Goal: Information Seeking & Learning: Find specific fact

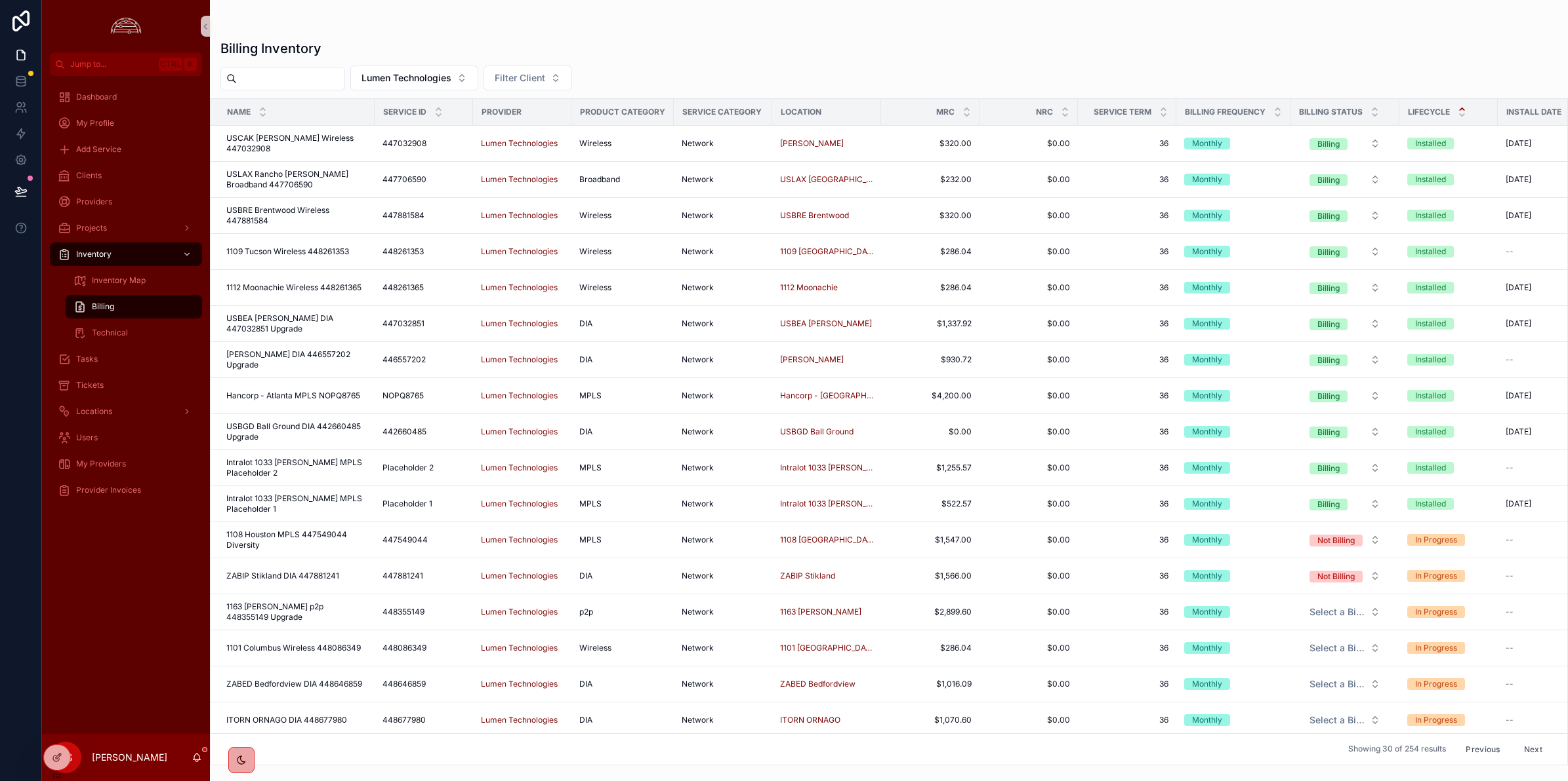
click at [722, 58] on div "Billing Inventory Lumen Technologies Filter Client Name Service ID Provider Pro…" at bounding box center [889, 399] width 1358 height 734
click at [20, 79] on icon at bounding box center [20, 81] width 13 height 13
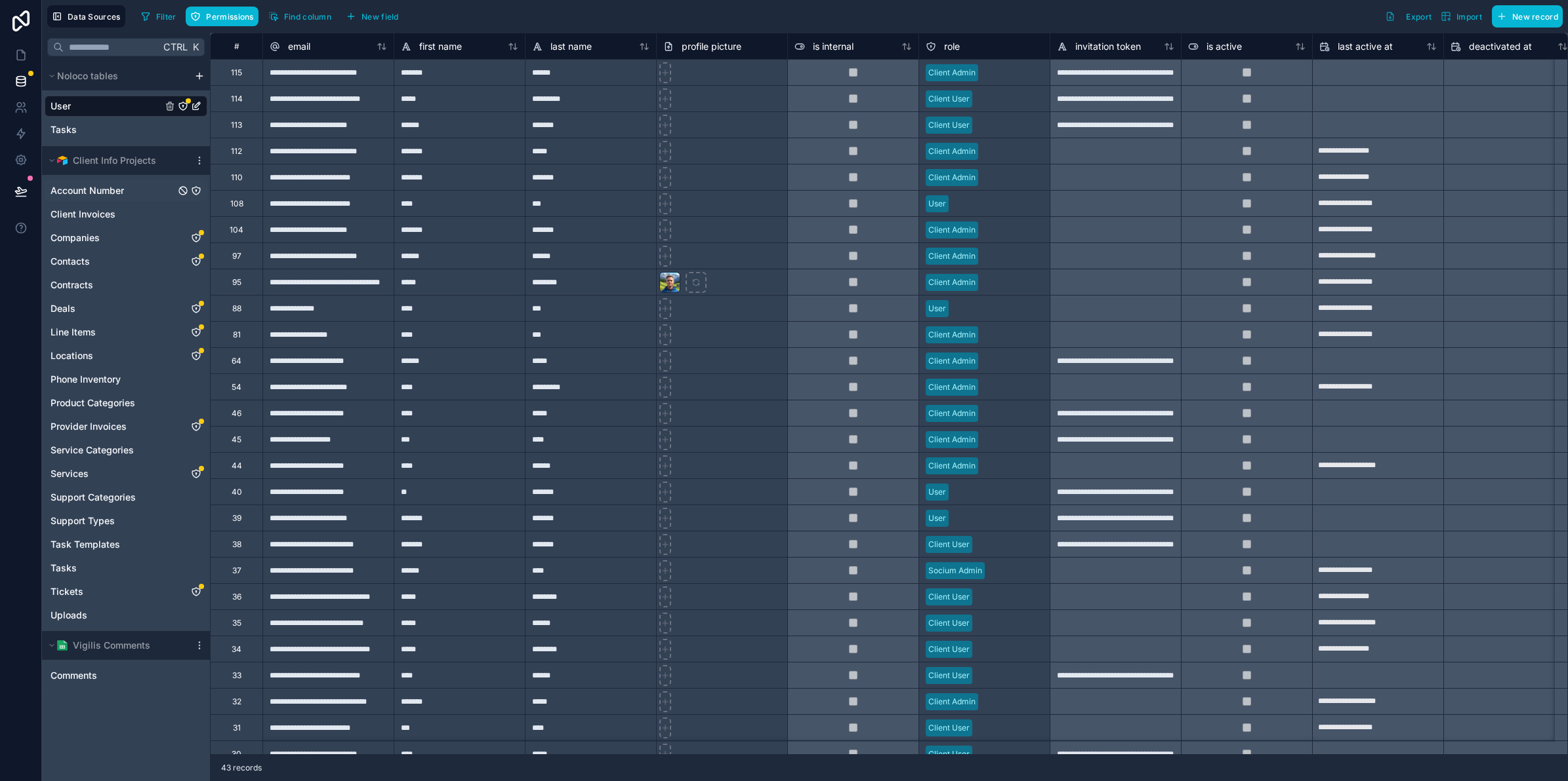
click at [99, 185] on span "Account Number" at bounding box center [87, 190] width 73 height 13
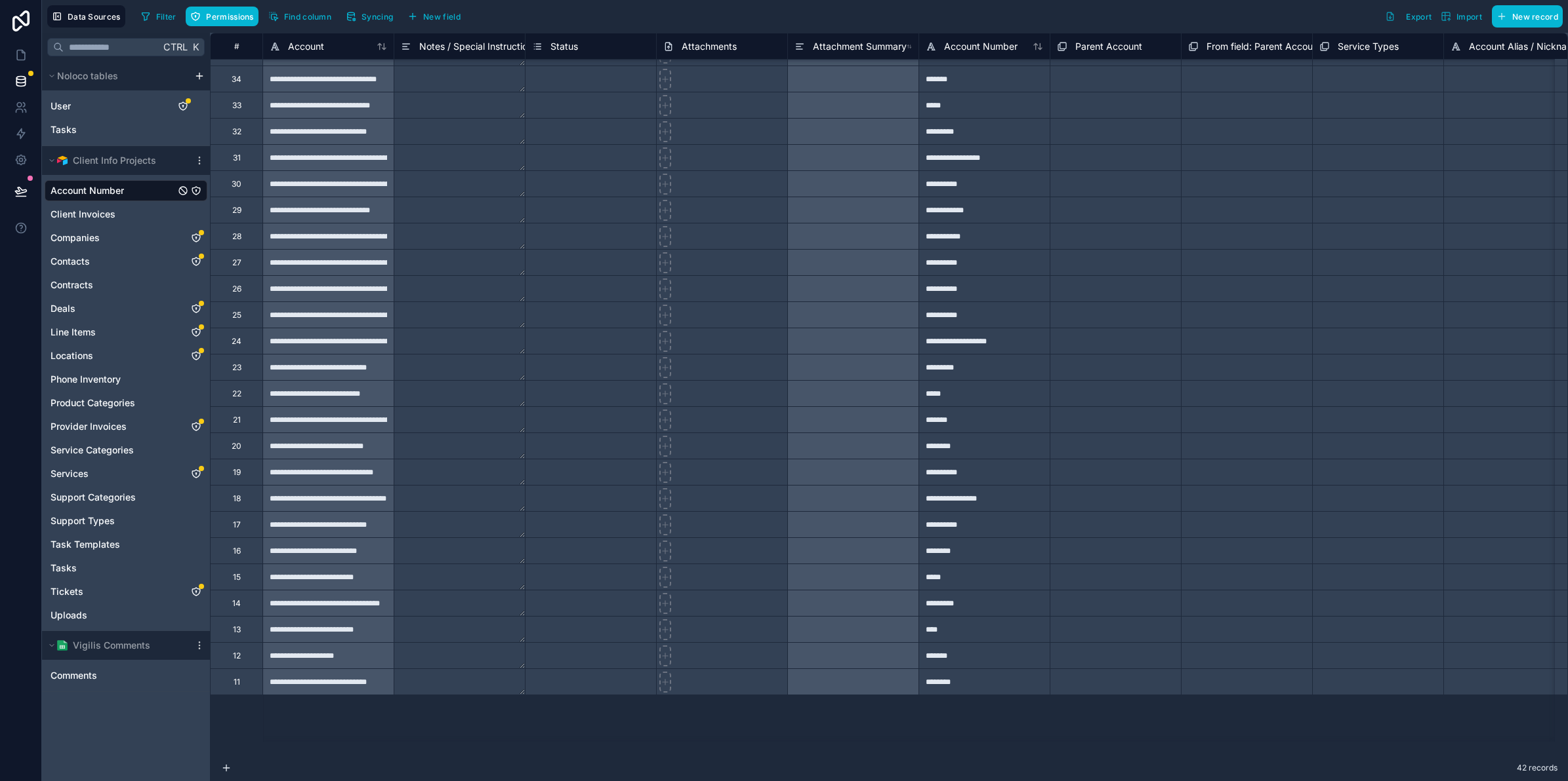
scroll to position [417, 0]
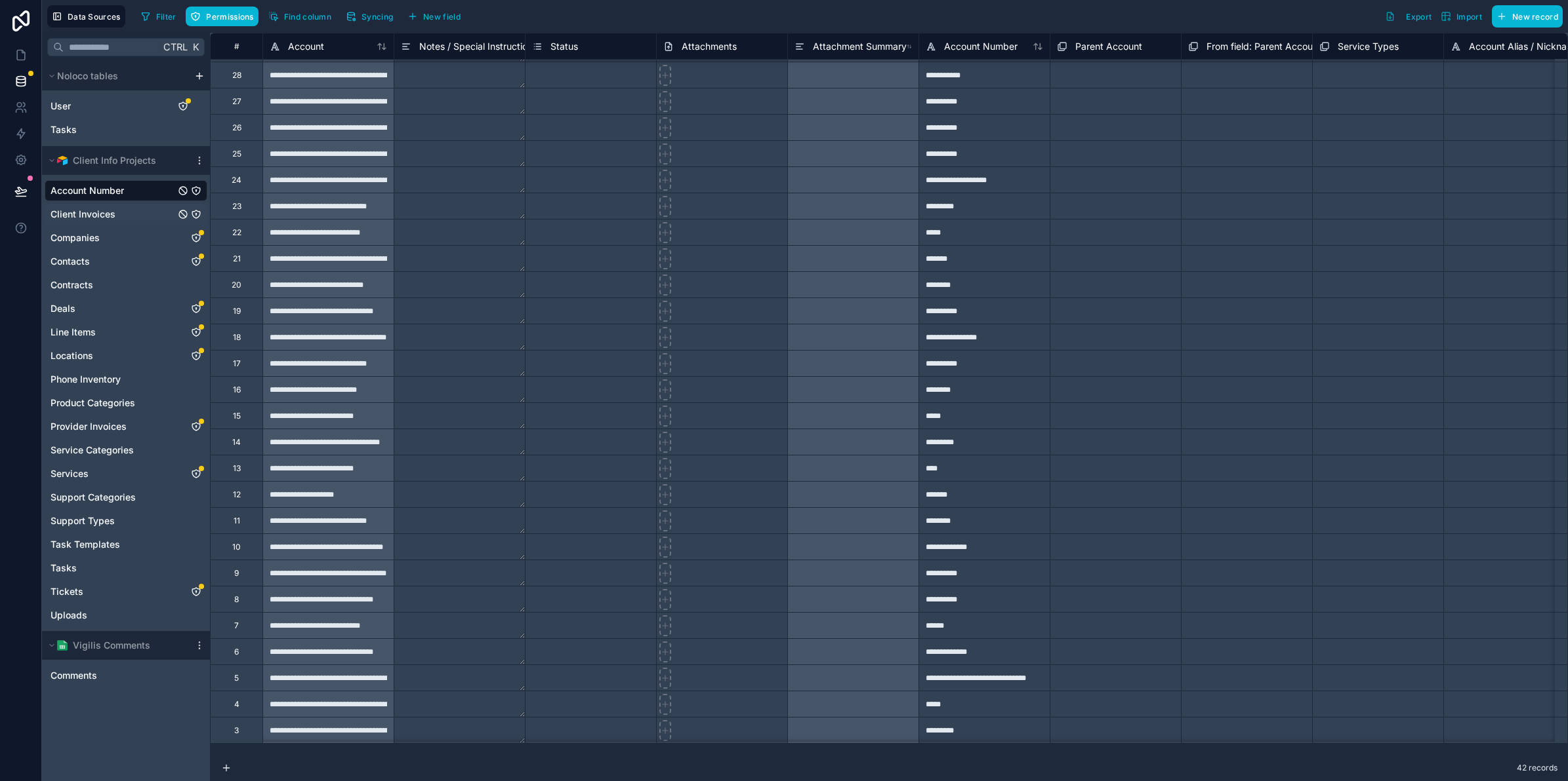
click at [99, 213] on span "Client Invoices" at bounding box center [82, 214] width 65 height 13
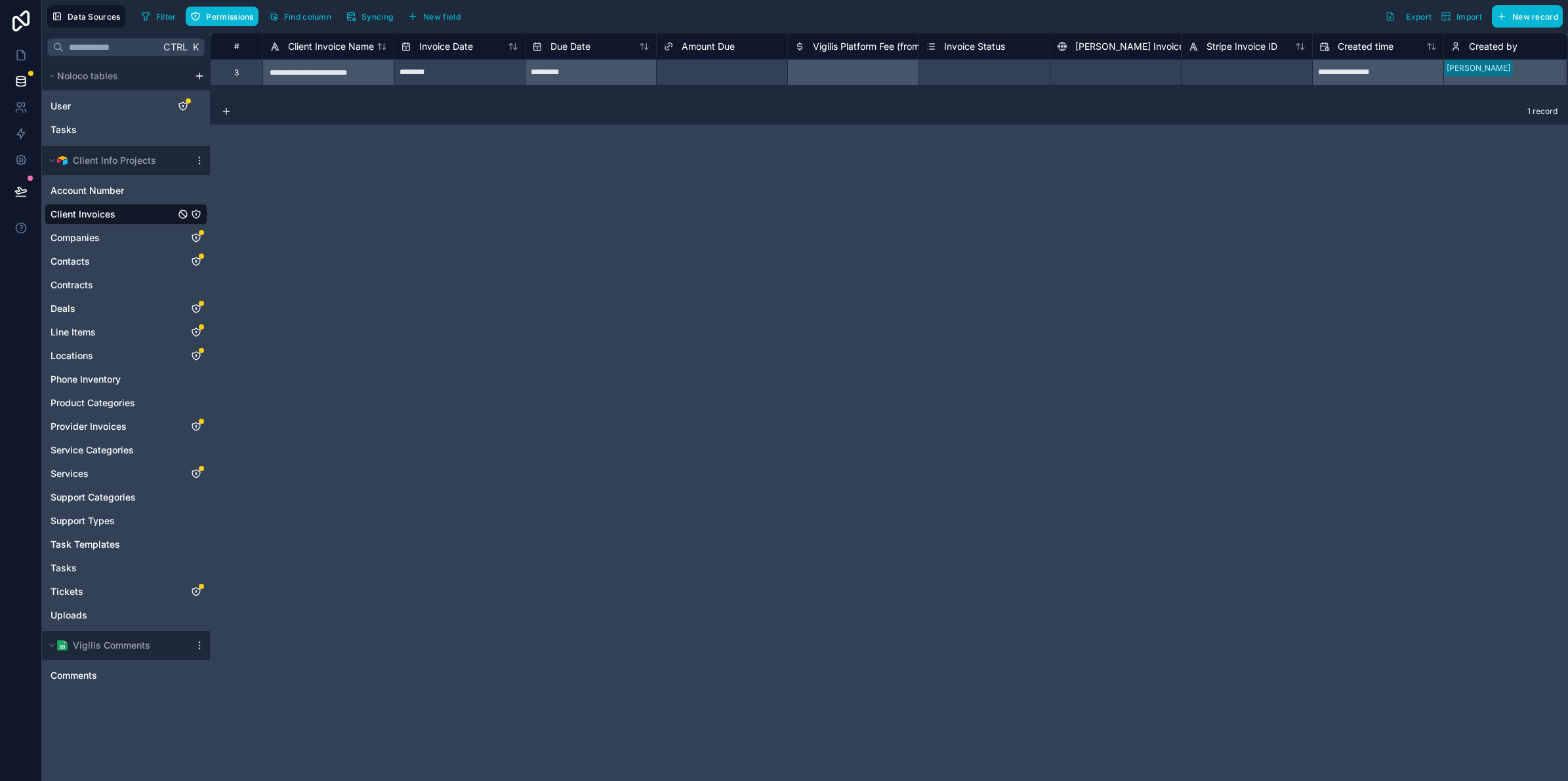
scroll to position [0, 794]
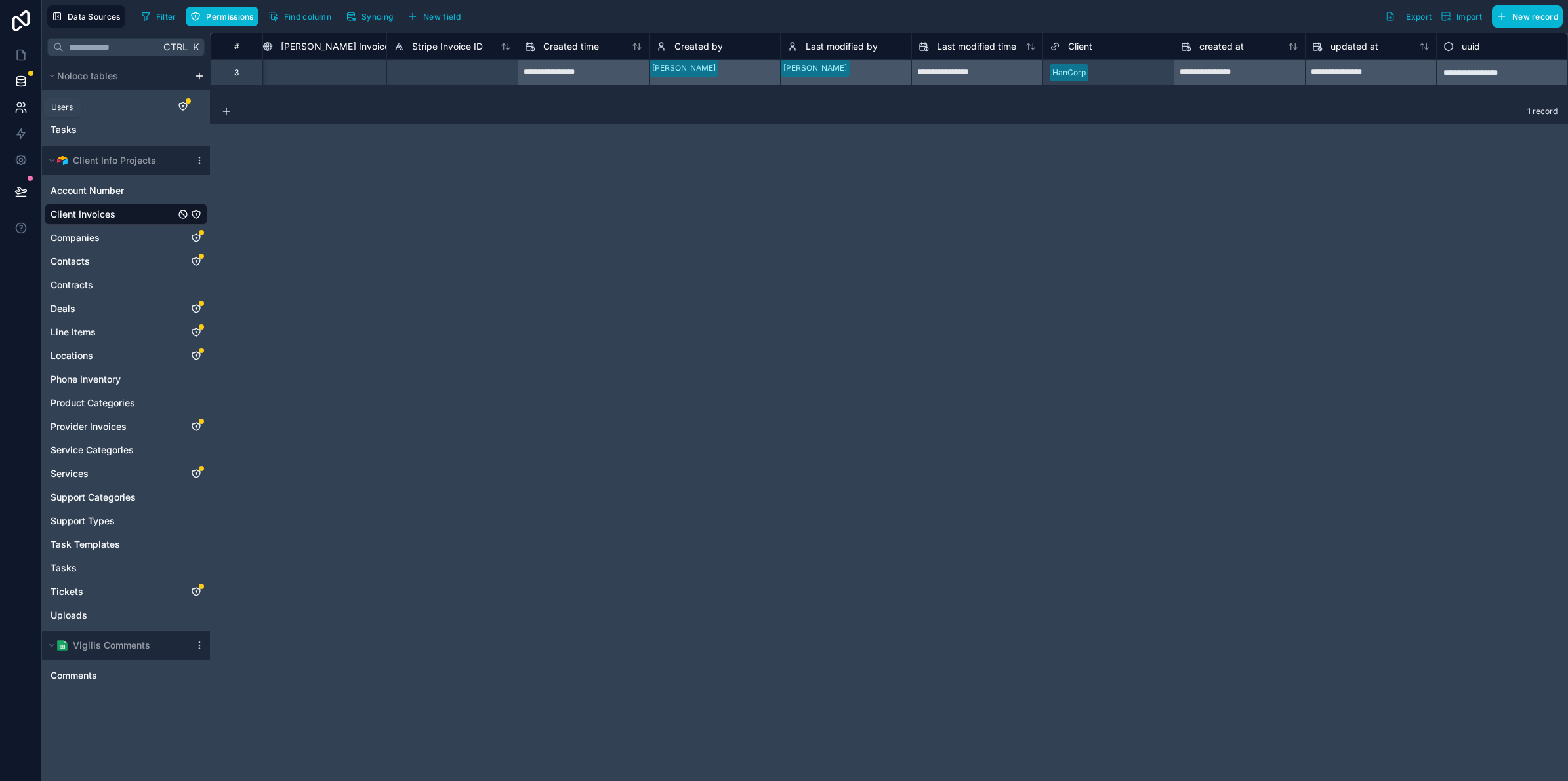
click at [25, 110] on icon at bounding box center [26, 111] width 2 height 3
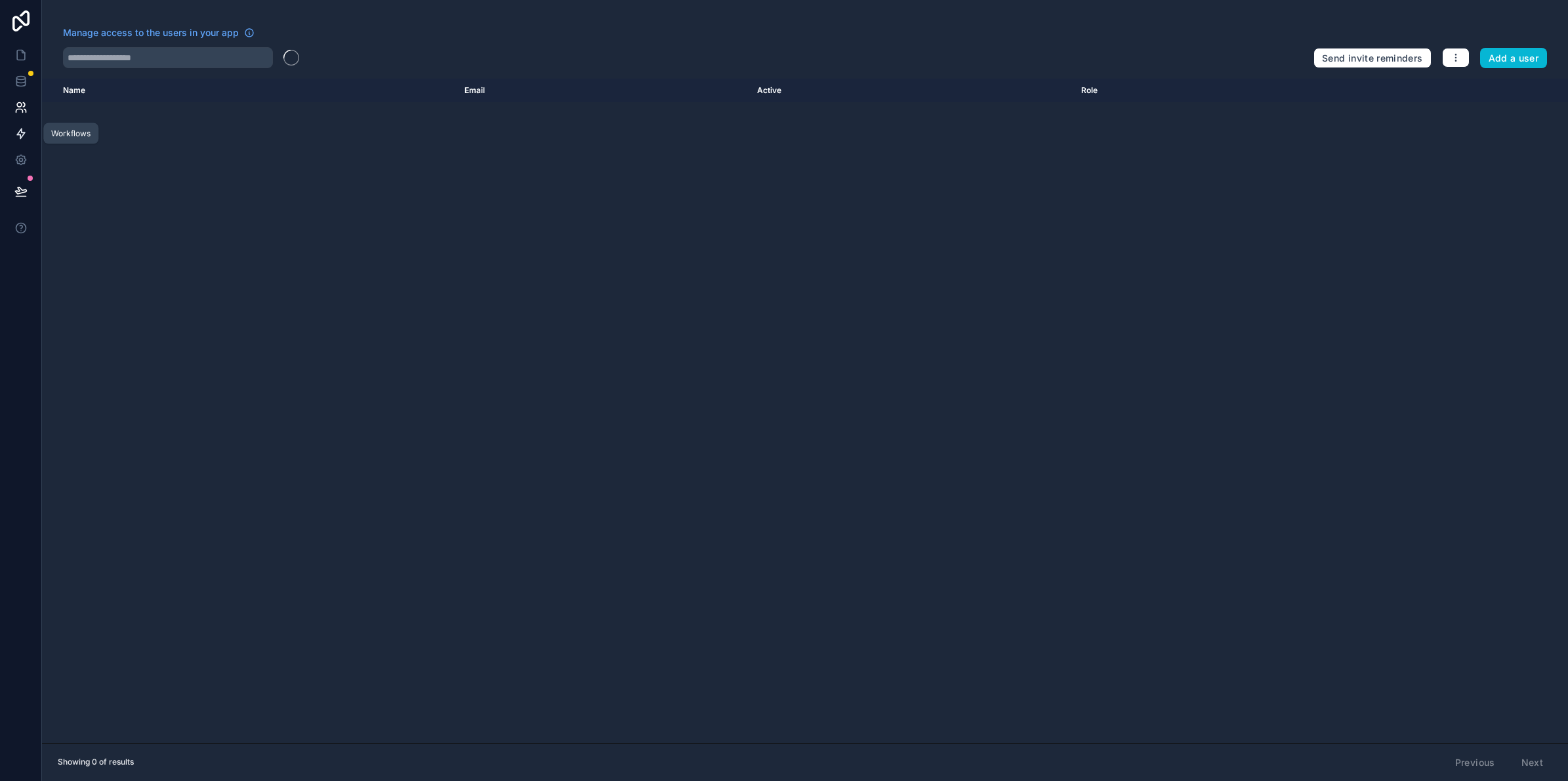
click at [18, 139] on icon at bounding box center [20, 133] width 13 height 13
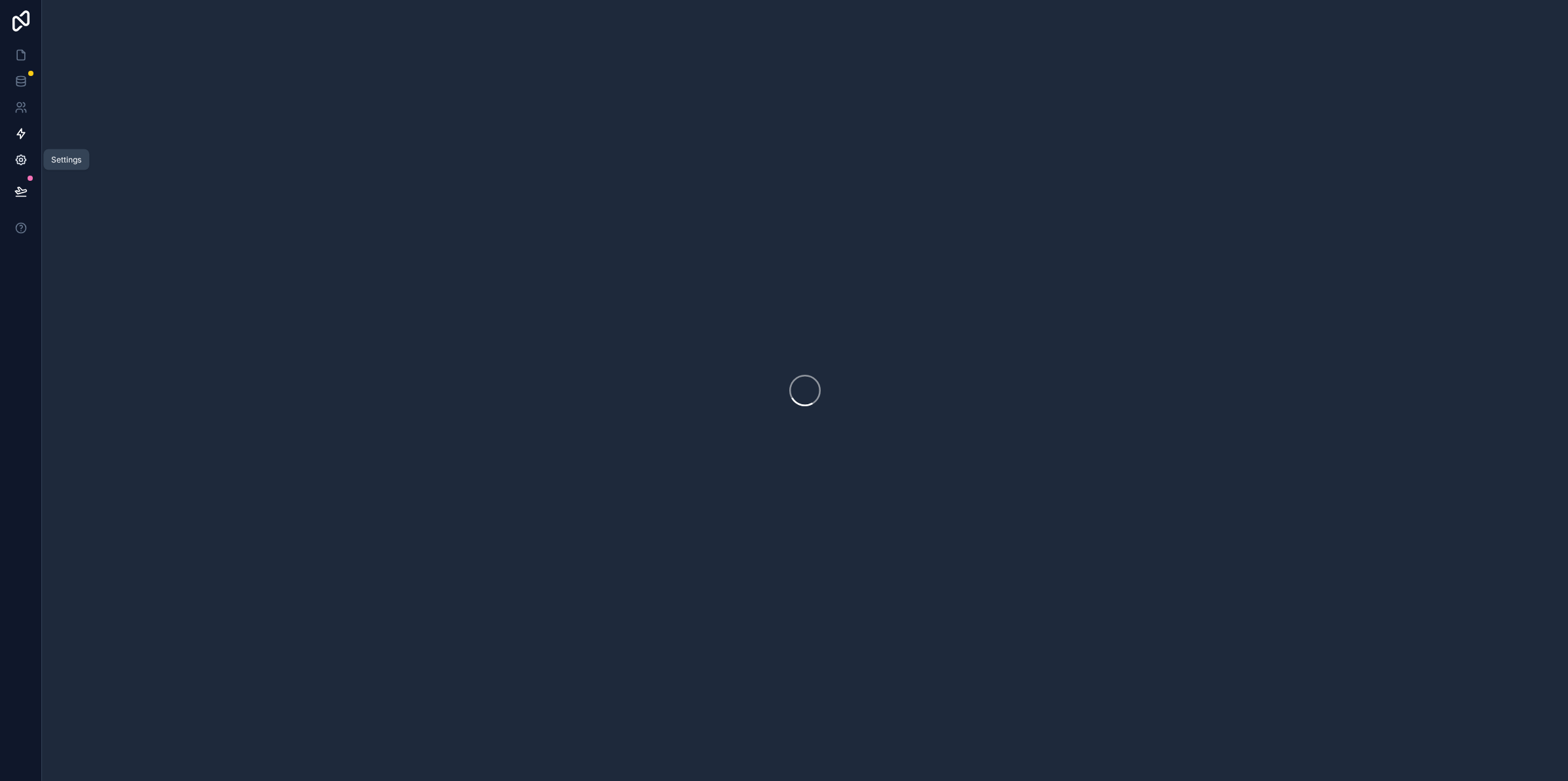
click at [21, 150] on link at bounding box center [20, 160] width 42 height 26
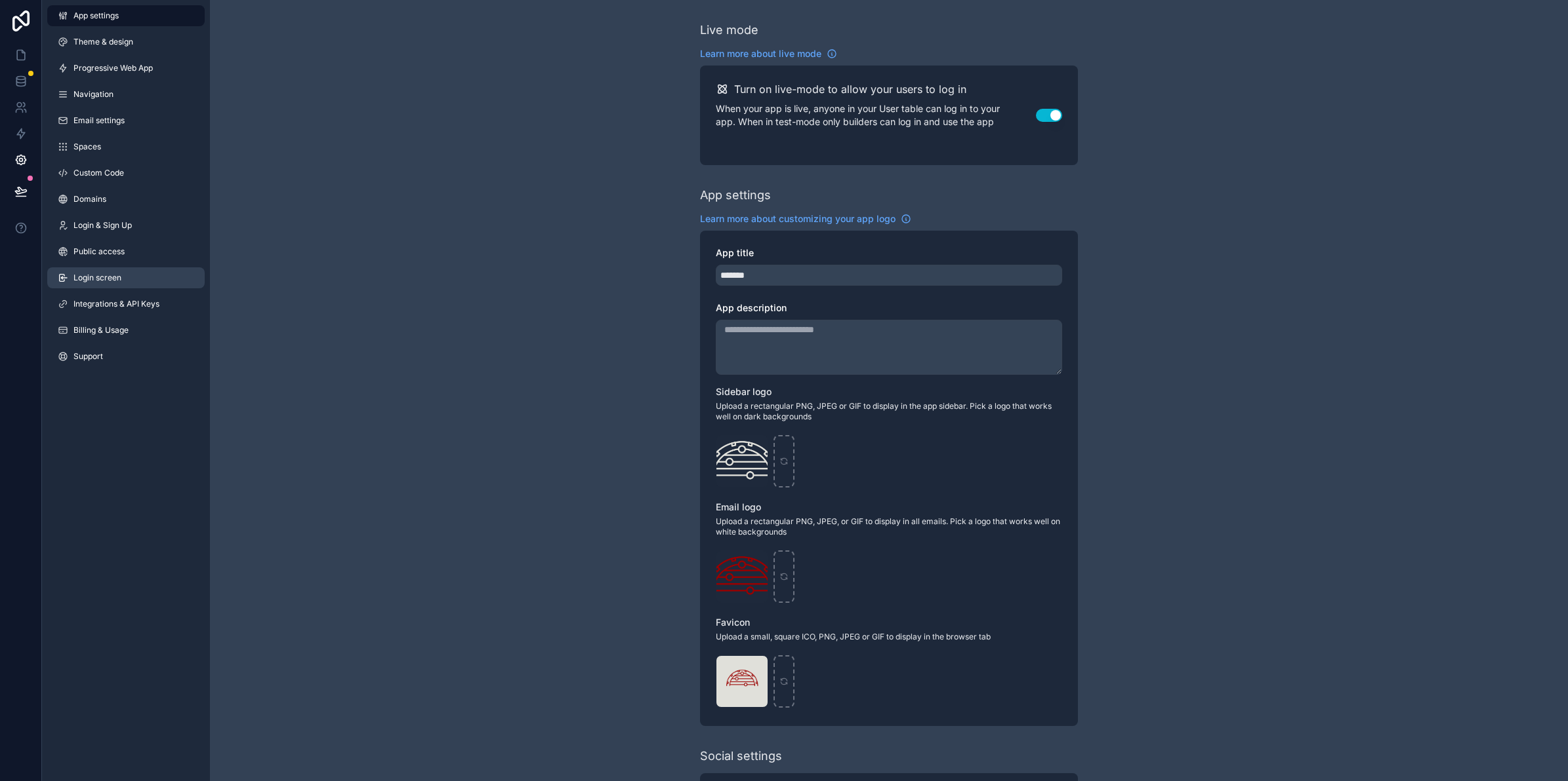
click at [111, 277] on span "Login screen" at bounding box center [97, 278] width 48 height 10
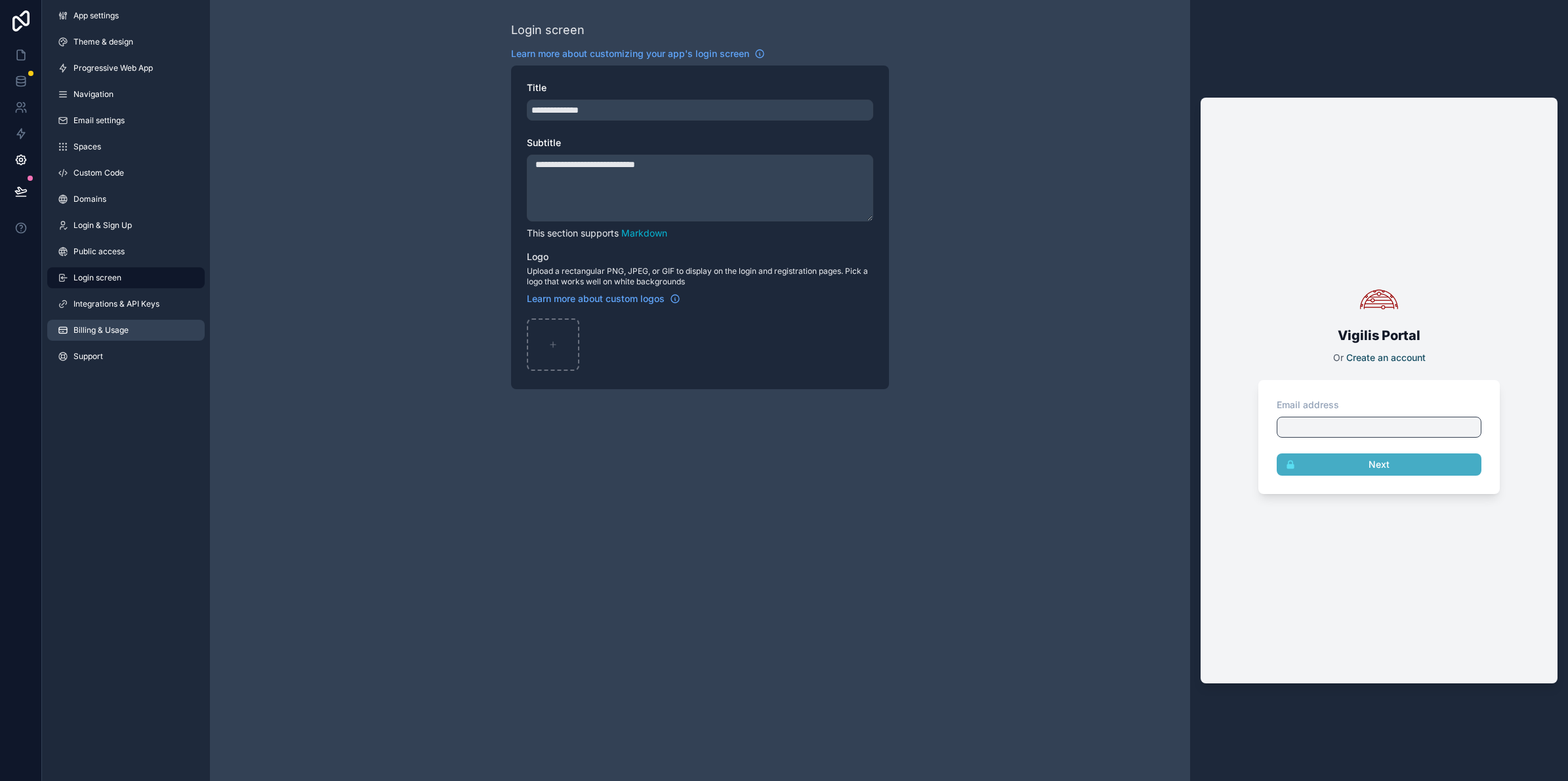
click at [104, 332] on span "Billing & Usage" at bounding box center [100, 331] width 55 height 10
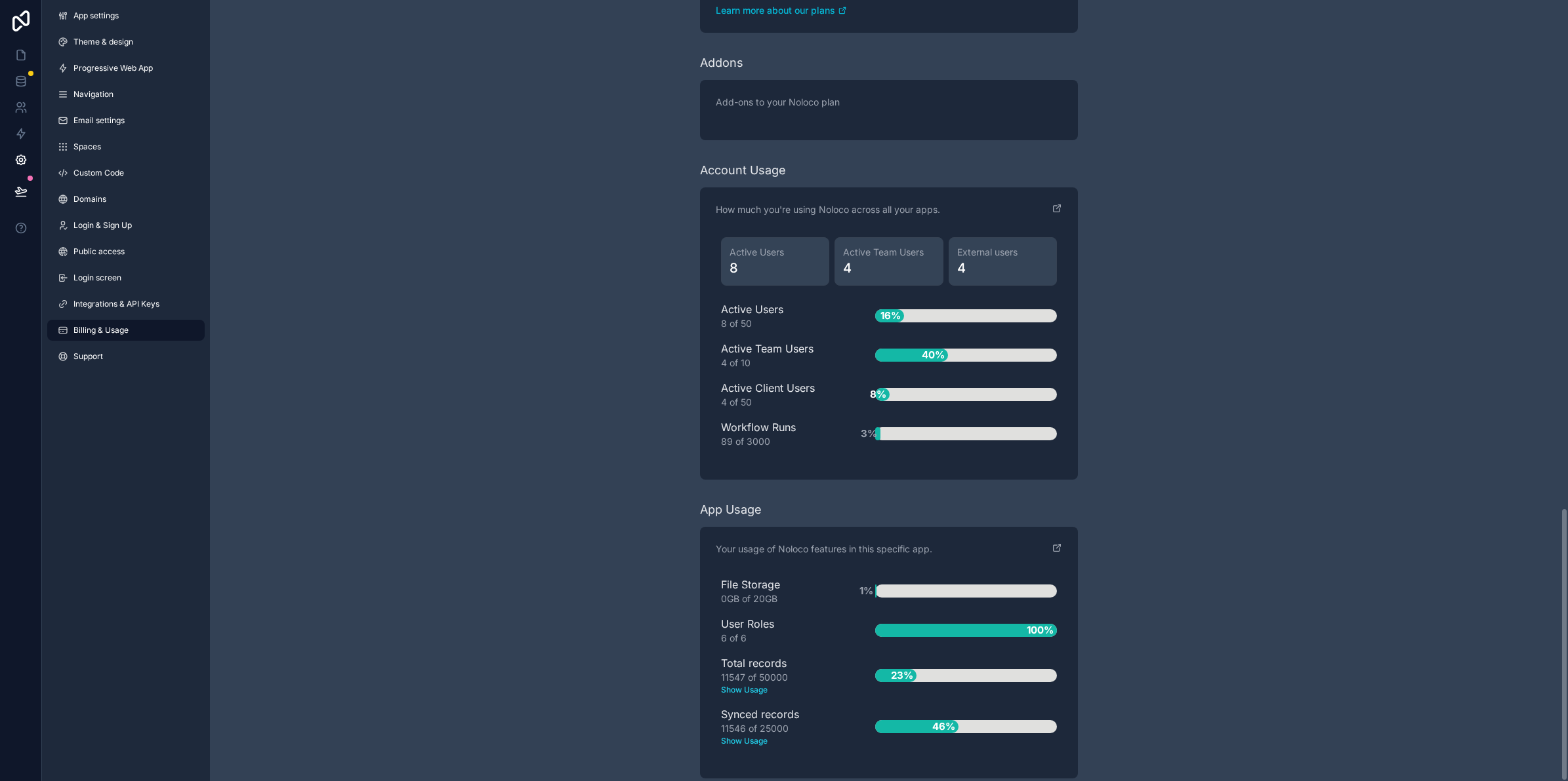
scroll to position [1454, 0]
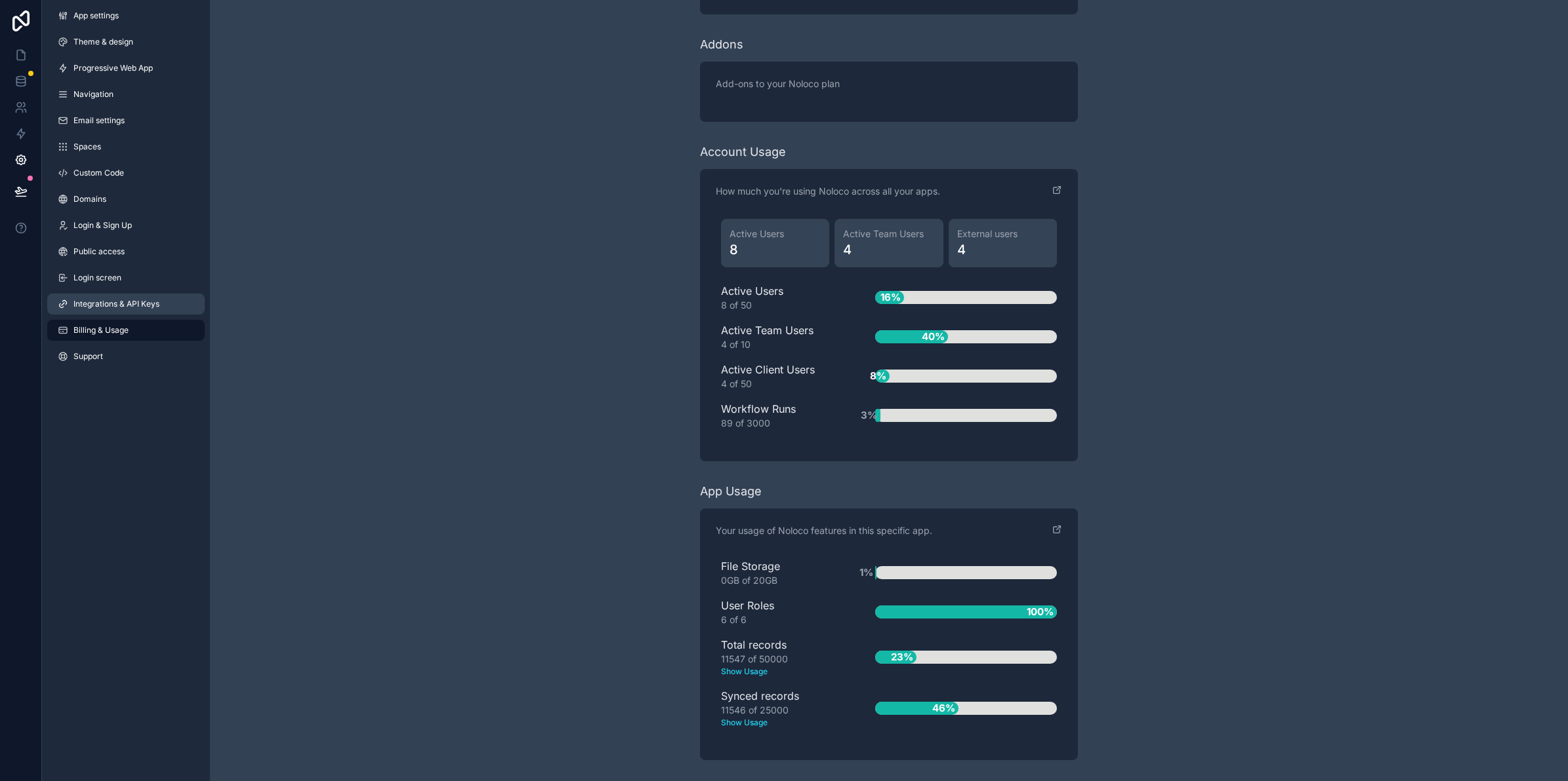
click at [69, 308] on link "Integrations & API Keys" at bounding box center [126, 304] width 157 height 21
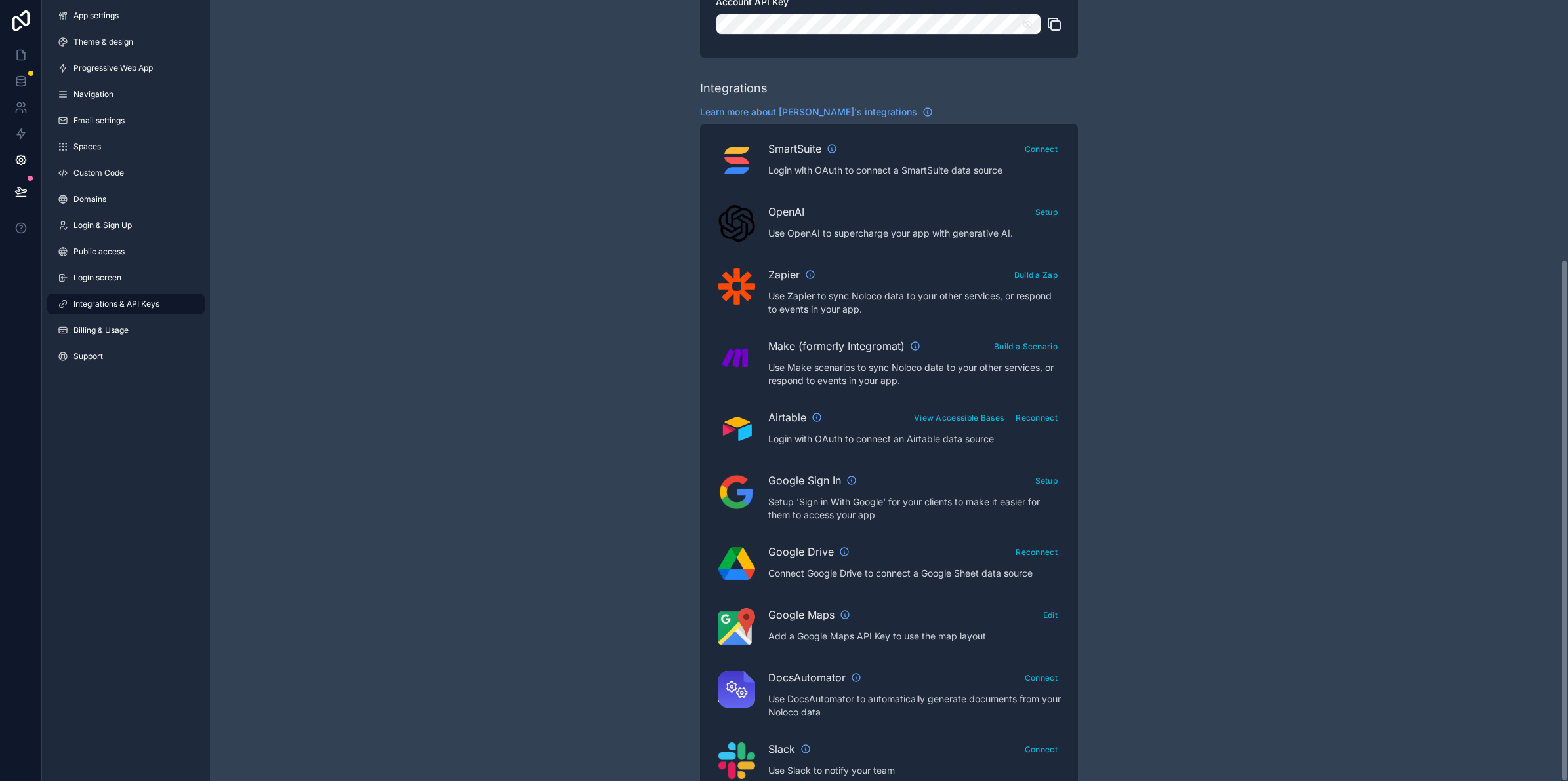
scroll to position [388, 0]
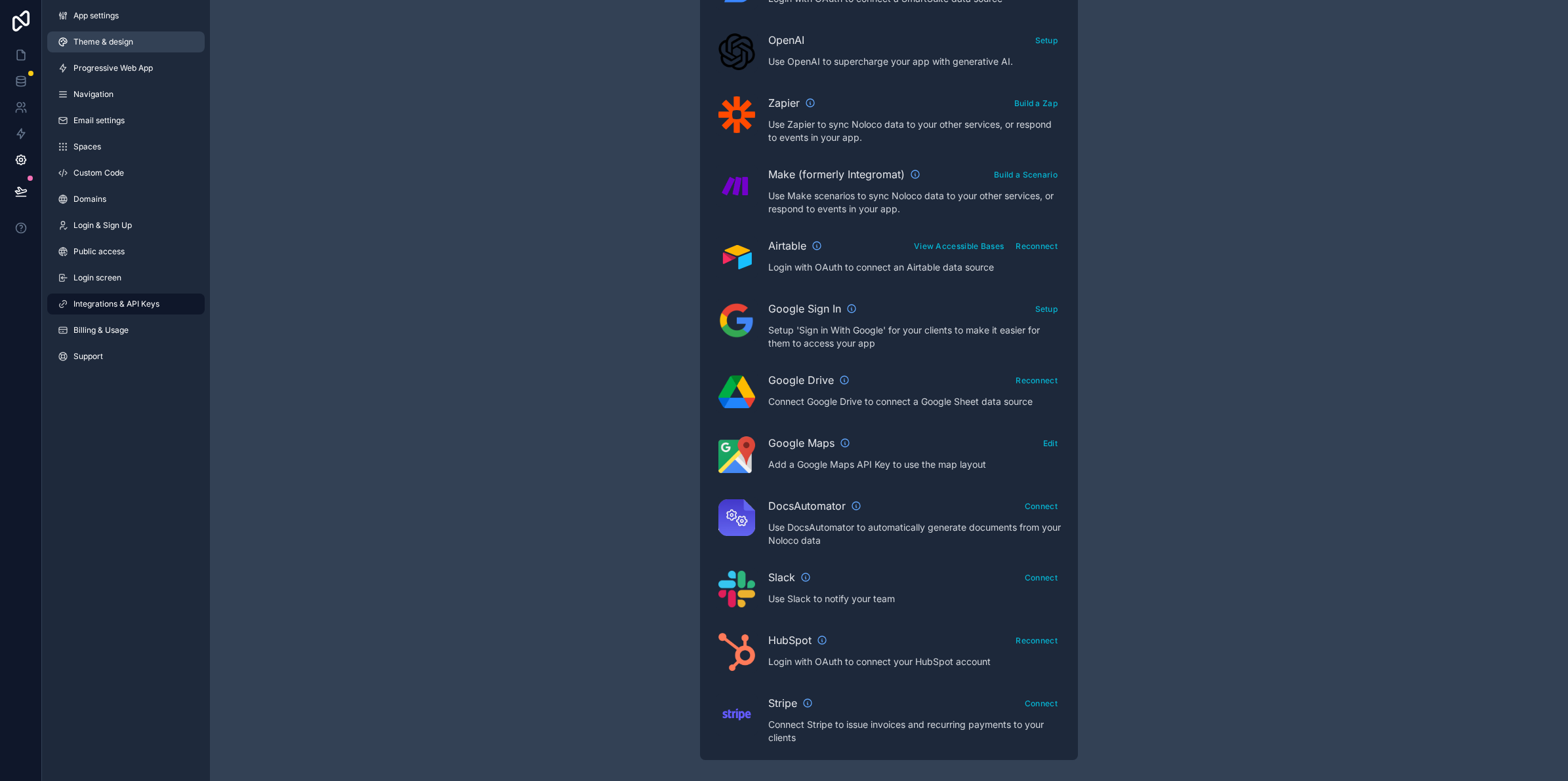
click at [113, 49] on link "Theme & design" at bounding box center [126, 42] width 157 height 21
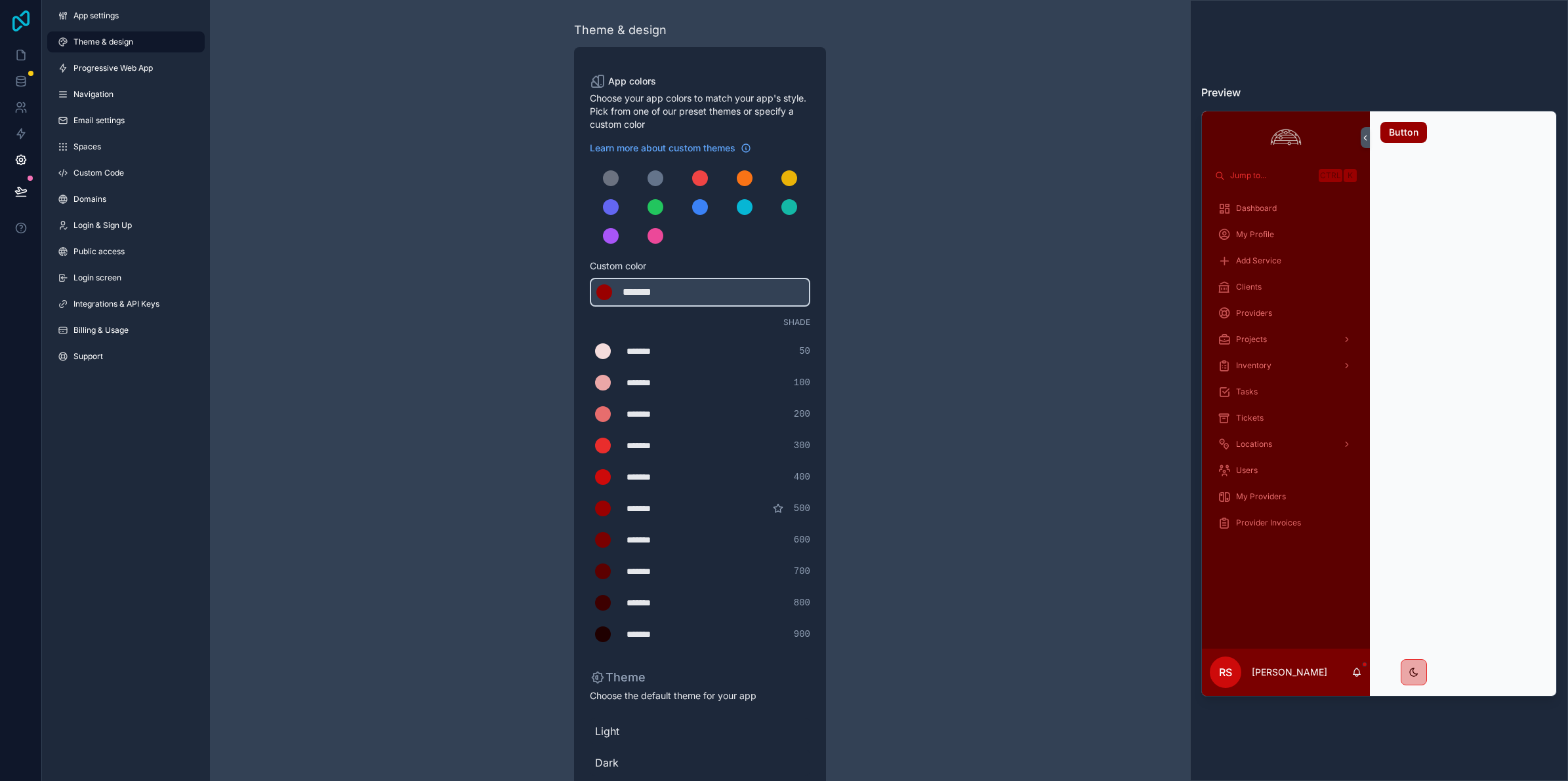
click at [28, 25] on icon at bounding box center [20, 20] width 26 height 21
click at [133, 110] on link "Email settings" at bounding box center [126, 121] width 157 height 21
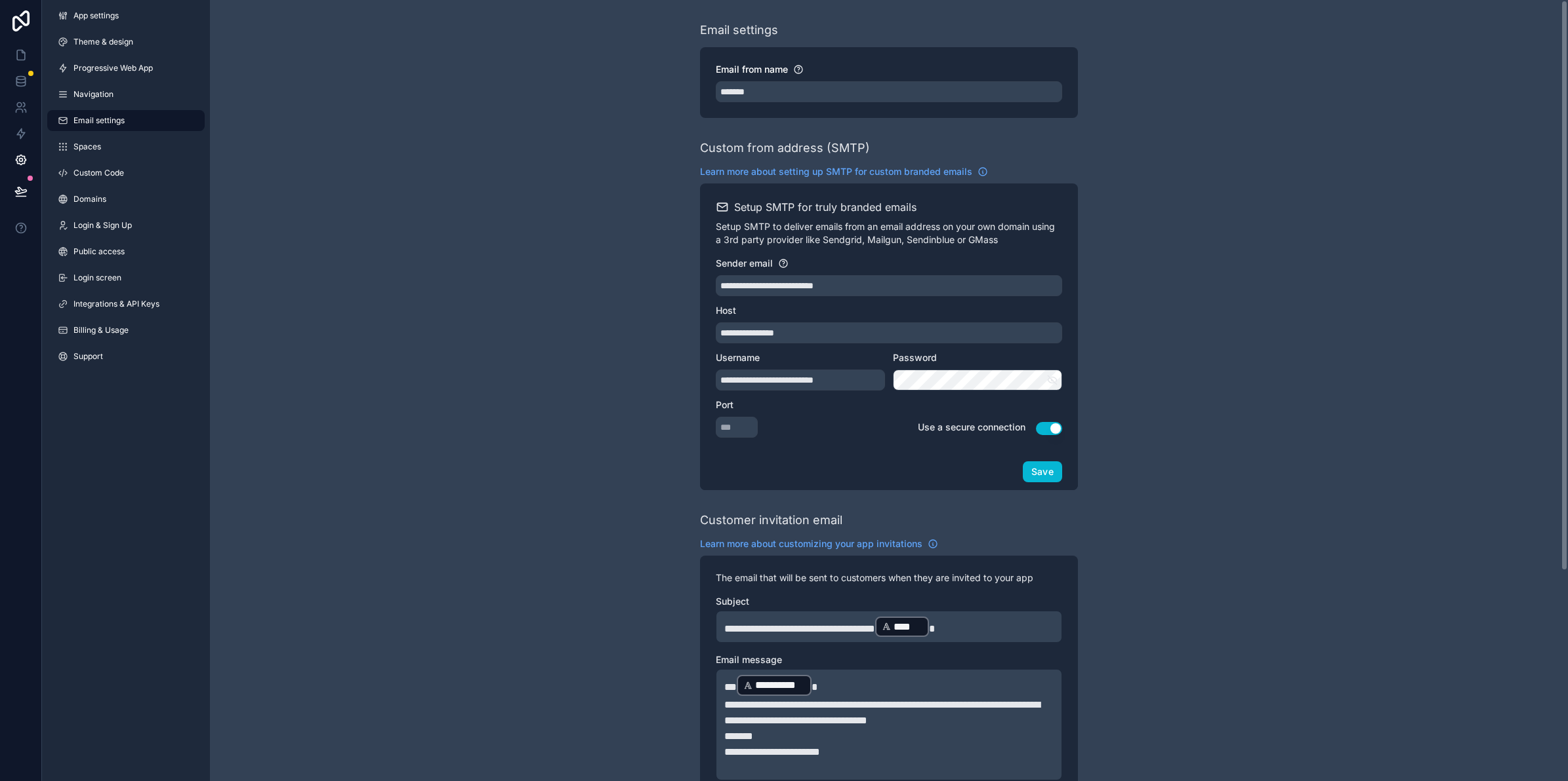
click at [1238, 336] on div "**********" at bounding box center [889, 528] width 1358 height 1056
click at [1051, 385] on icon "scrollable content" at bounding box center [1052, 380] width 12 height 12
click at [1185, 377] on div "**********" at bounding box center [889, 528] width 1358 height 1056
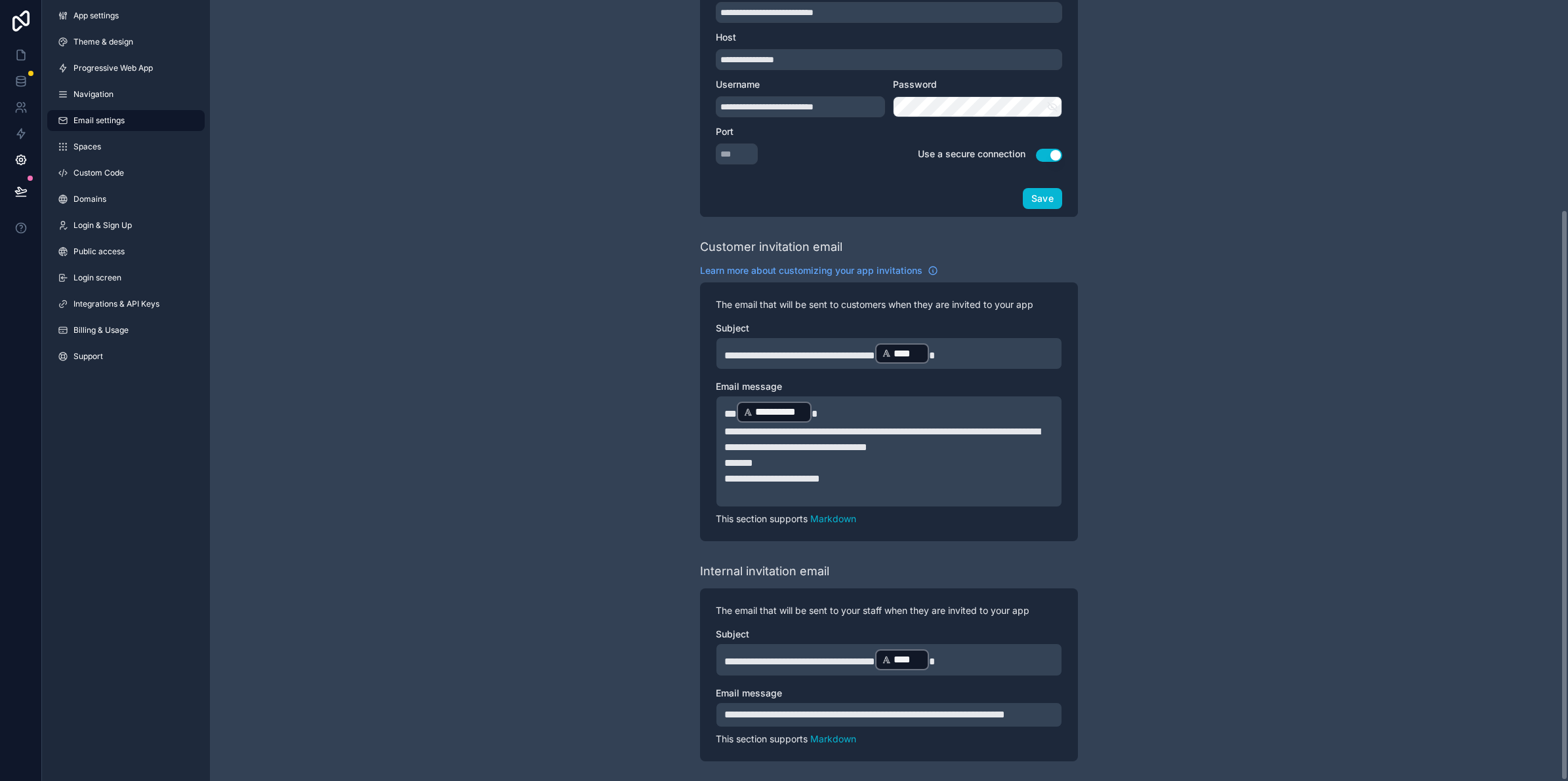
scroll to position [288, 0]
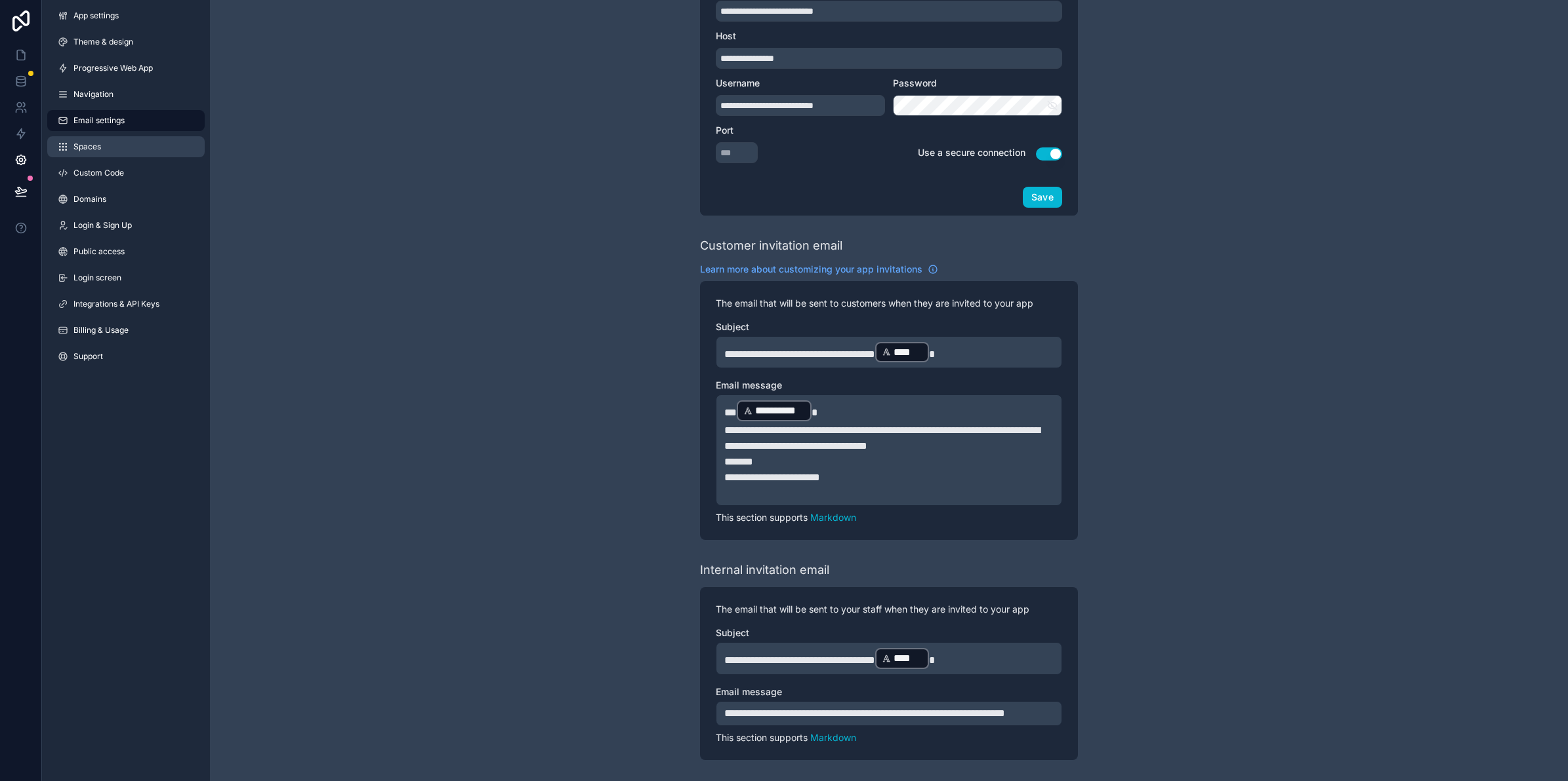
click at [113, 143] on link "Spaces" at bounding box center [126, 146] width 157 height 21
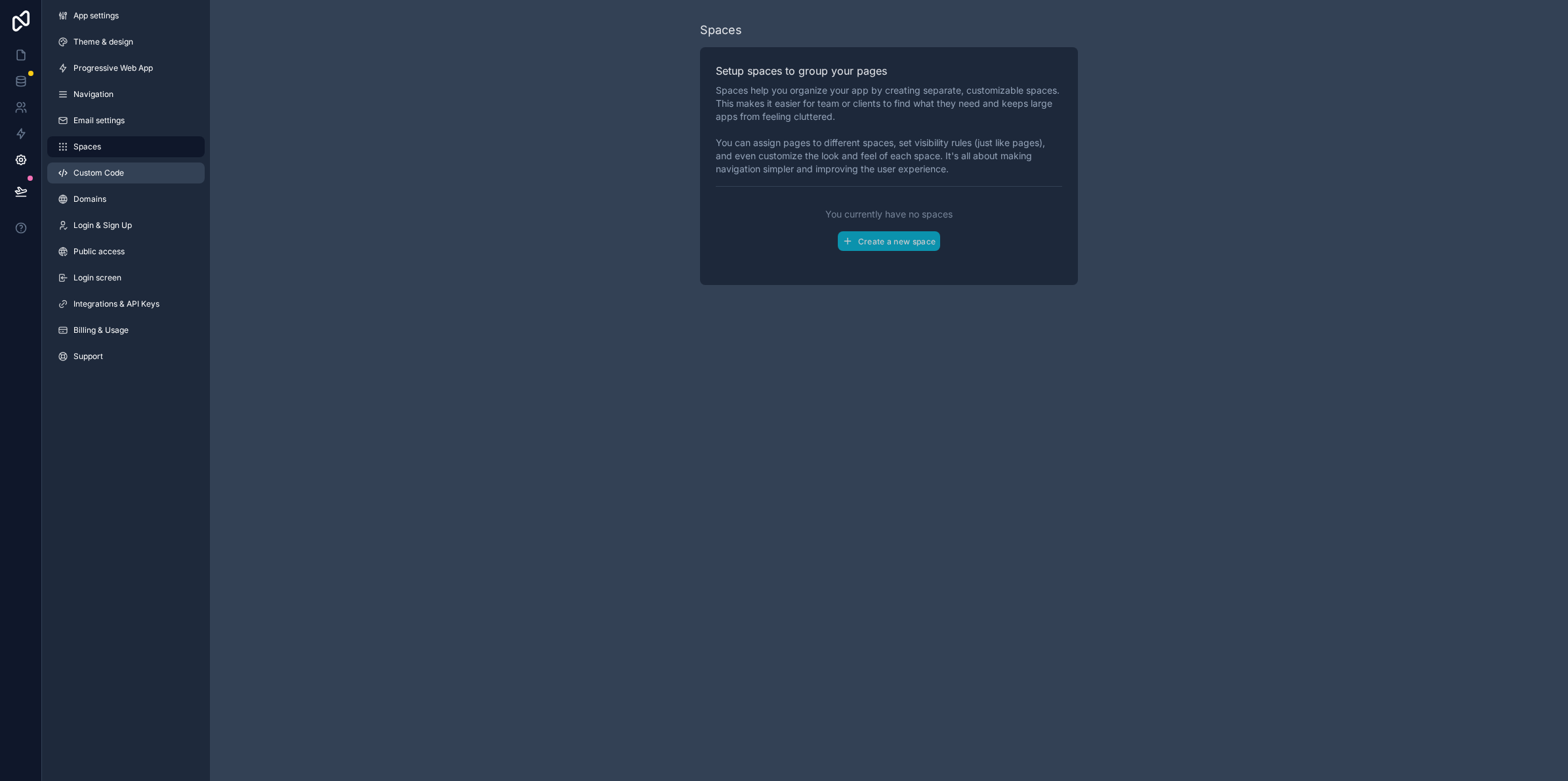
click at [119, 173] on span "Custom Code" at bounding box center [98, 173] width 50 height 10
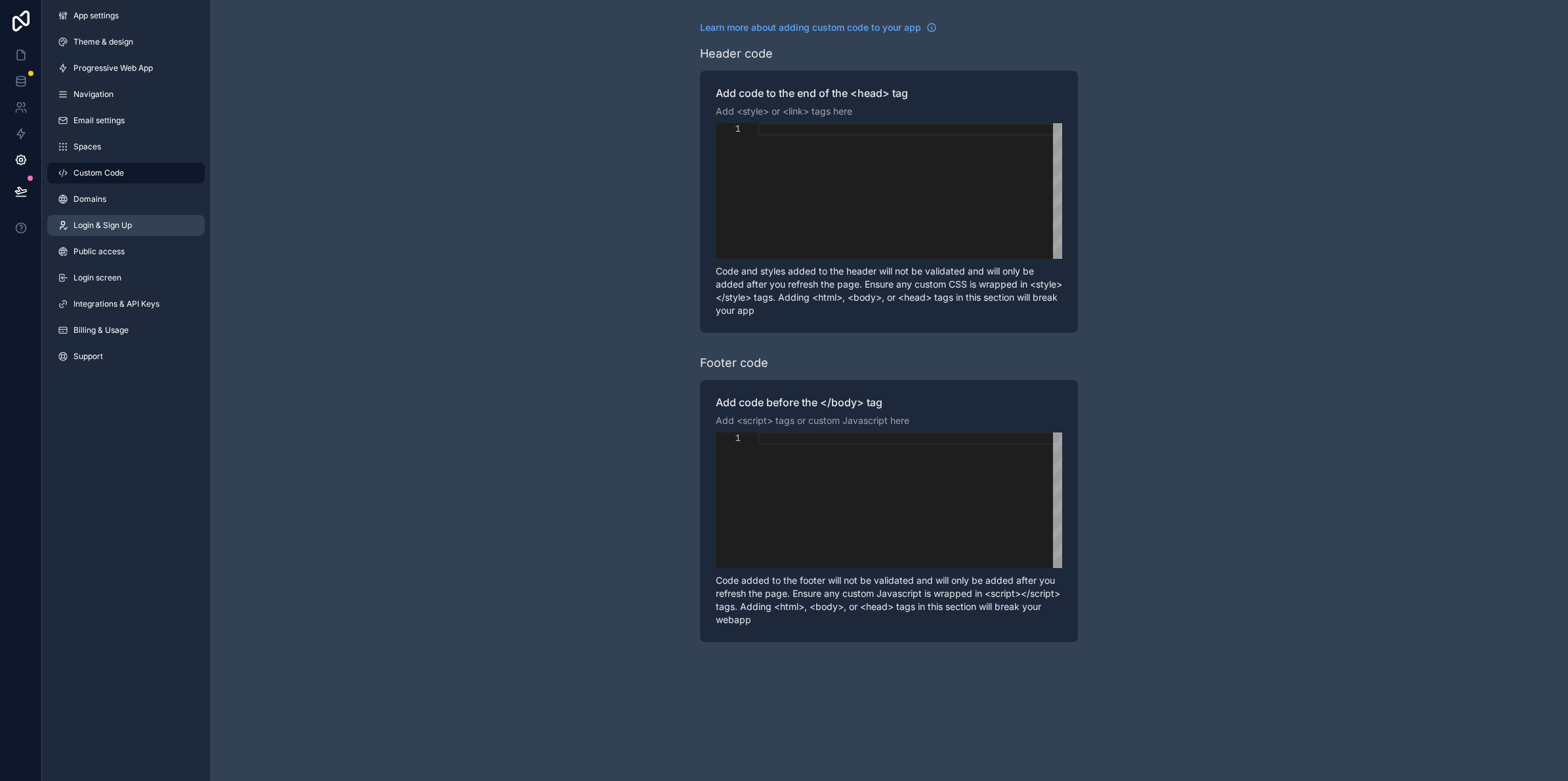
click at [129, 218] on link "Login & Sign Up" at bounding box center [126, 225] width 157 height 21
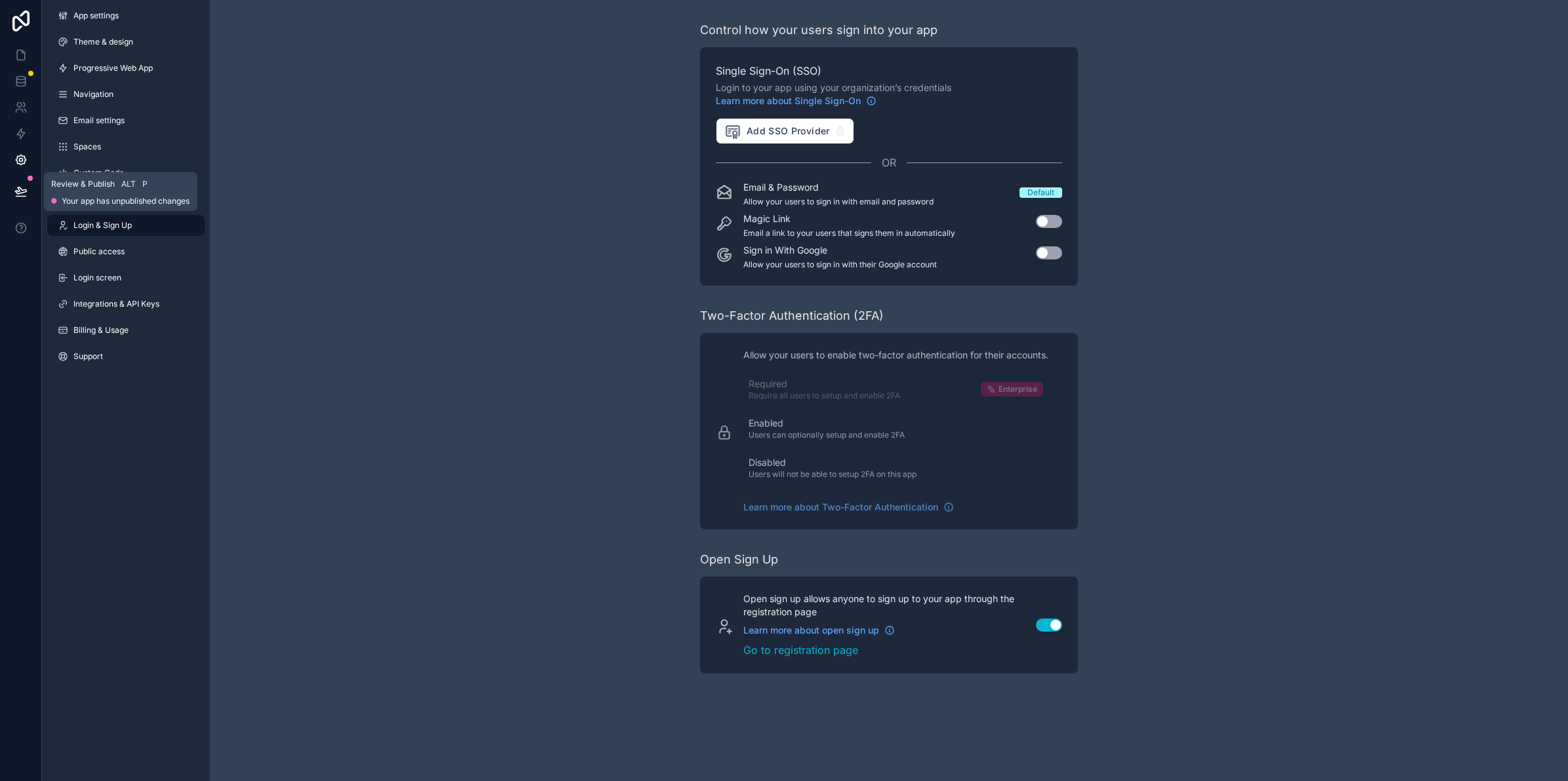
click at [18, 196] on icon at bounding box center [21, 196] width 10 height 0
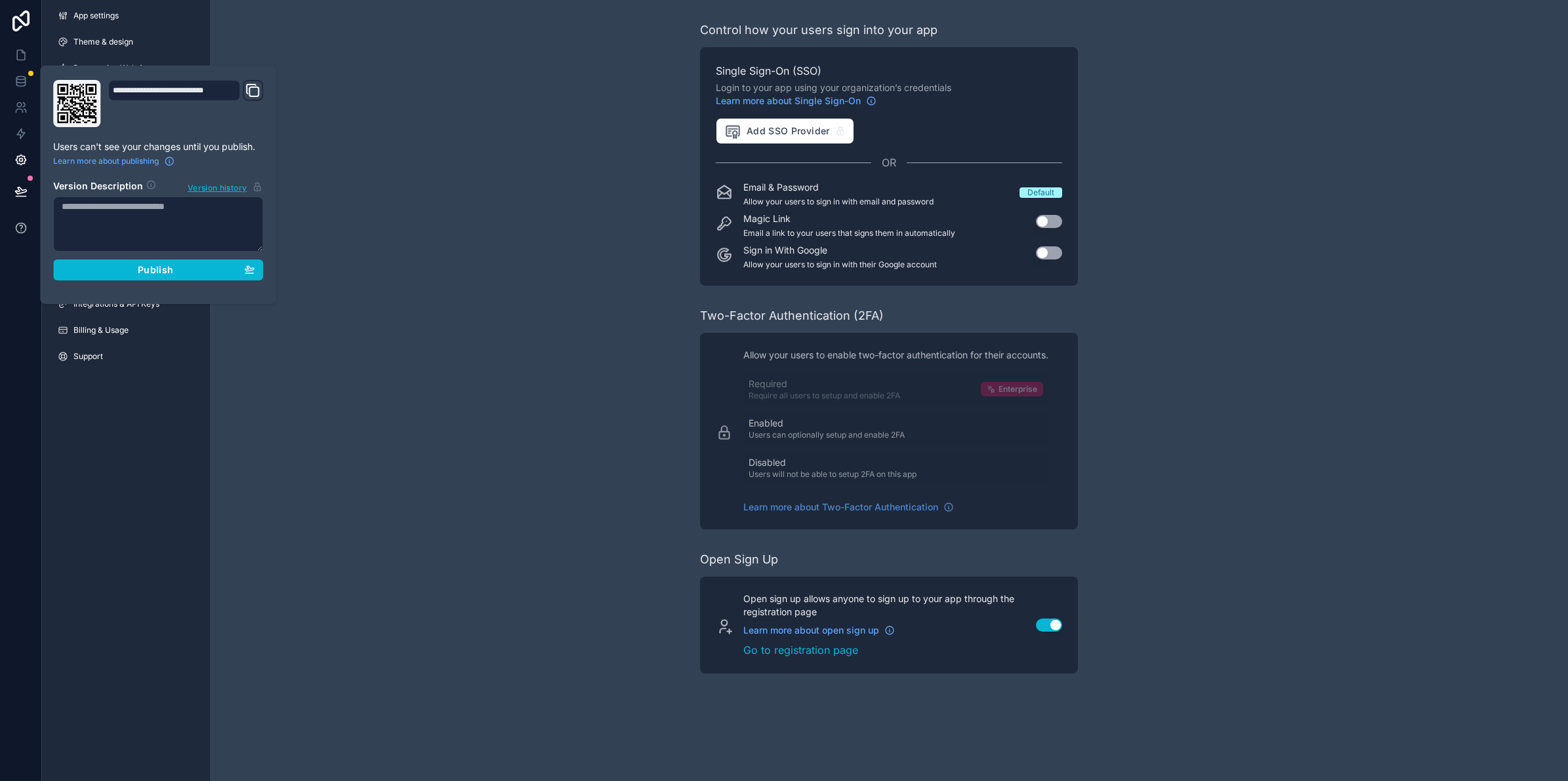
drag, startPoint x: 10, startPoint y: 279, endPoint x: 16, endPoint y: 218, distance: 61.3
click at [10, 276] on div at bounding box center [20, 390] width 42 height 781
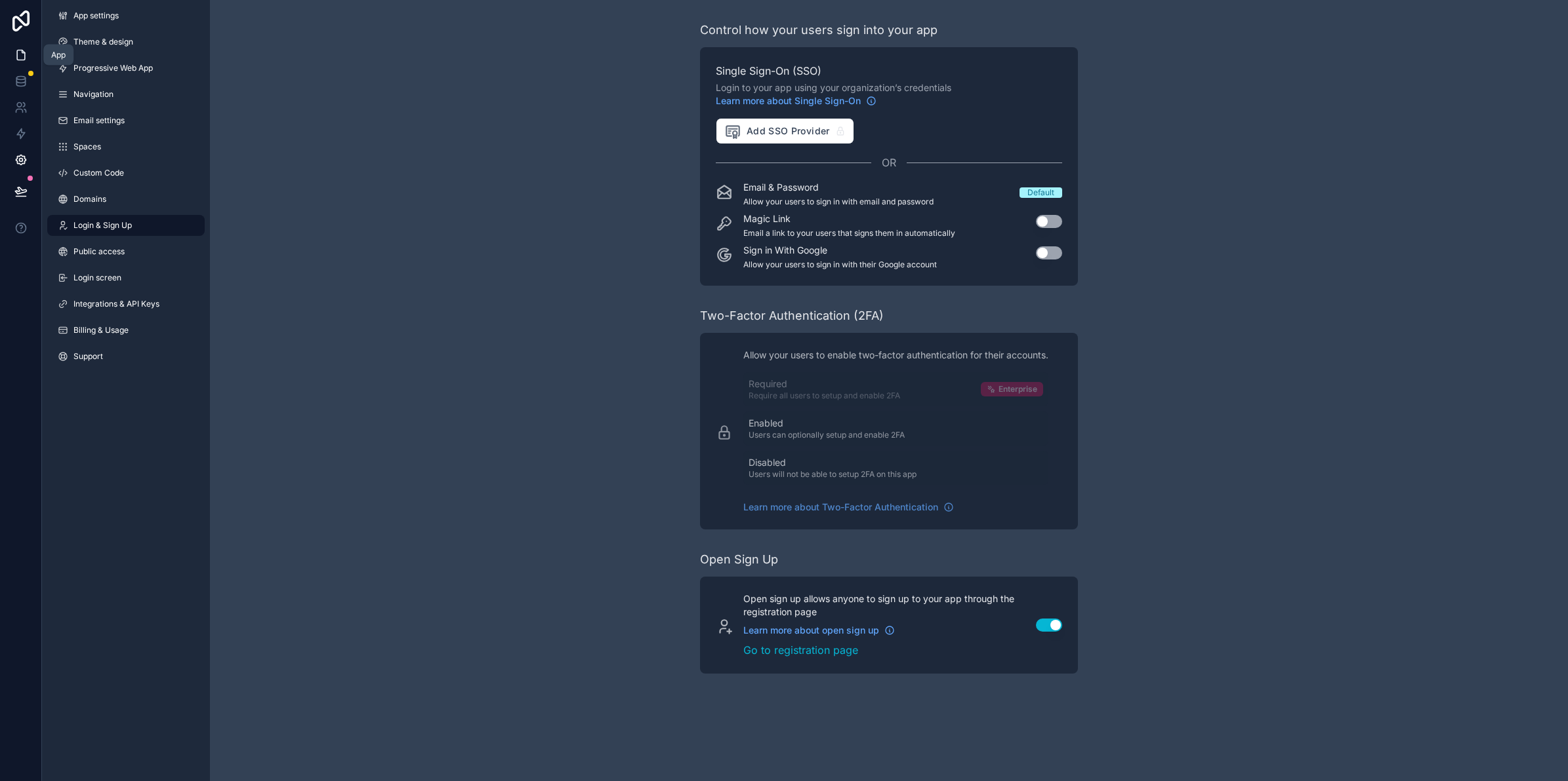
click at [21, 56] on icon at bounding box center [20, 54] width 13 height 13
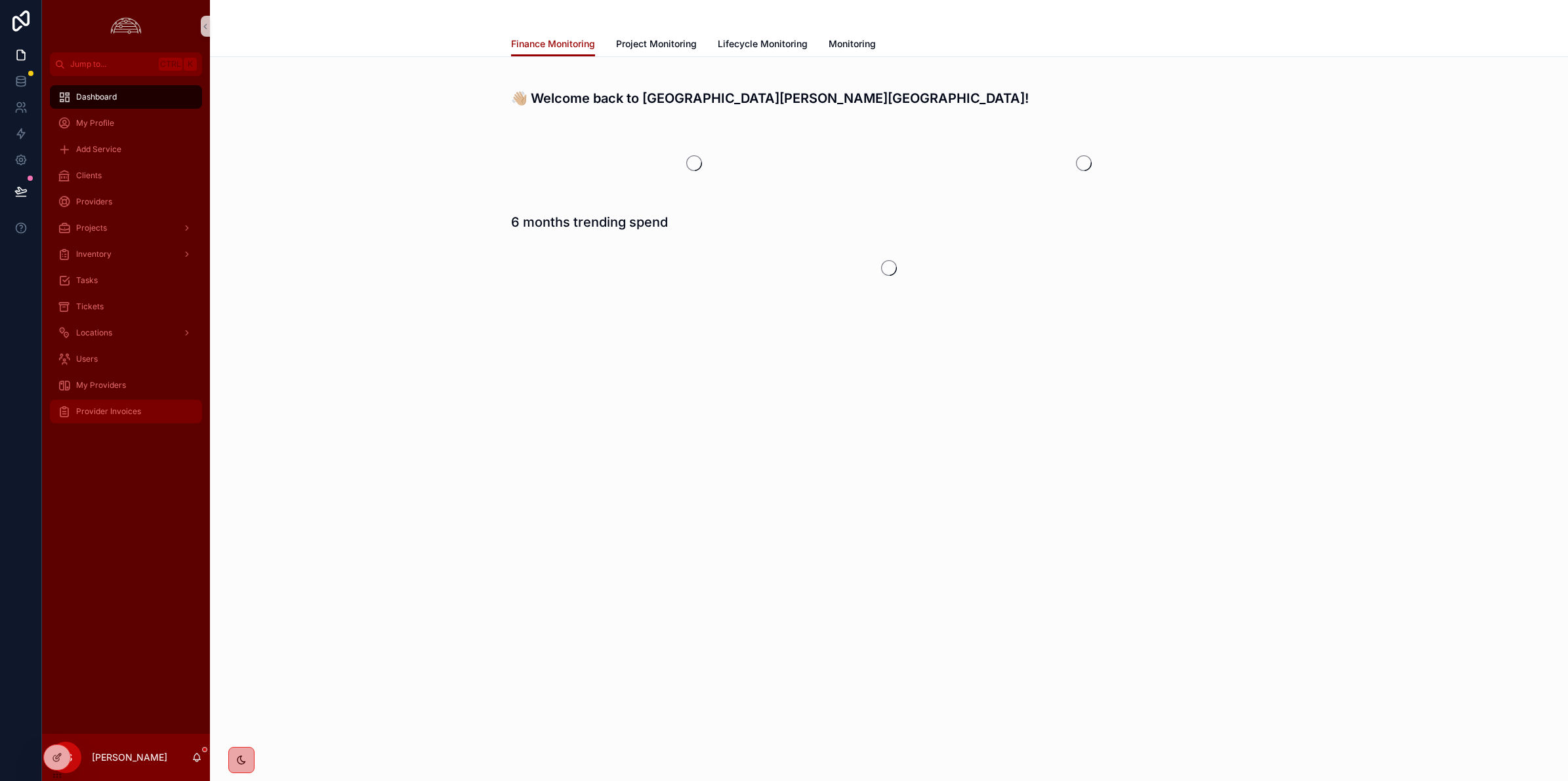
click at [125, 417] on div "Provider Invoices" at bounding box center [126, 411] width 136 height 21
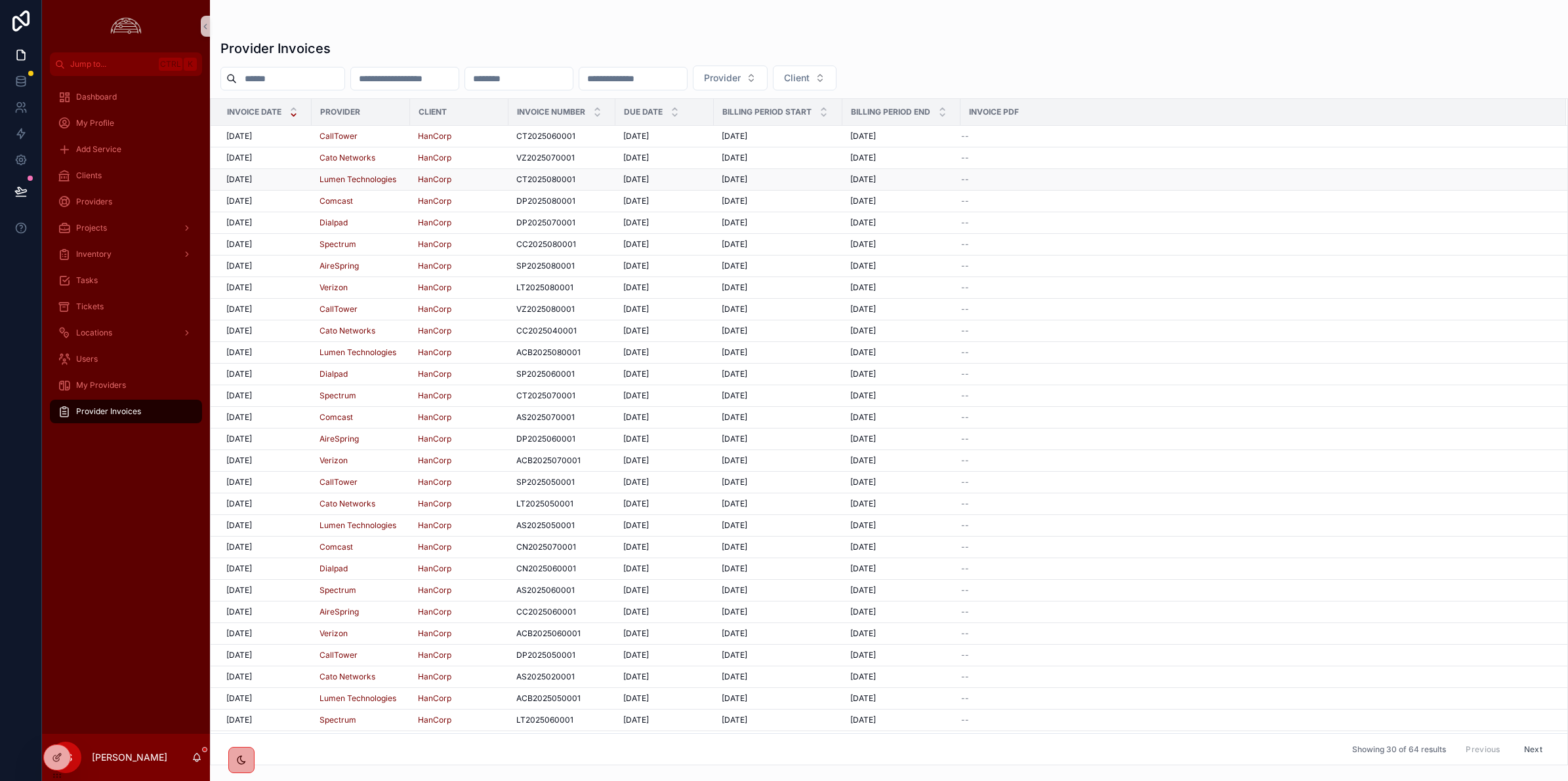
click at [282, 184] on div "[DATE] [DATE]" at bounding box center [264, 179] width 77 height 10
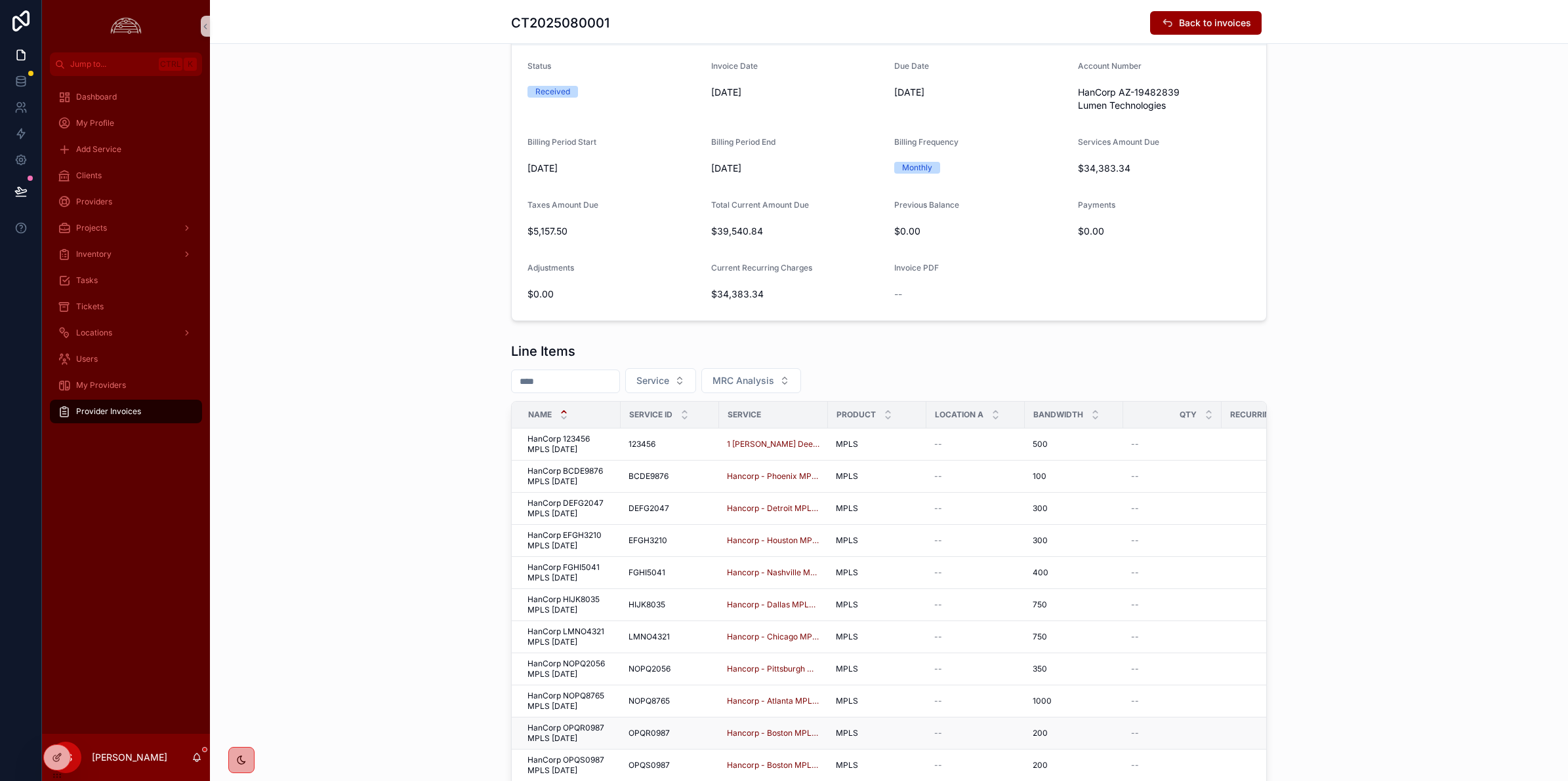
scroll to position [76, 0]
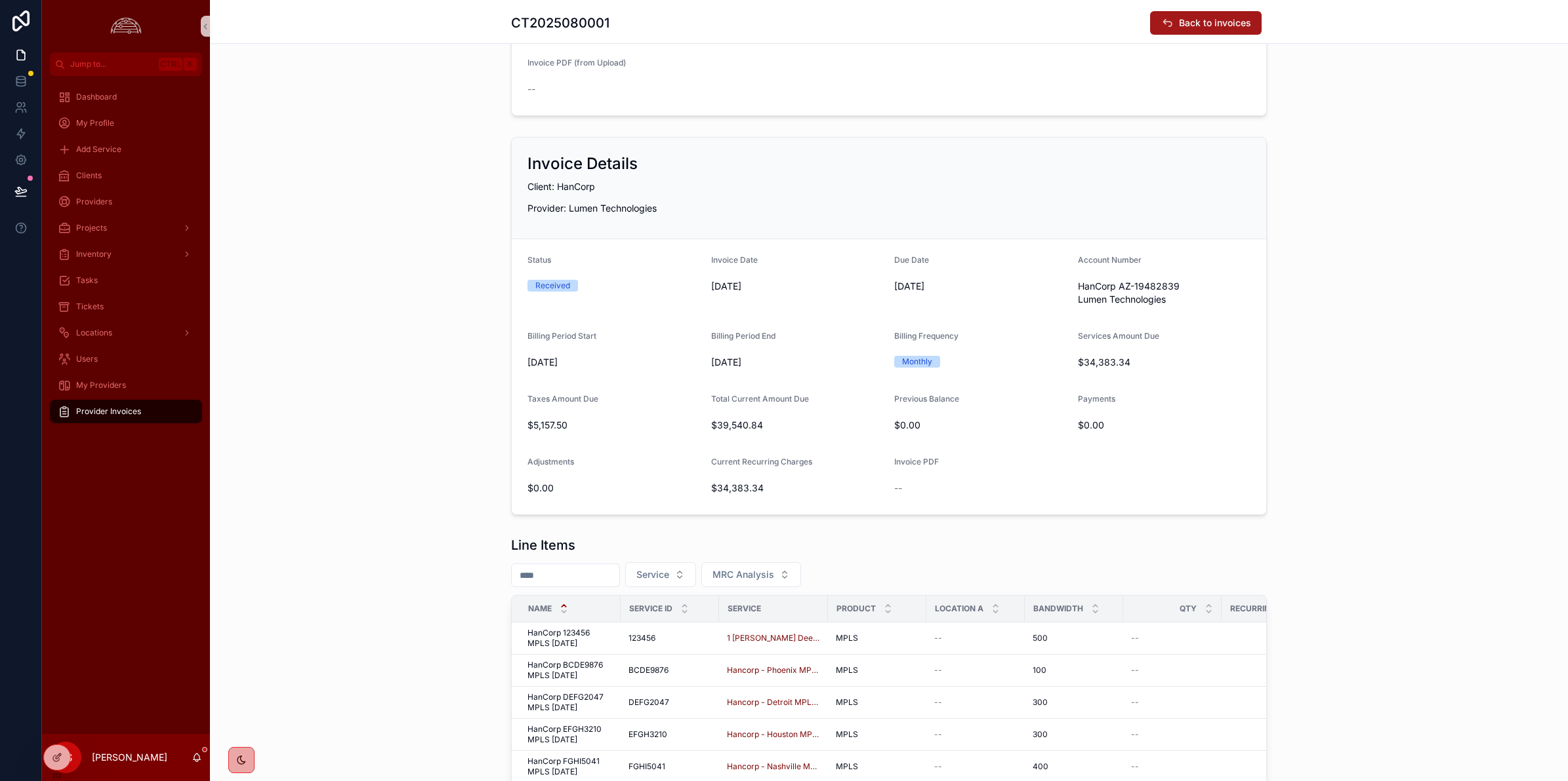
click at [1238, 16] on span "Back to invoices" at bounding box center [1214, 22] width 72 height 13
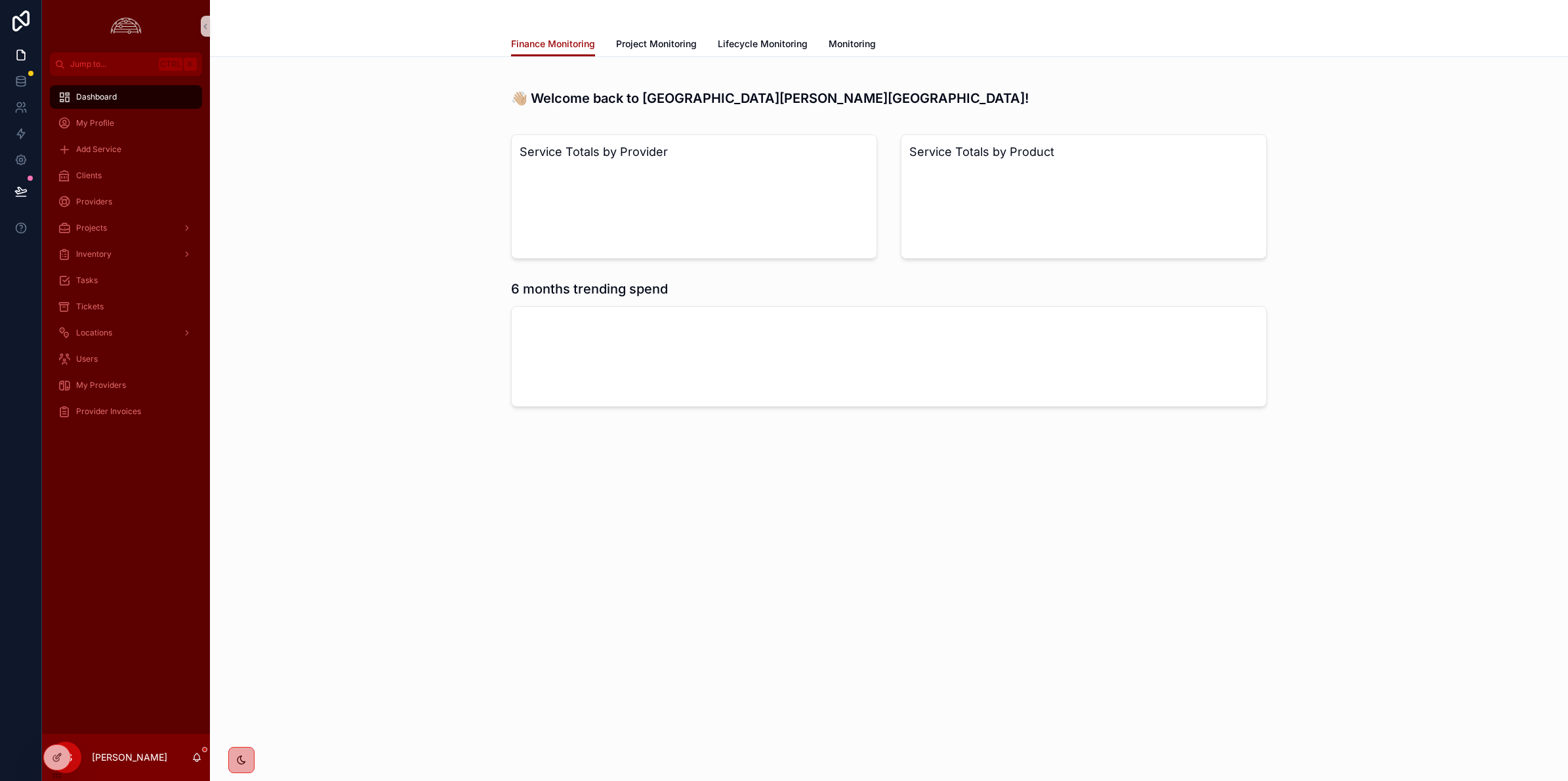
click at [1047, 40] on div "Finance Monitoring Project Monitoring Lifecycle Monitoring Monitoring" at bounding box center [889, 43] width 756 height 25
click at [773, 48] on span "Lifecycle Monitoring" at bounding box center [763, 43] width 90 height 13
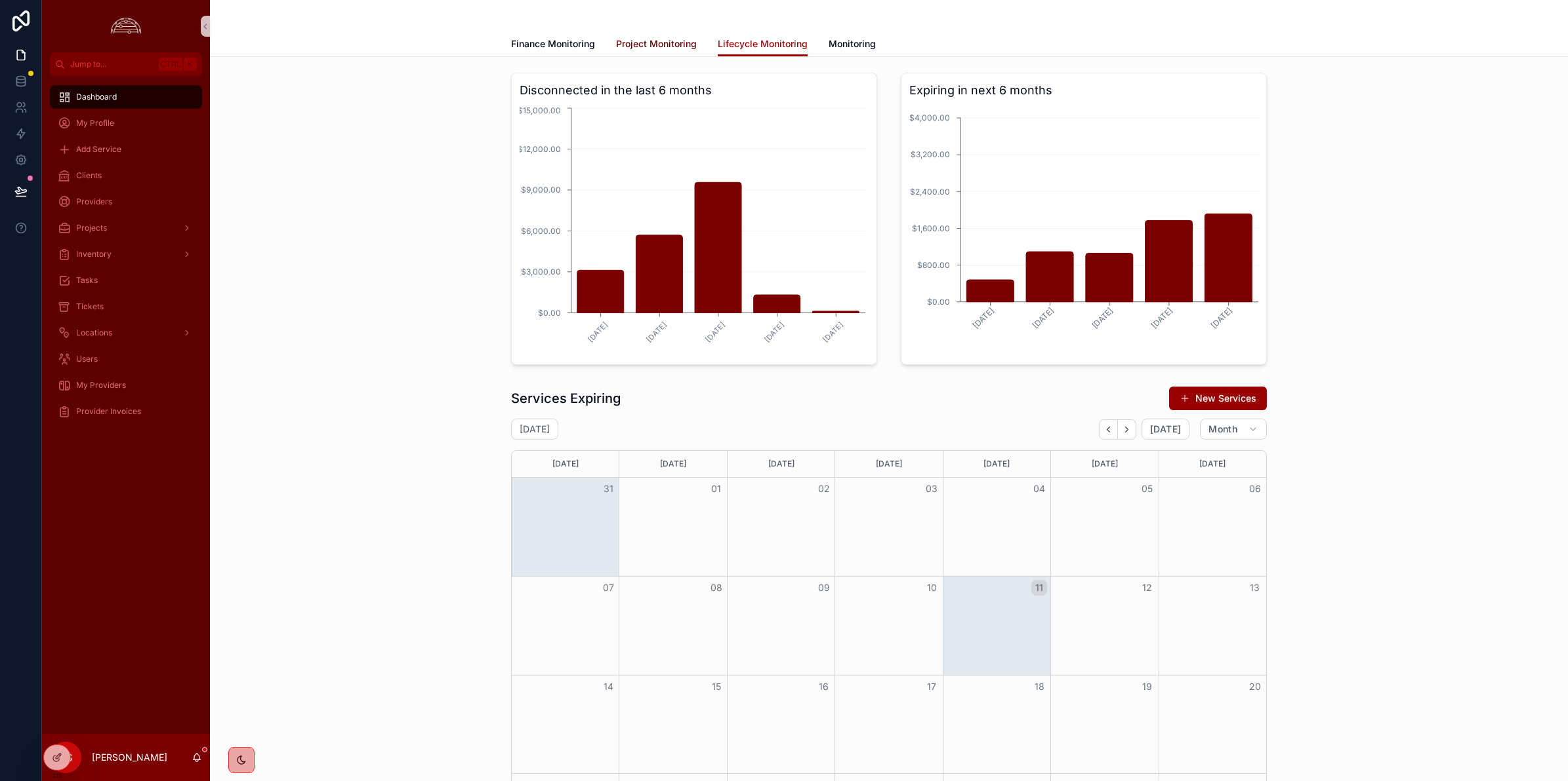
click at [654, 40] on span "Project Monitoring" at bounding box center [656, 43] width 81 height 13
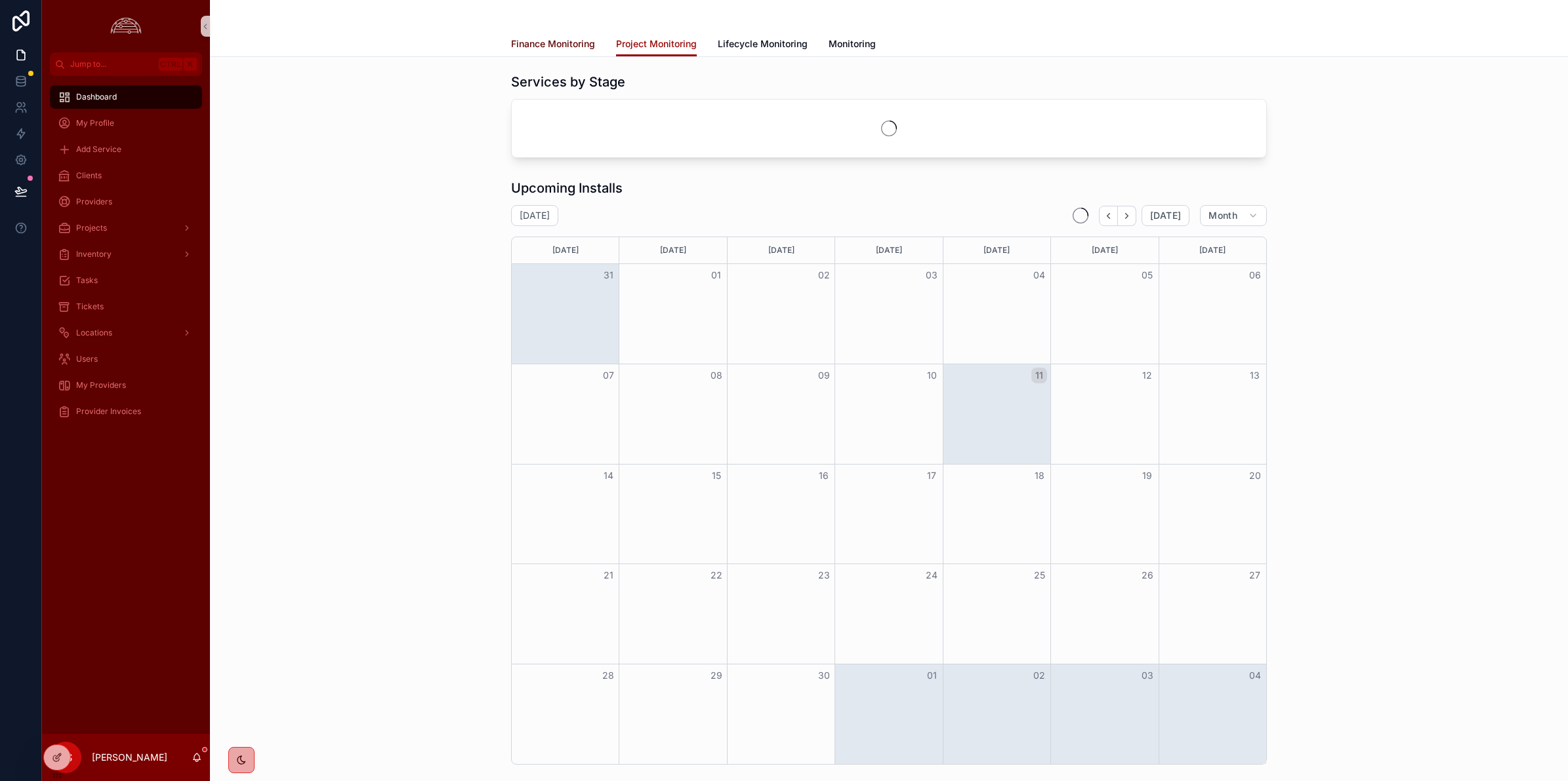
click at [581, 40] on span "Finance Monitoring" at bounding box center [553, 43] width 84 height 13
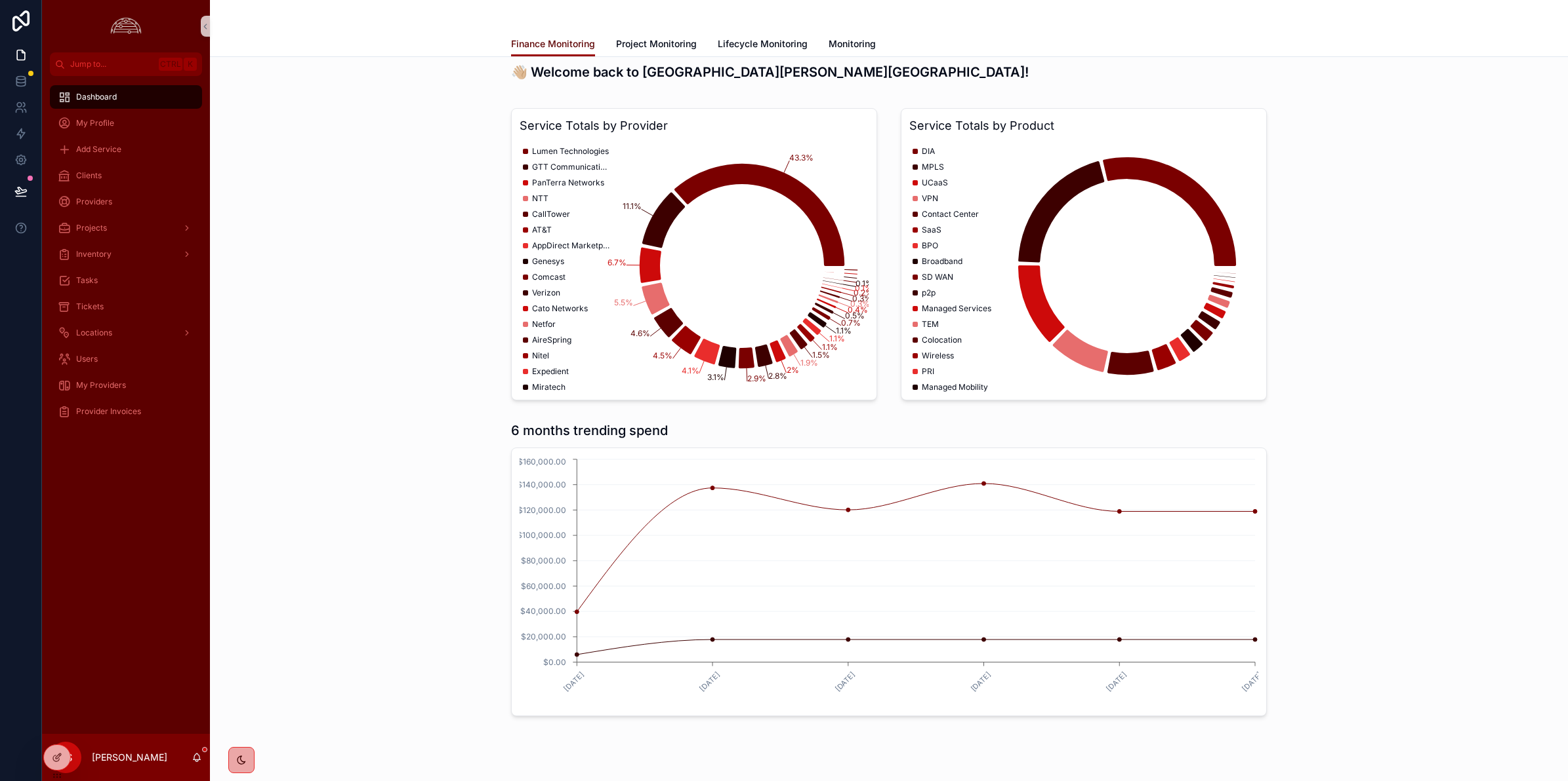
scroll to position [71, 0]
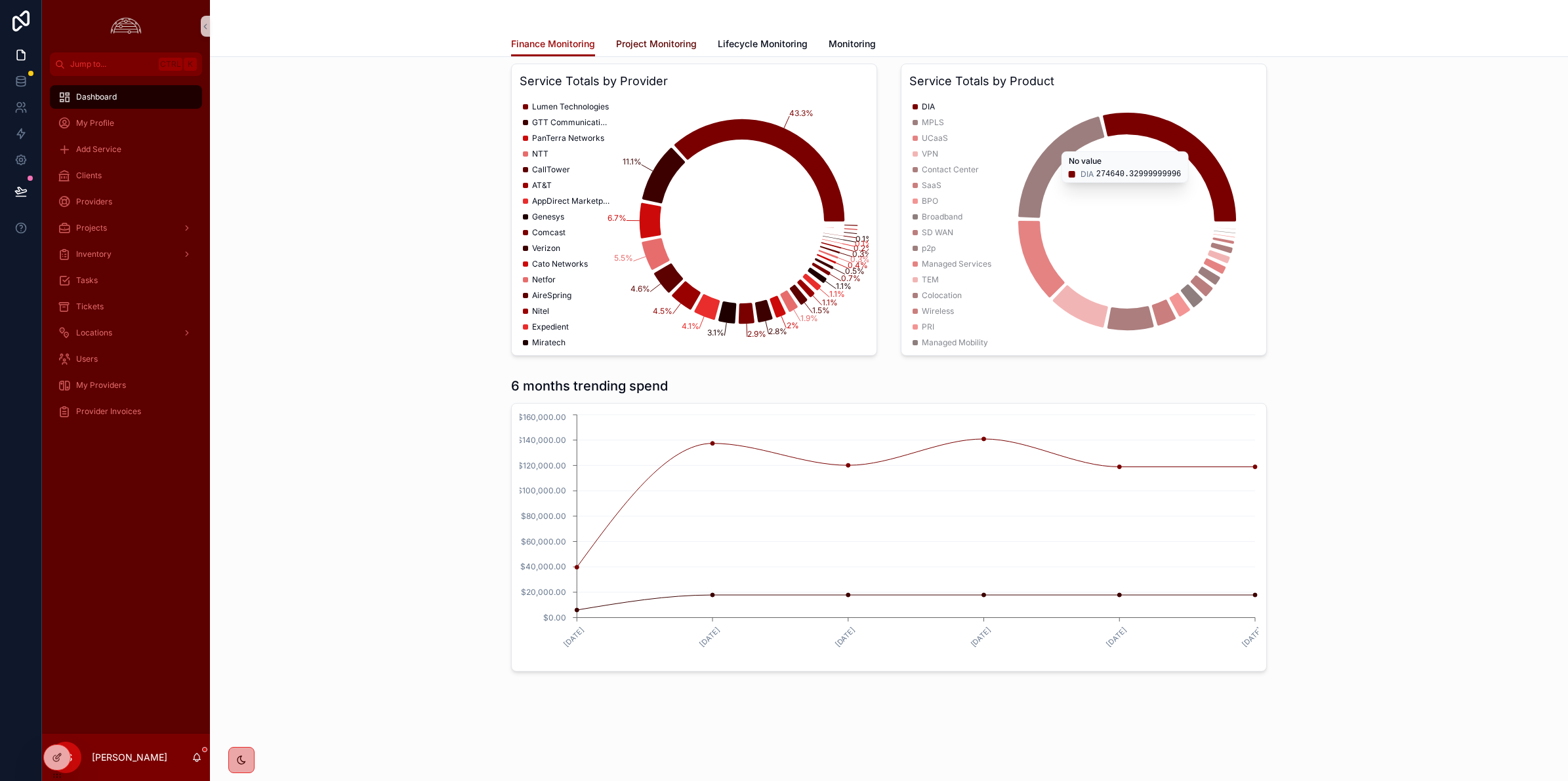
click at [664, 43] on span "Project Monitoring" at bounding box center [656, 43] width 81 height 13
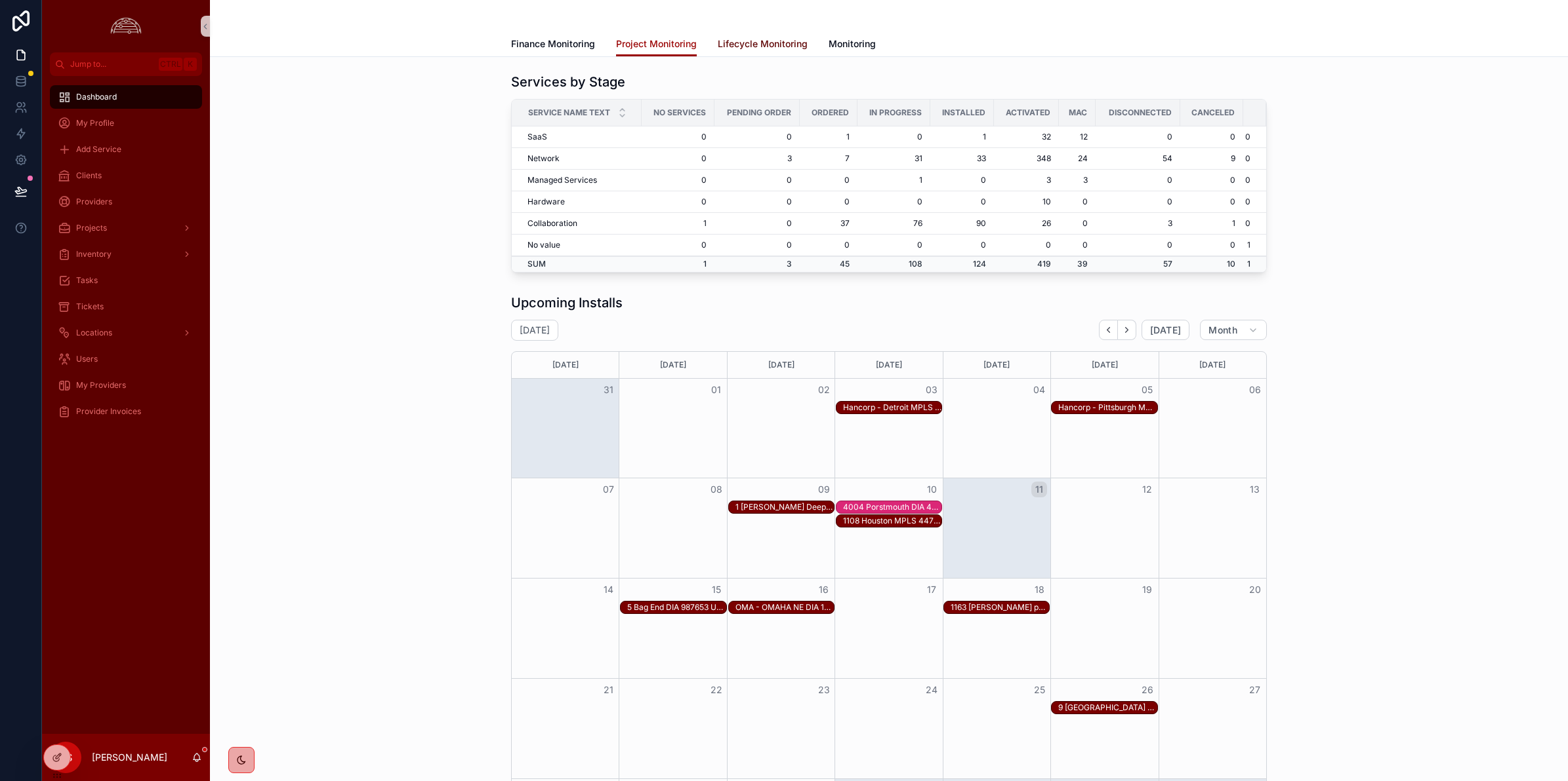
click at [730, 43] on span "Lifecycle Monitoring" at bounding box center [763, 43] width 90 height 13
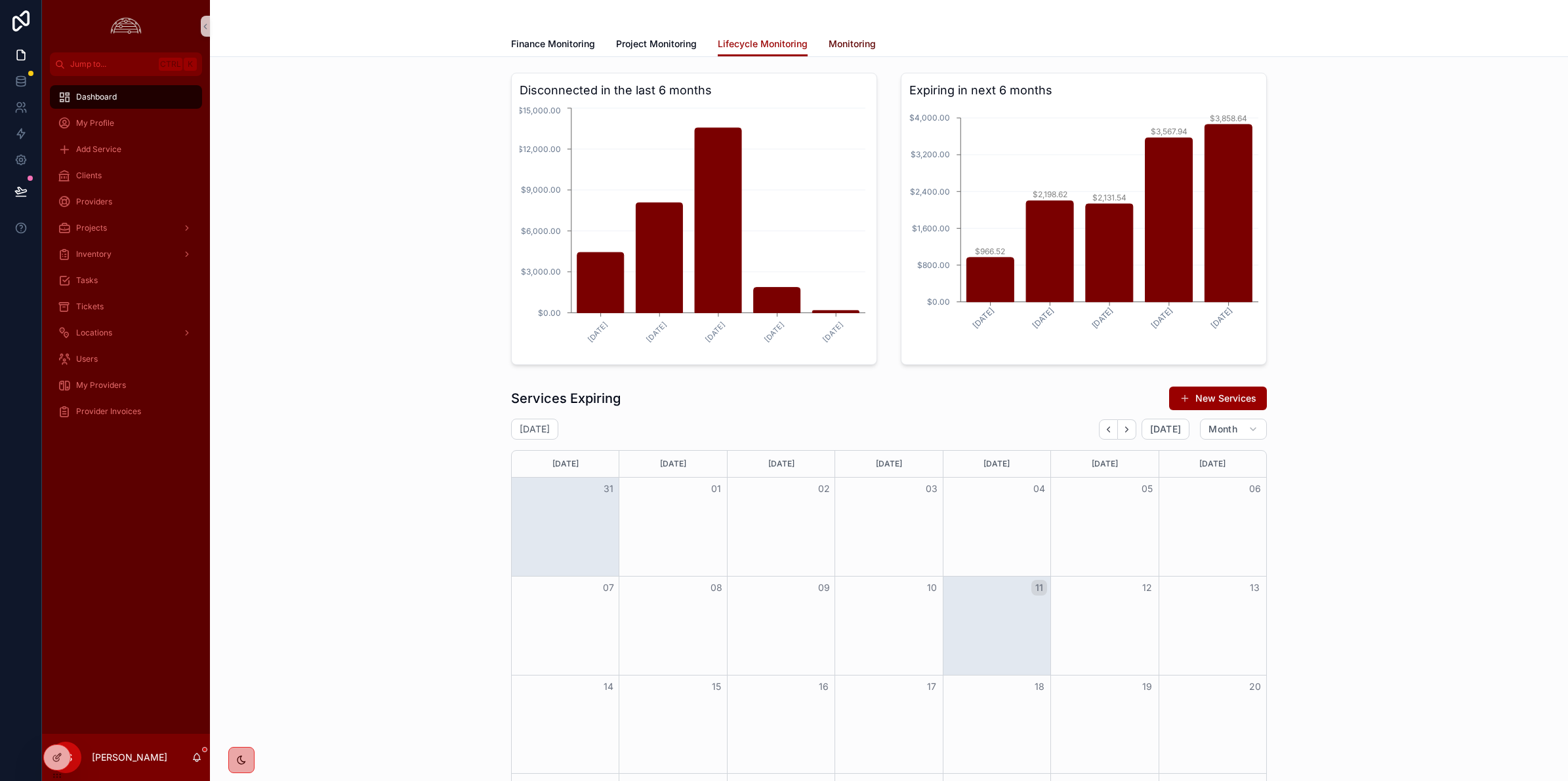
click at [861, 43] on span "Monitoring" at bounding box center [852, 43] width 48 height 13
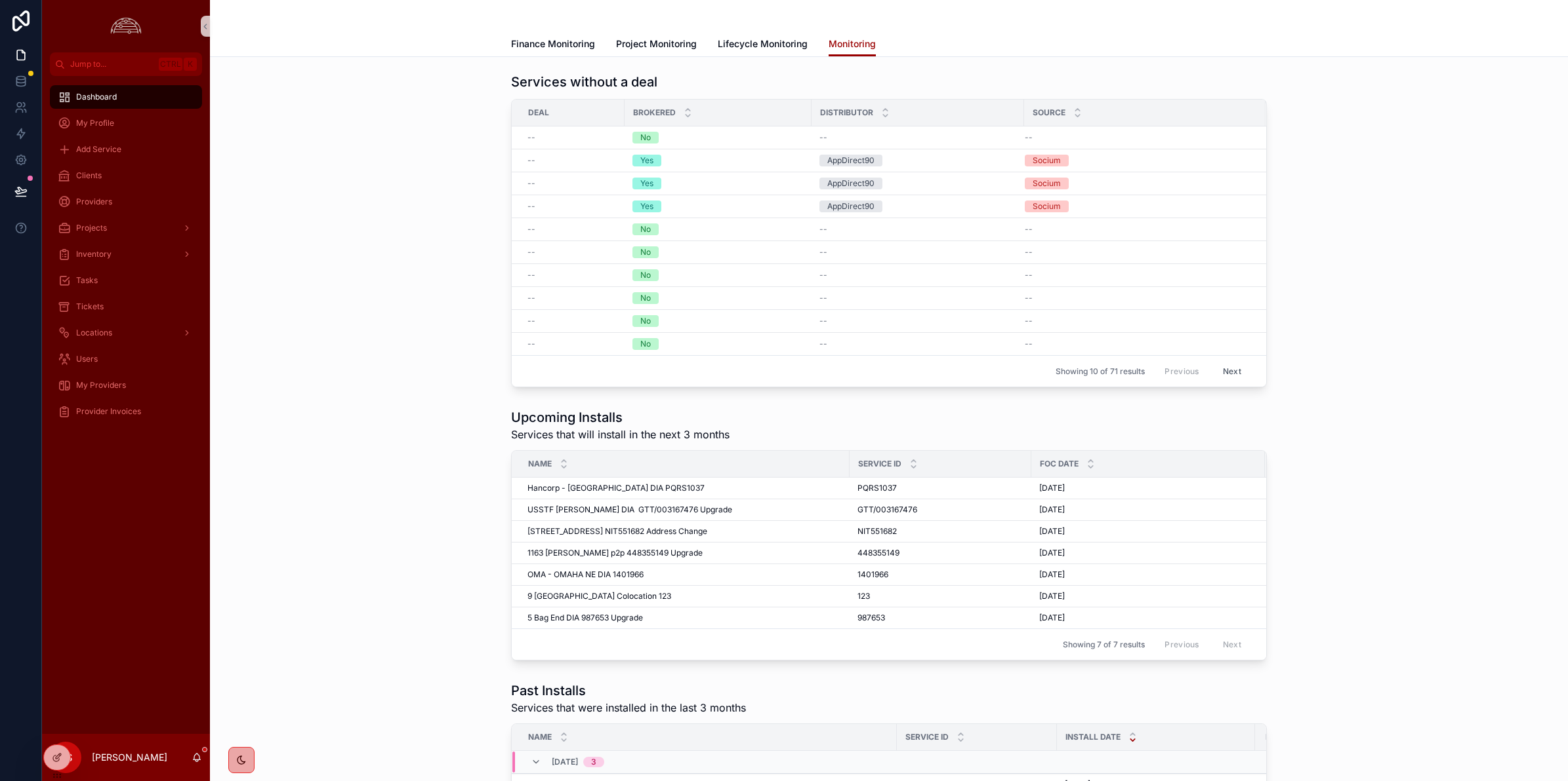
click at [1436, 441] on div "Upcoming Installs Services that will install in the next 3 months Name Service …" at bounding box center [889, 534] width 1337 height 263
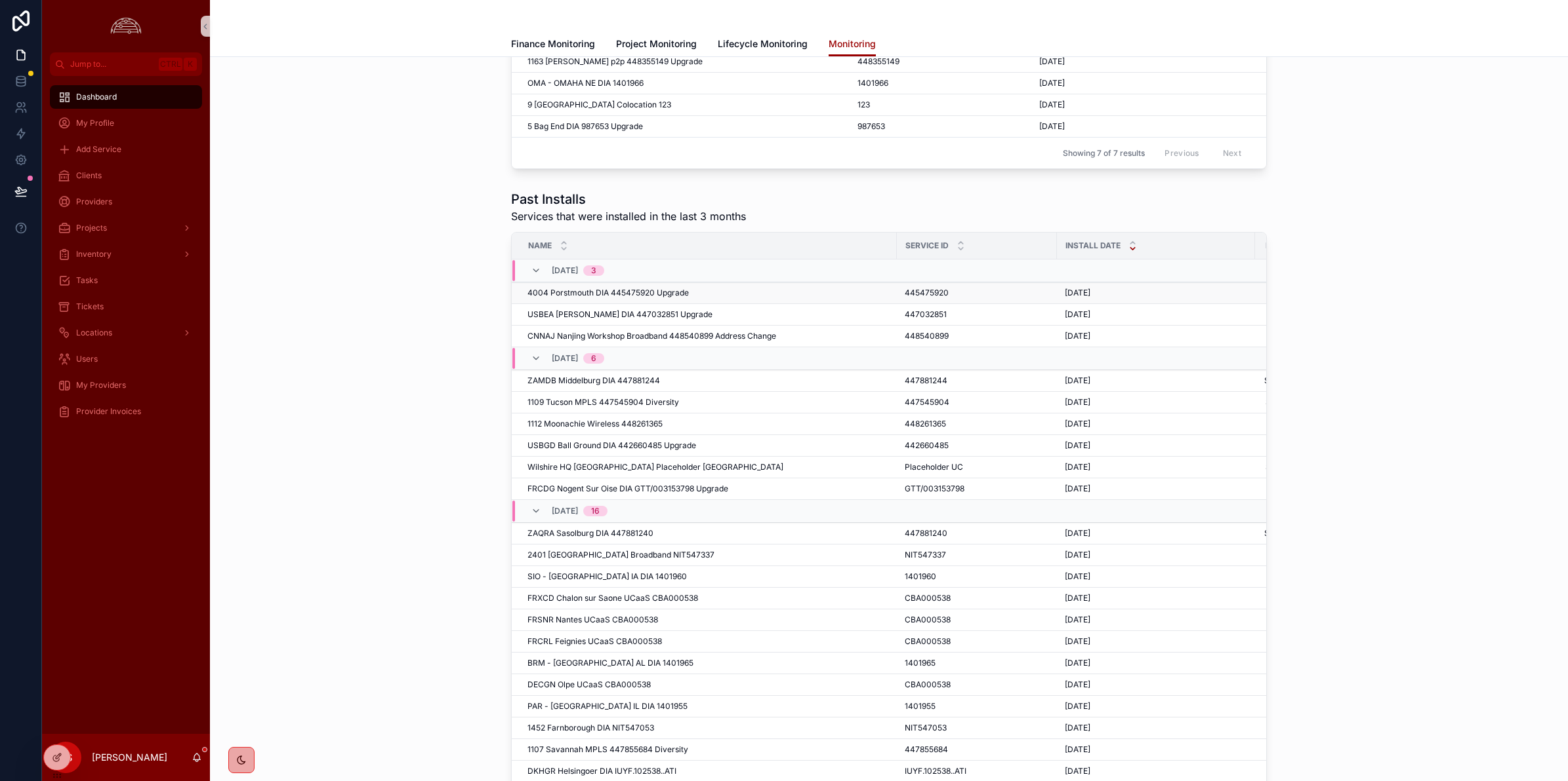
click at [749, 298] on div "4004 Porstmouth DIA 445475920 Upgrade 4004 Porstmouth DIA 445475920 Upgrade" at bounding box center [707, 293] width 361 height 10
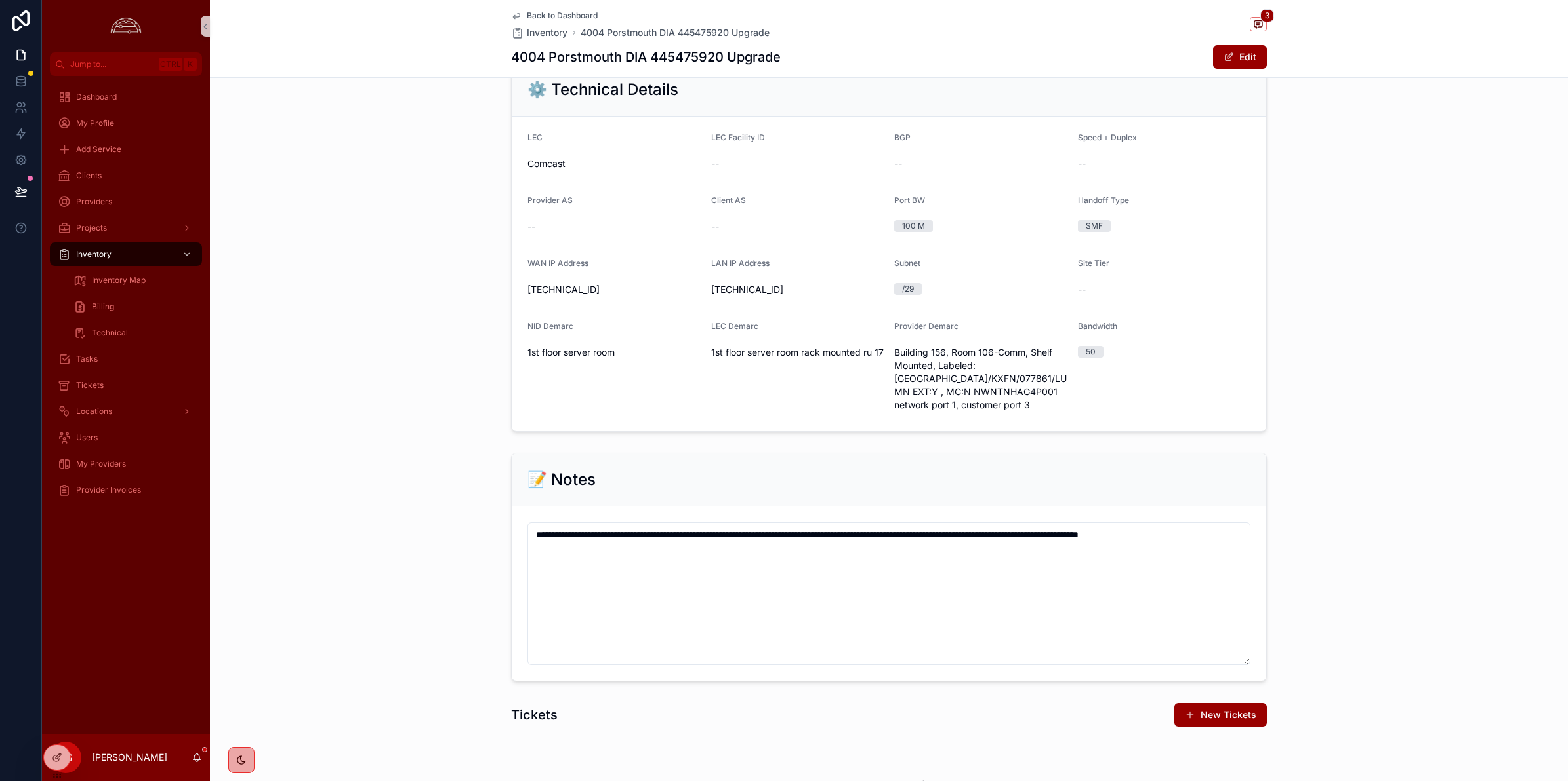
scroll to position [948, 0]
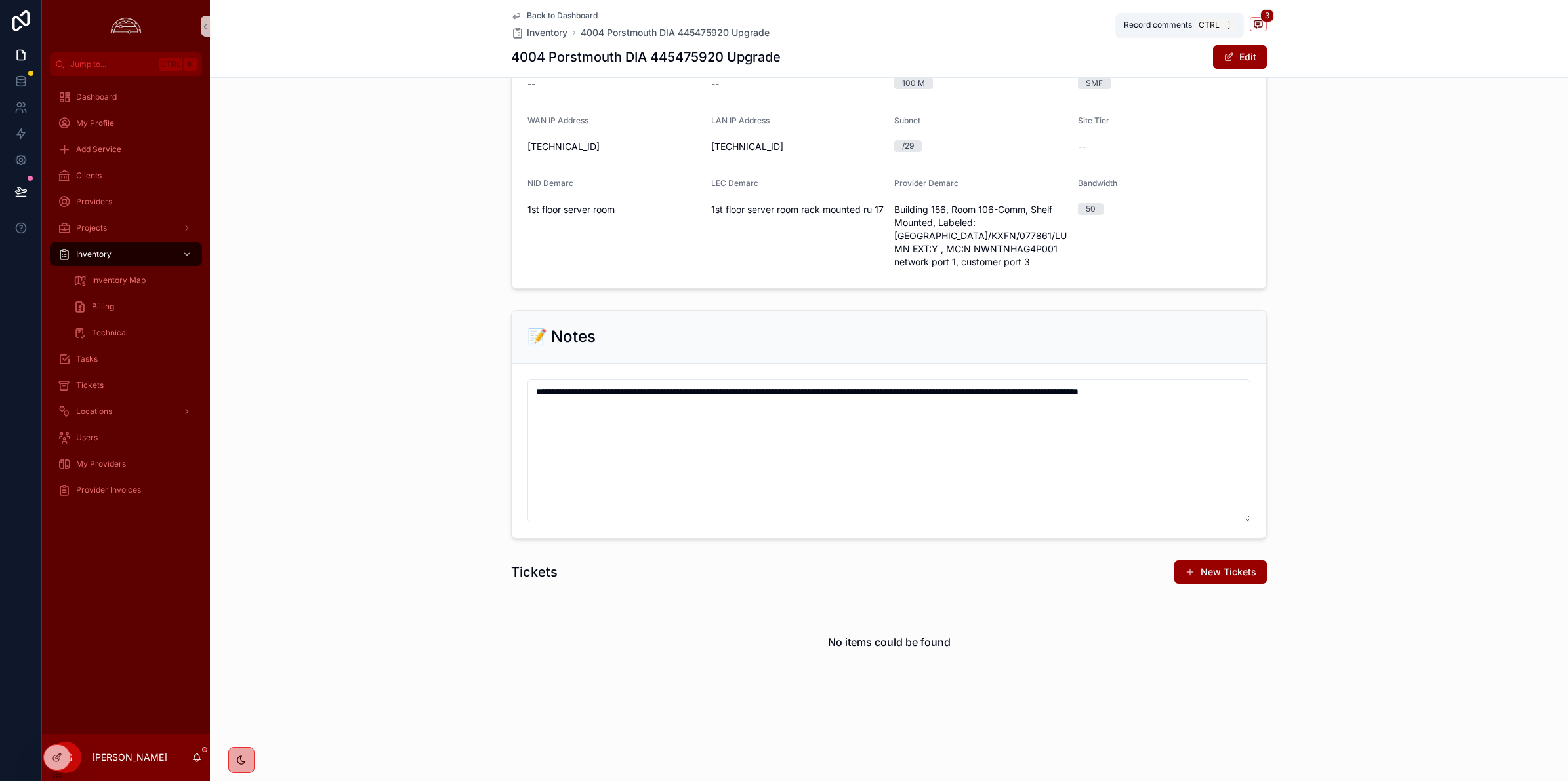
click at [1254, 27] on icon "scrollable content" at bounding box center [1258, 24] width 8 height 7
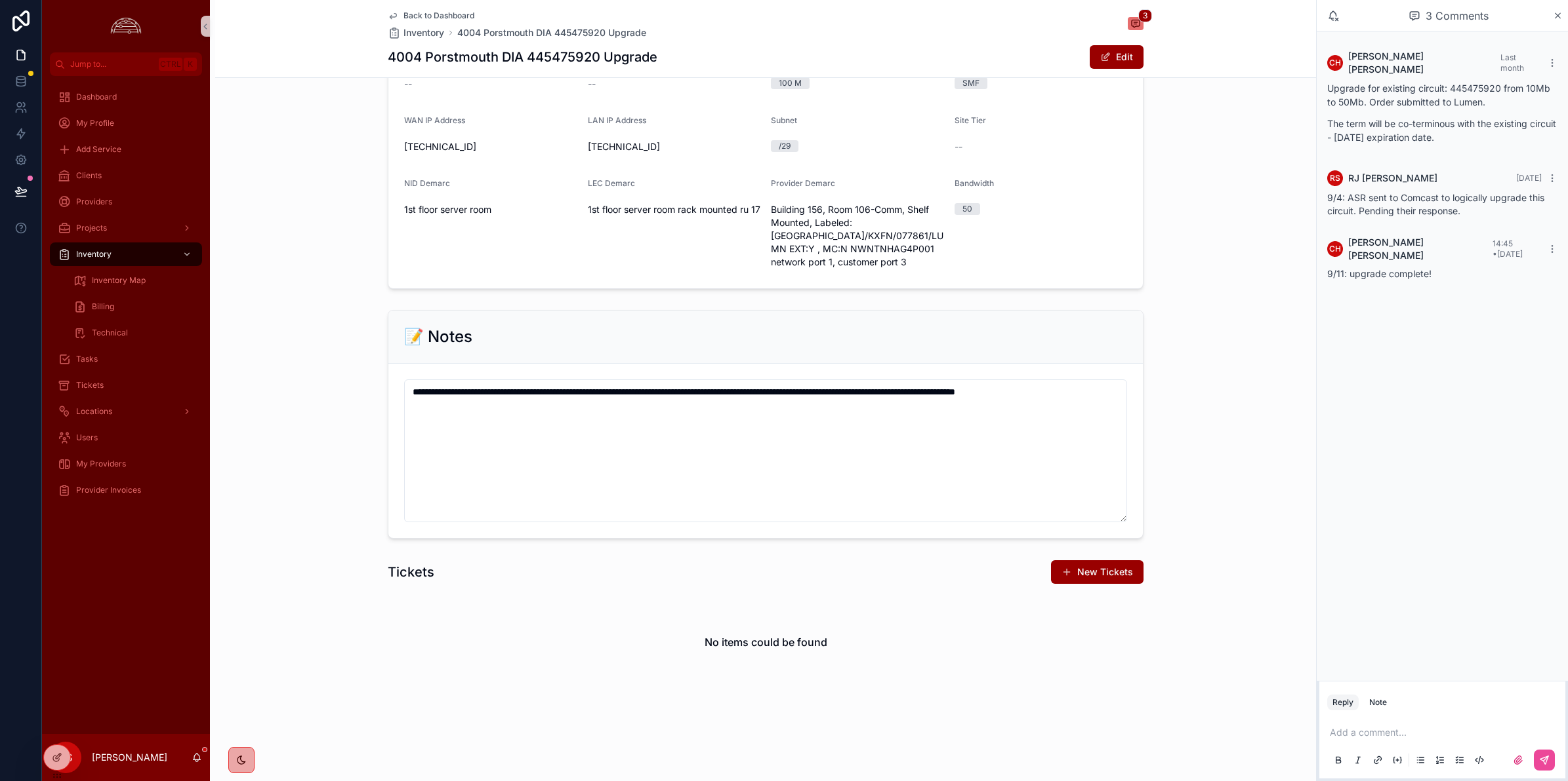
click at [1258, 417] on div "**********" at bounding box center [765, 425] width 1100 height 240
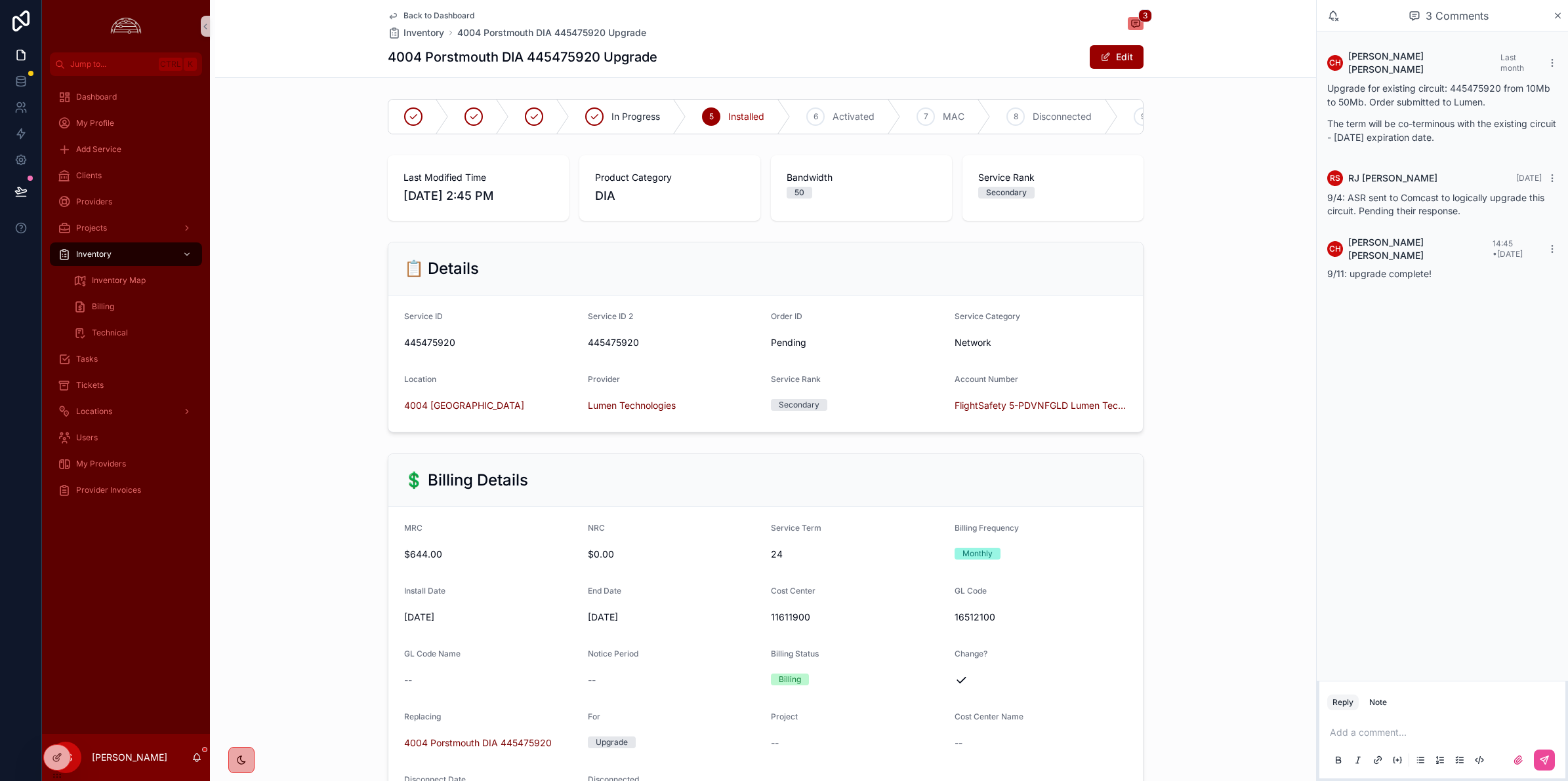
click at [1122, 70] on div "Back to Dashboard Inventory 4004 Porstmouth DIA 445475920 Upgrade 3 4004 Porstm…" at bounding box center [765, 38] width 756 height 77
click at [1122, 54] on button "Edit" at bounding box center [1116, 57] width 54 height 24
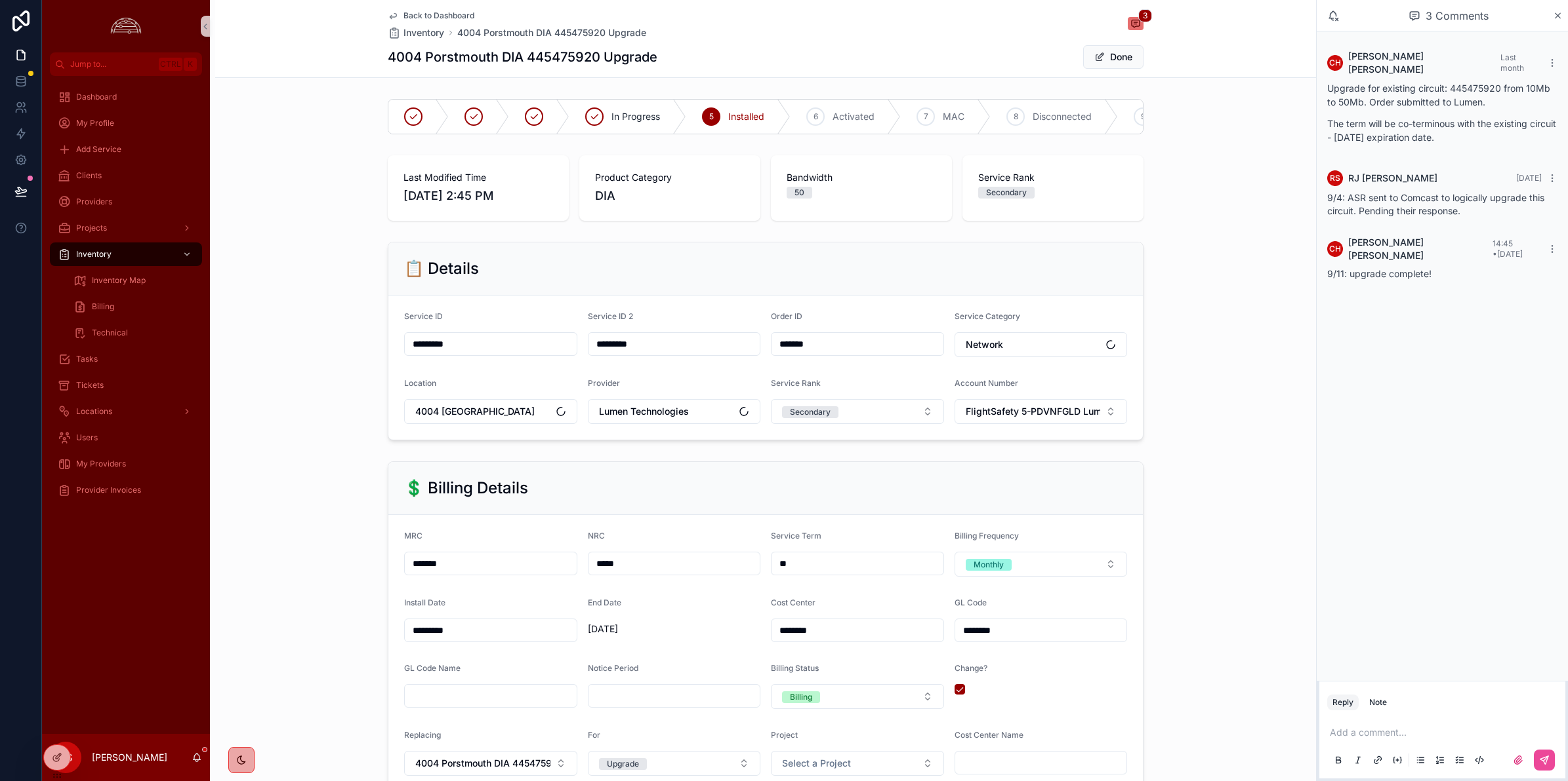
click at [837, 354] on input "*******" at bounding box center [857, 344] width 172 height 19
click at [838, 354] on input "*******" at bounding box center [857, 344] width 172 height 19
paste input "*********"
paste input "scrollable content"
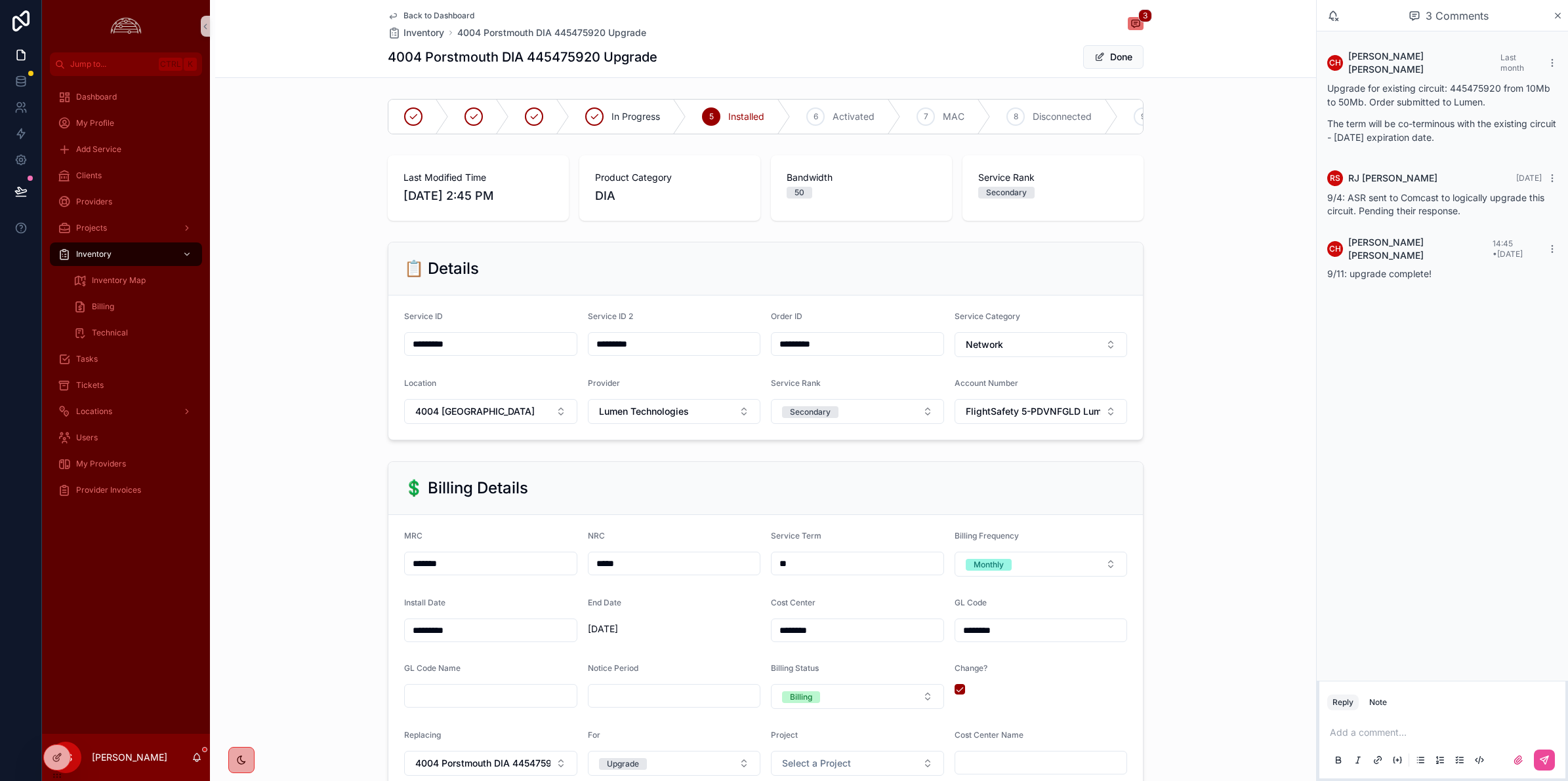
type input "*********"
click at [1172, 406] on div "📋 Details Service ID ********* Service ID 2 ********* Order ID ********* Servic…" at bounding box center [765, 341] width 1100 height 209
click at [1103, 64] on button "Done" at bounding box center [1113, 57] width 60 height 24
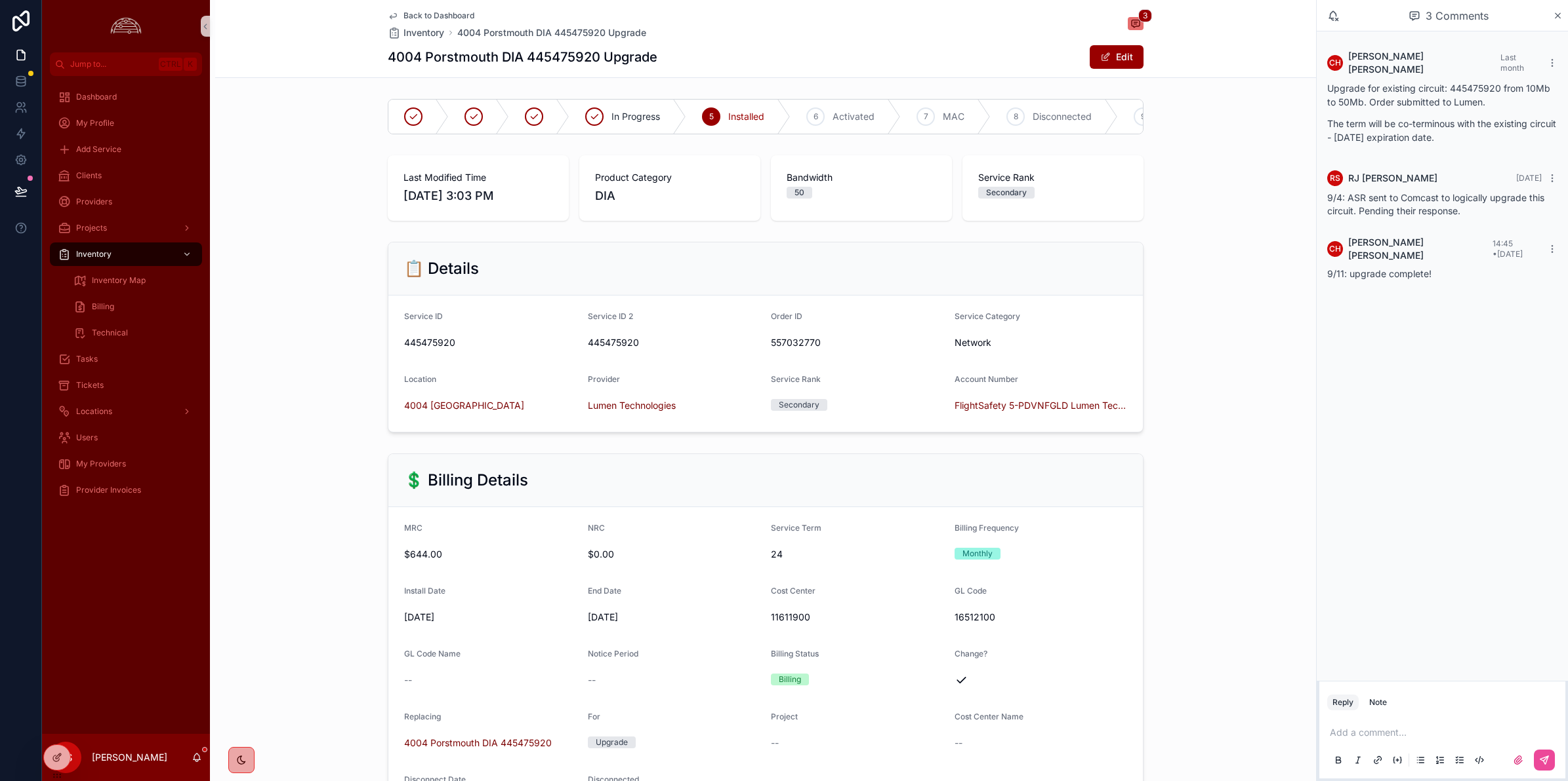
scroll to position [492, 0]
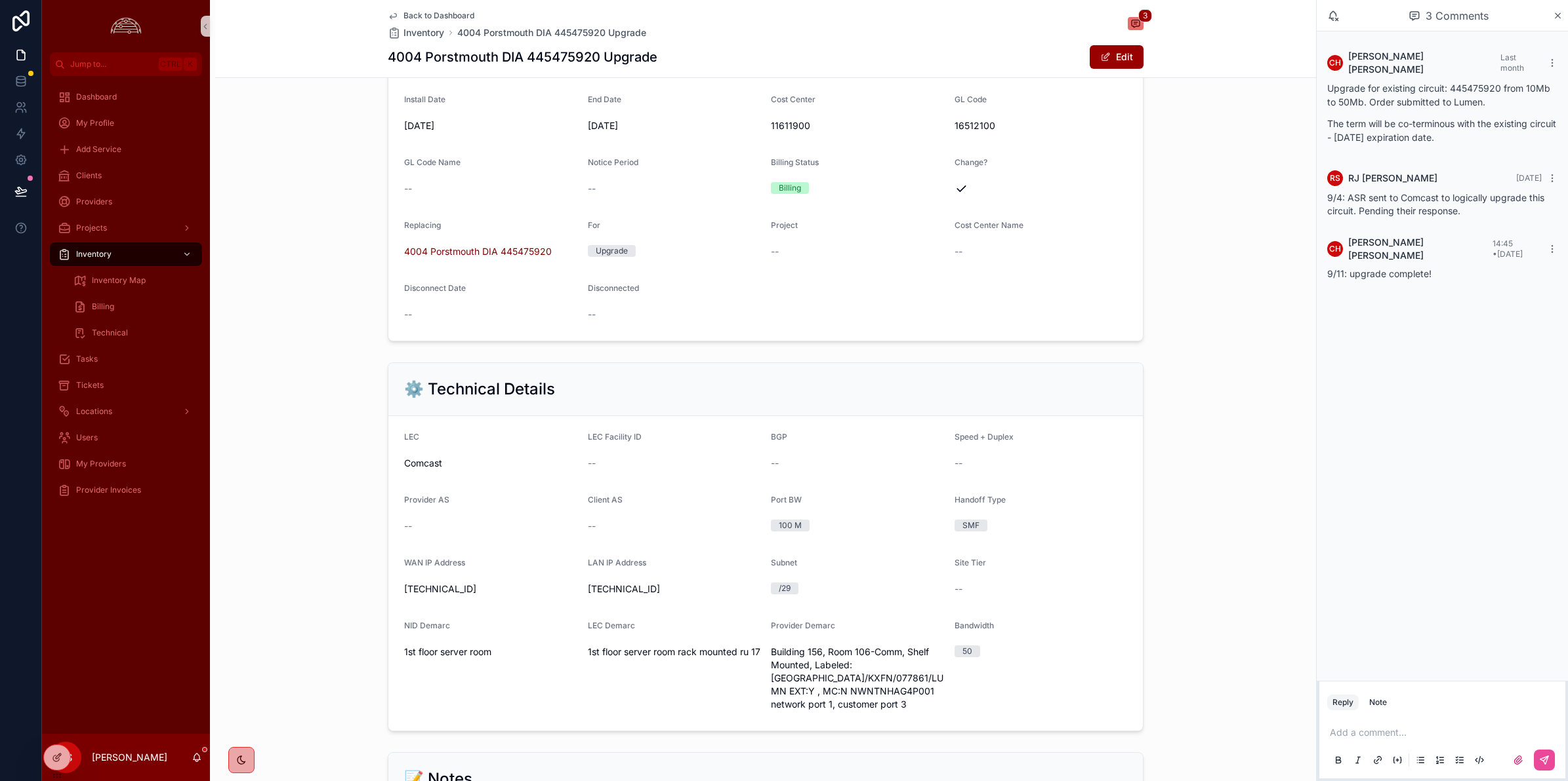
drag, startPoint x: 1220, startPoint y: 433, endPoint x: 1231, endPoint y: 438, distance: 12.1
click at [1220, 433] on div "⚙️ Technical Details LEC Comcast LEC Facility ID -- BGP -- Speed + Duplex -- Pr…" at bounding box center [765, 546] width 1100 height 380
click at [321, 559] on div "⚙️ Technical Details LEC Comcast LEC Facility ID -- BGP -- Speed + Duplex -- Pr…" at bounding box center [765, 546] width 1100 height 380
click at [129, 181] on div "Clients" at bounding box center [126, 175] width 136 height 21
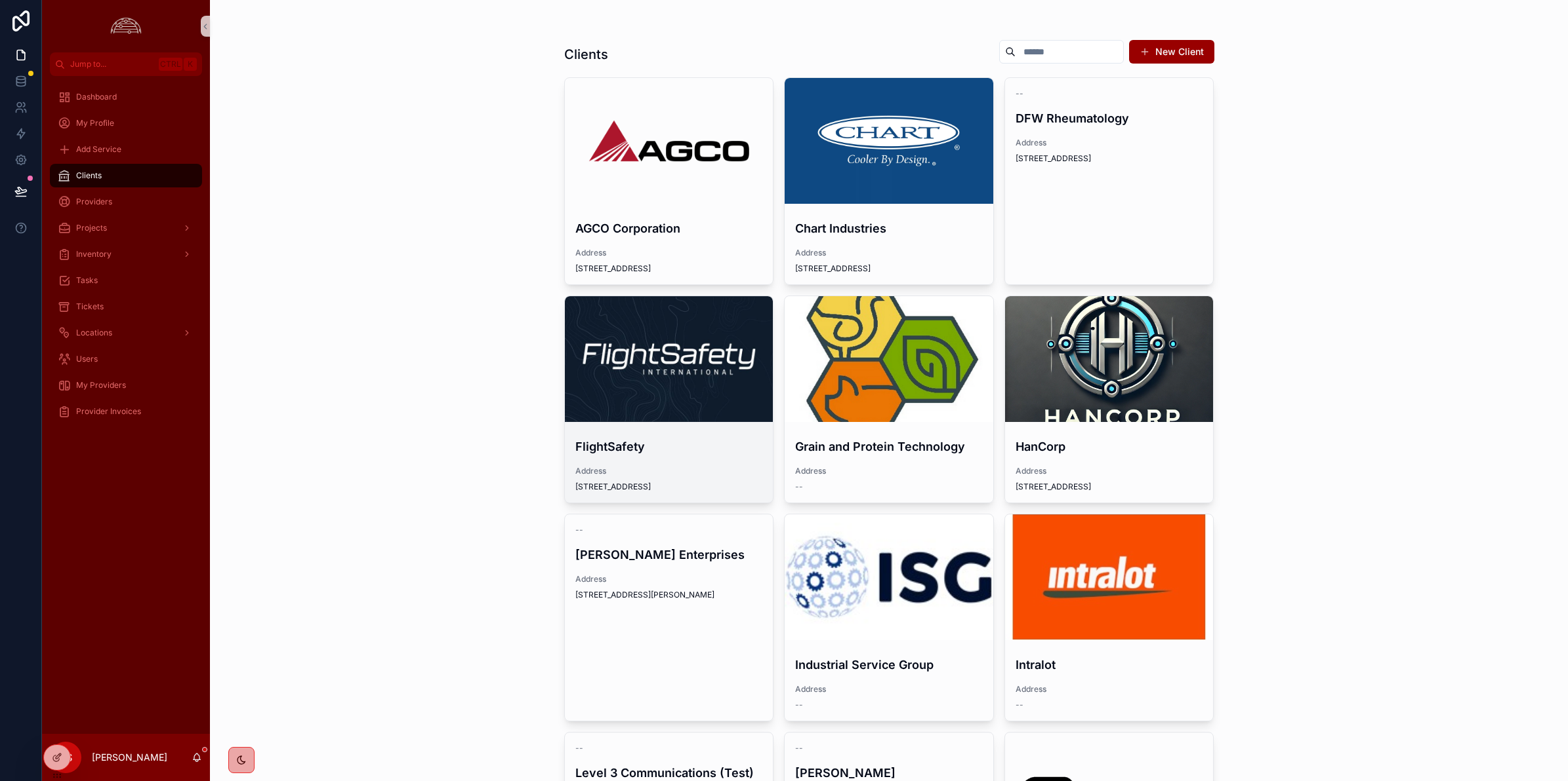
click at [713, 323] on div "scrollable content" at bounding box center [668, 359] width 208 height 126
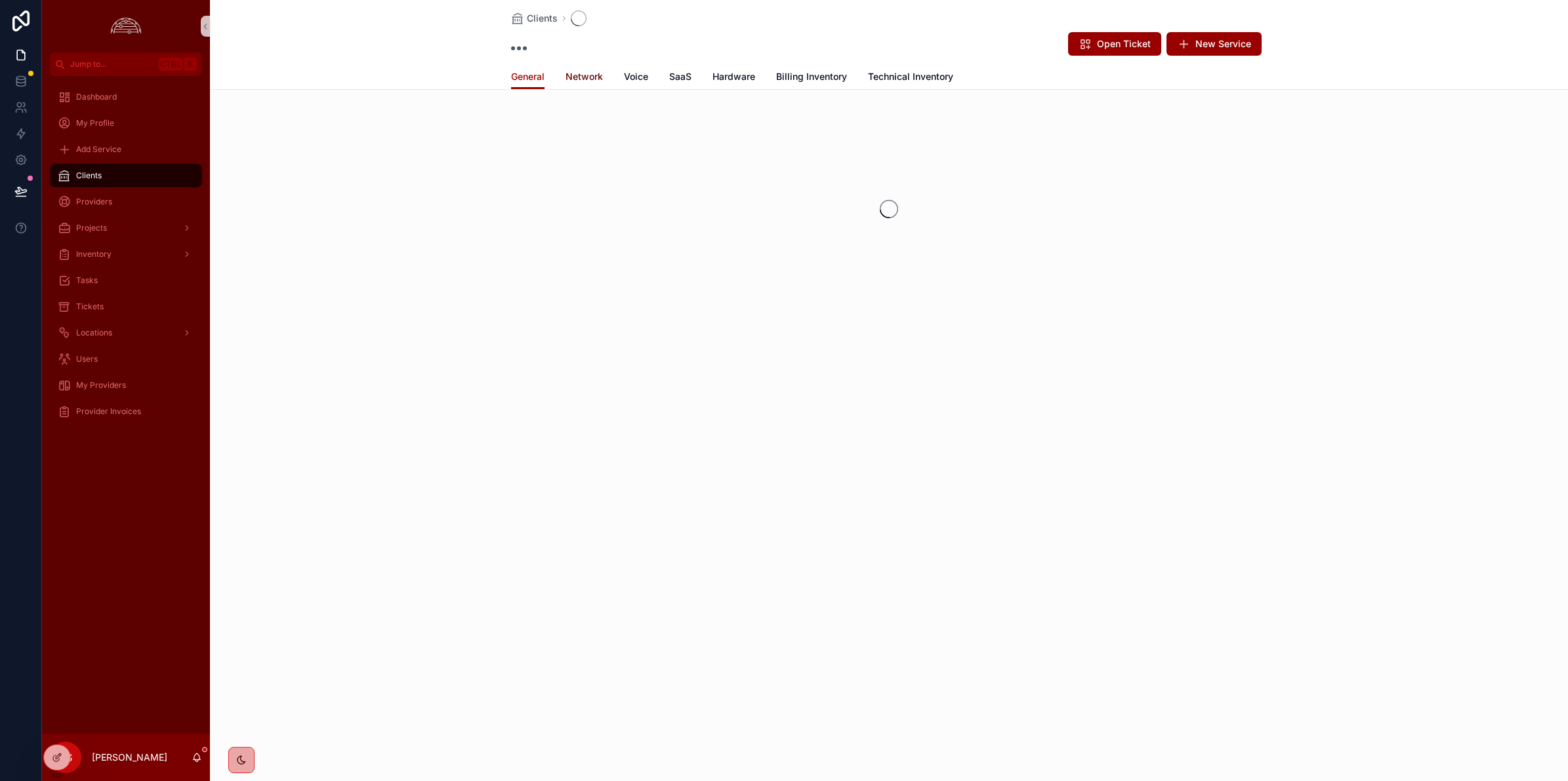
click at [584, 76] on span "Network" at bounding box center [584, 76] width 37 height 13
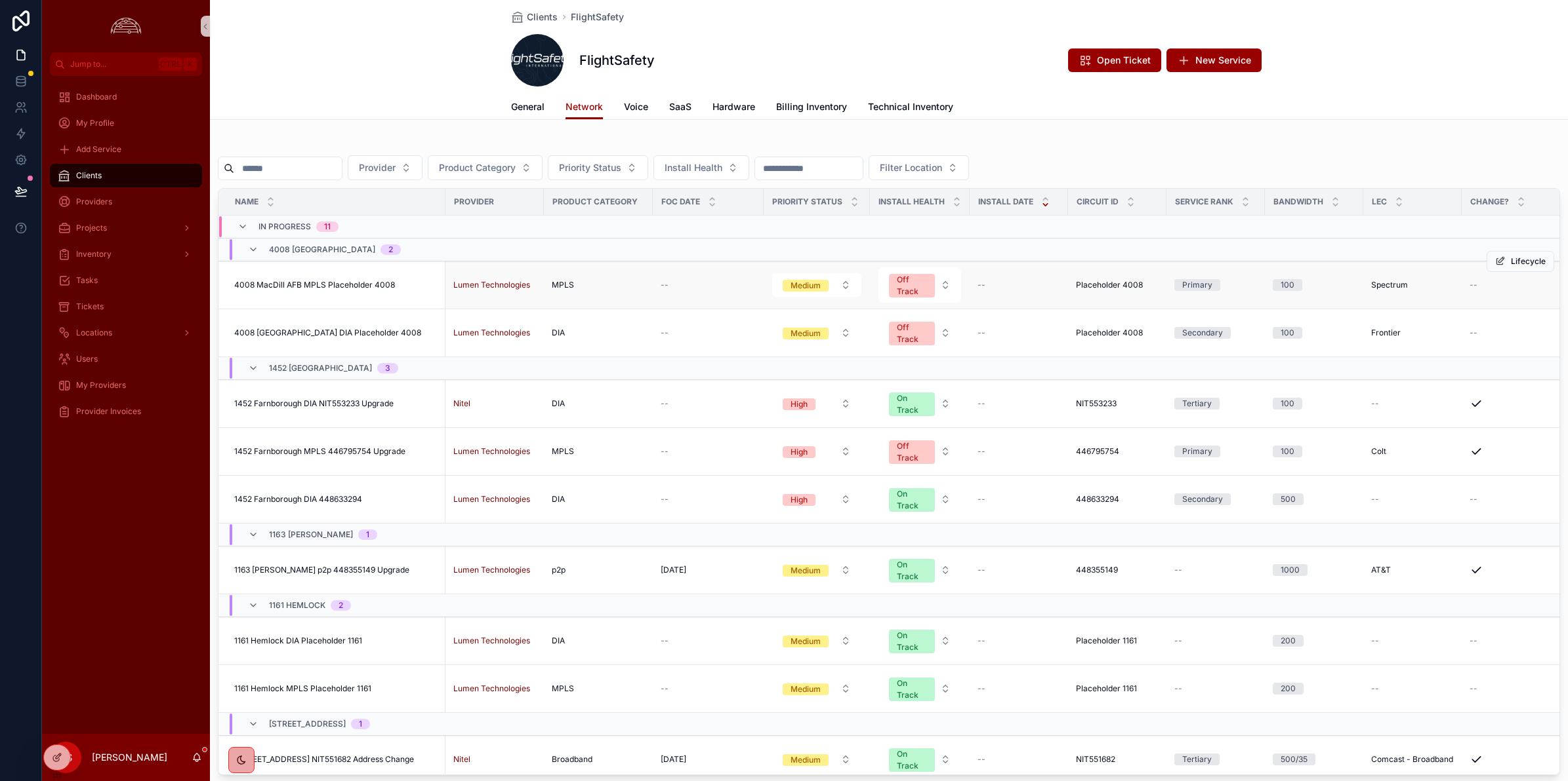
click at [305, 280] on span "4008 MacDill AFB MPLS Placeholder 4008" at bounding box center [314, 285] width 161 height 10
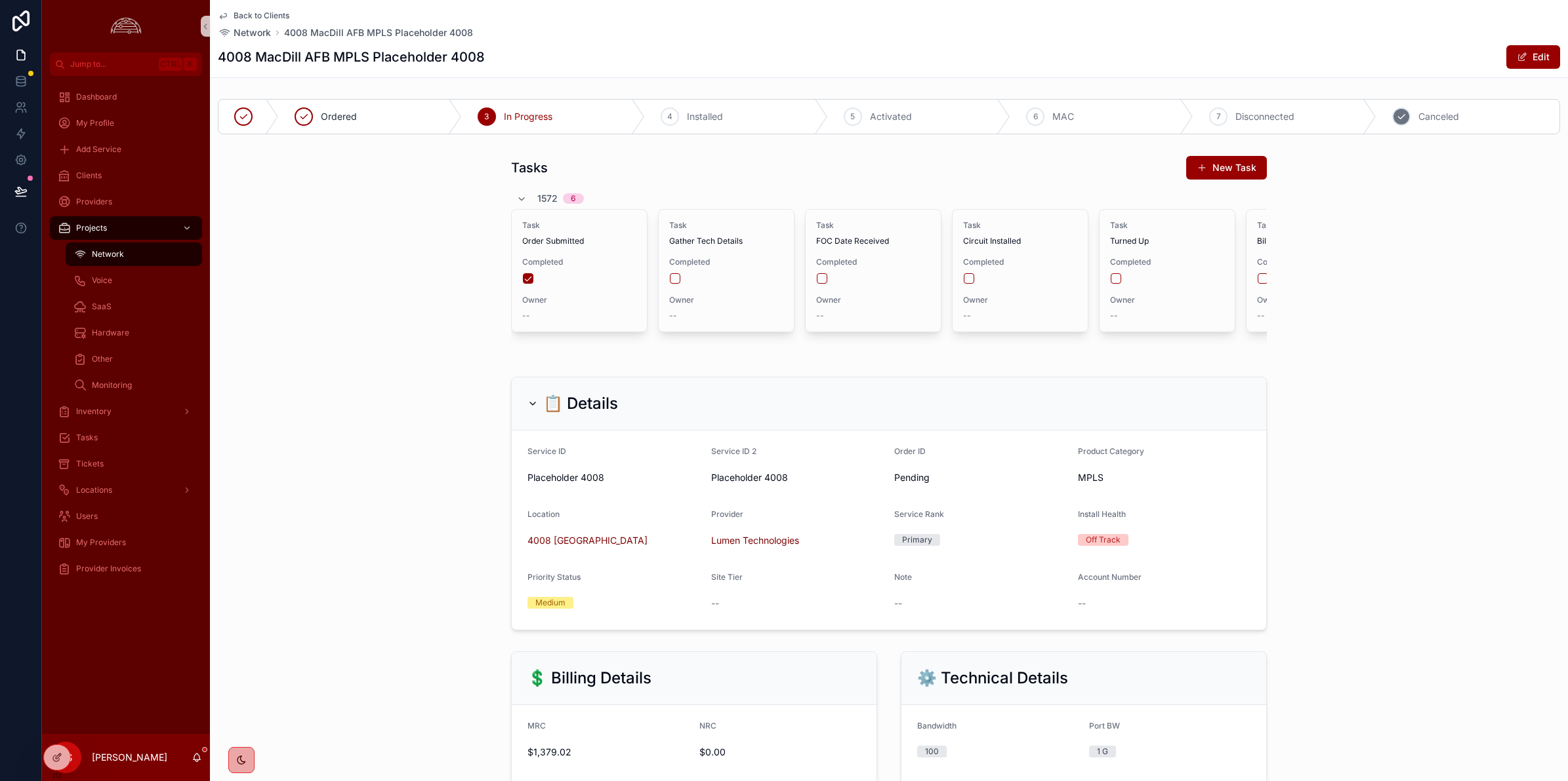
click at [1418, 113] on span "Canceled" at bounding box center [1439, 116] width 41 height 13
click at [1083, 42] on div "Back to Clients Network 4008 MacDill AFB MPLS Placeholder 4008 4008 MacDill AFB…" at bounding box center [889, 38] width 1342 height 77
click at [251, 18] on span "Back to Clients" at bounding box center [262, 15] width 56 height 10
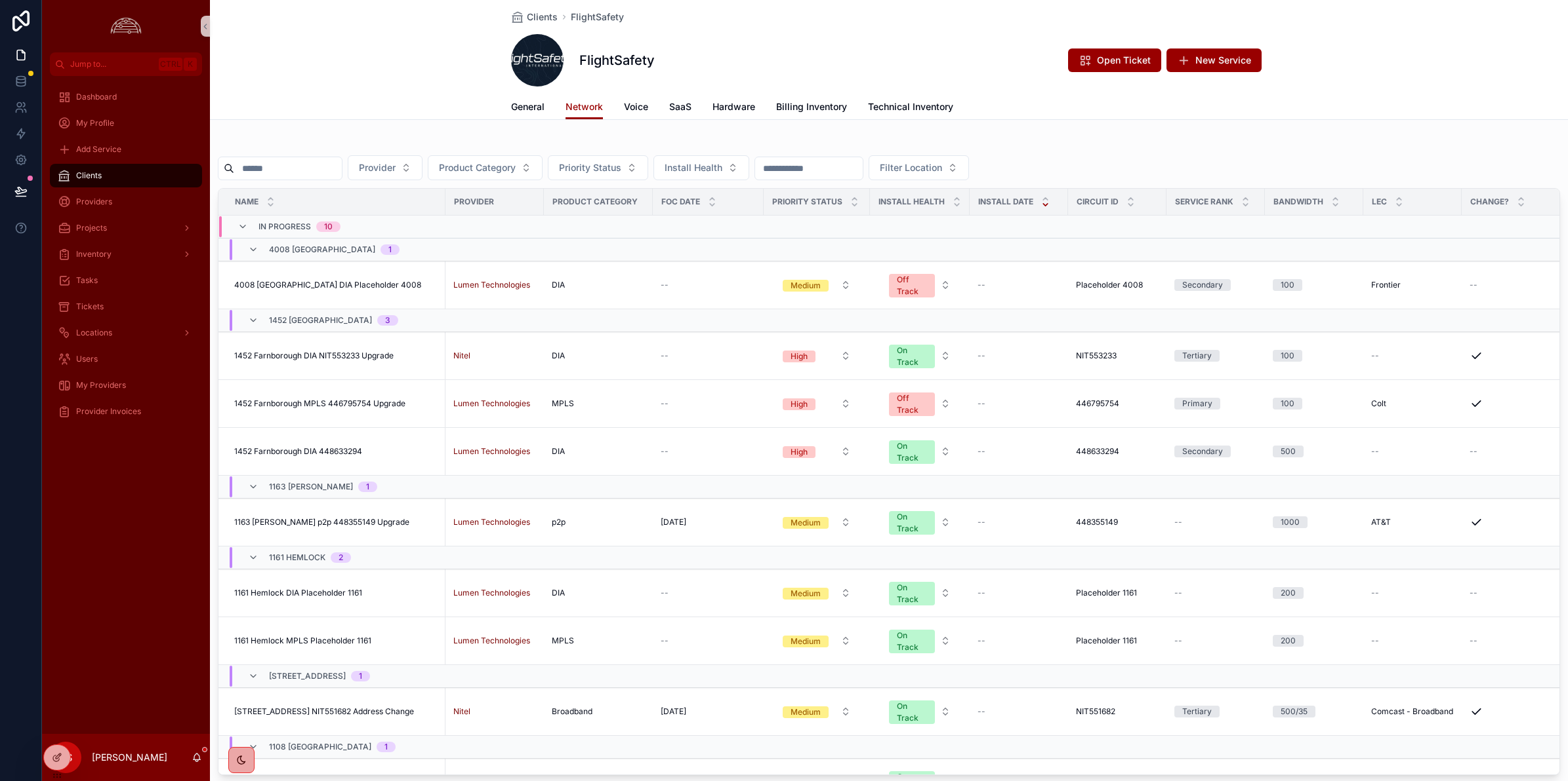
drag, startPoint x: 358, startPoint y: 286, endPoint x: 162, endPoint y: 476, distance: 273.0
click at [358, 286] on span "4008 [GEOGRAPHIC_DATA] DIA Placeholder 4008" at bounding box center [327, 285] width 187 height 10
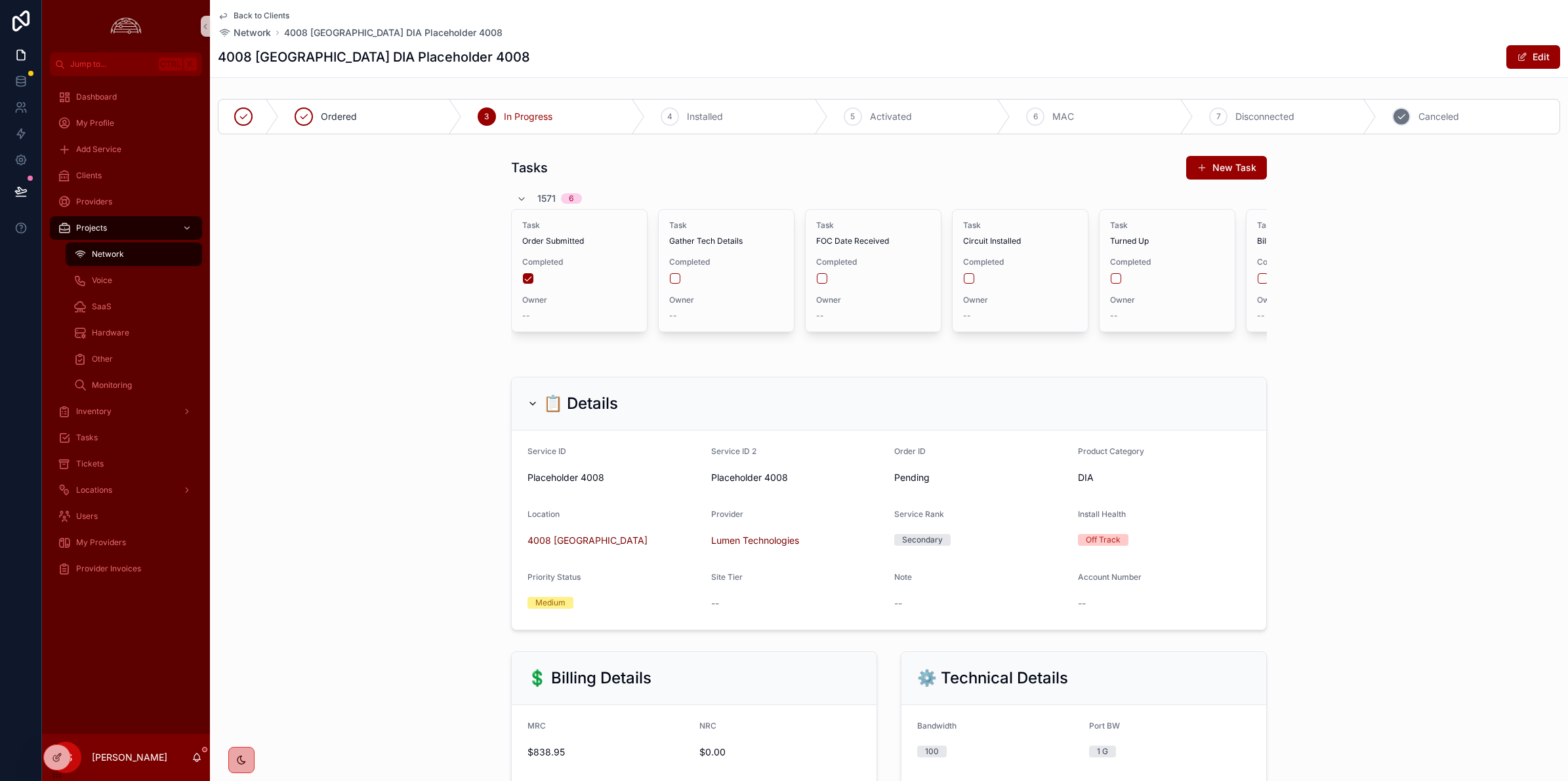
click at [1447, 127] on div "8 Canceled" at bounding box center [1467, 116] width 183 height 34
click at [645, 39] on div "Back to Clients Network [GEOGRAPHIC_DATA] DIA Placeholder 4008 4008 [GEOGRAPHIC…" at bounding box center [889, 38] width 1342 height 77
click at [1406, 461] on div "📋 Details Service ID Placeholder 4008 Service ID 2 Placeholder 4008 Order ID Pe…" at bounding box center [889, 503] width 1358 height 264
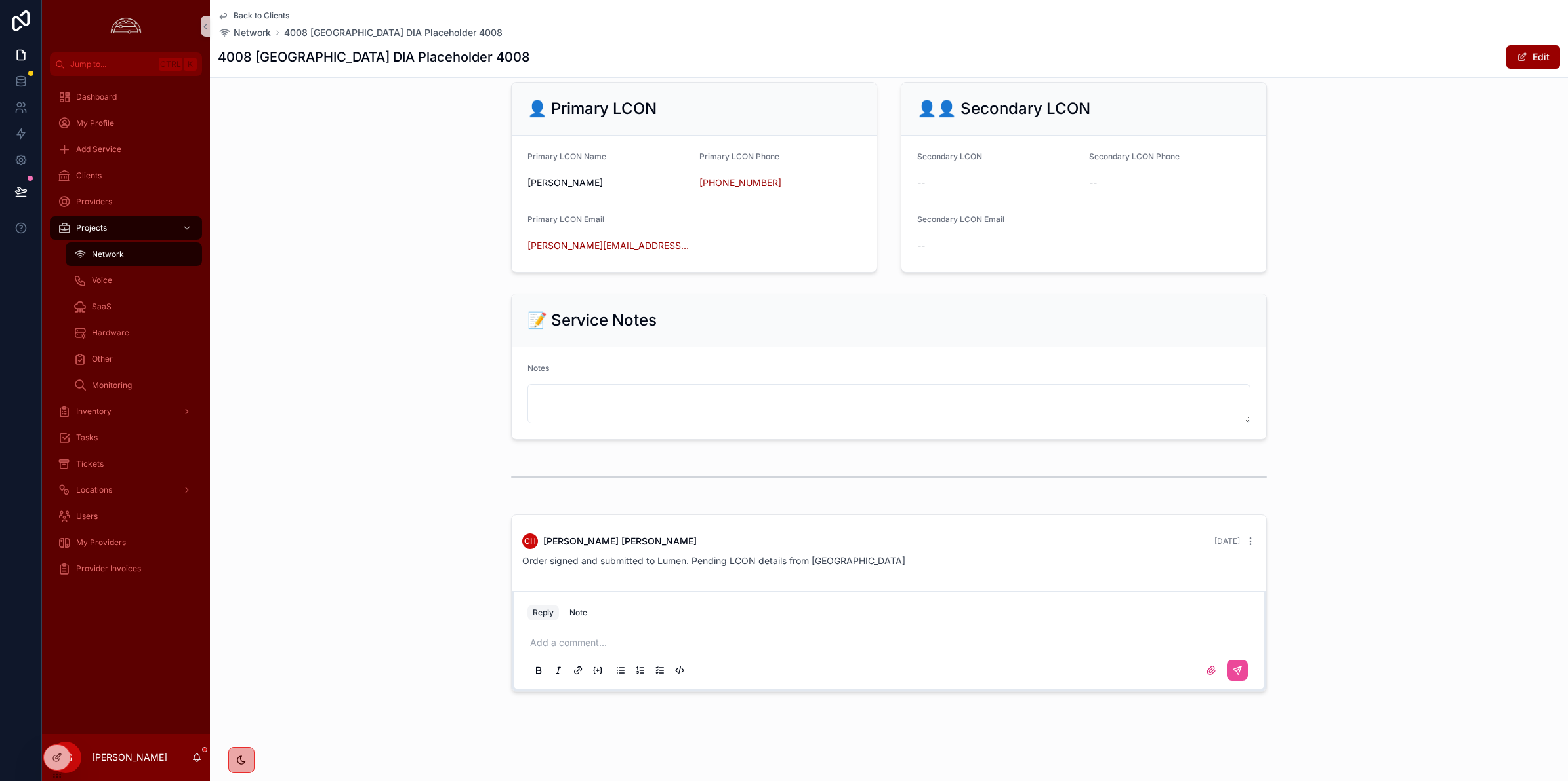
scroll to position [1171, 0]
click at [690, 644] on p "scrollable content" at bounding box center [891, 642] width 723 height 13
click at [530, 640] on span "**********" at bounding box center [663, 642] width 267 height 9
click at [1086, 647] on p "**********" at bounding box center [891, 642] width 723 height 13
click at [889, 641] on span "**********" at bounding box center [709, 642] width 359 height 9
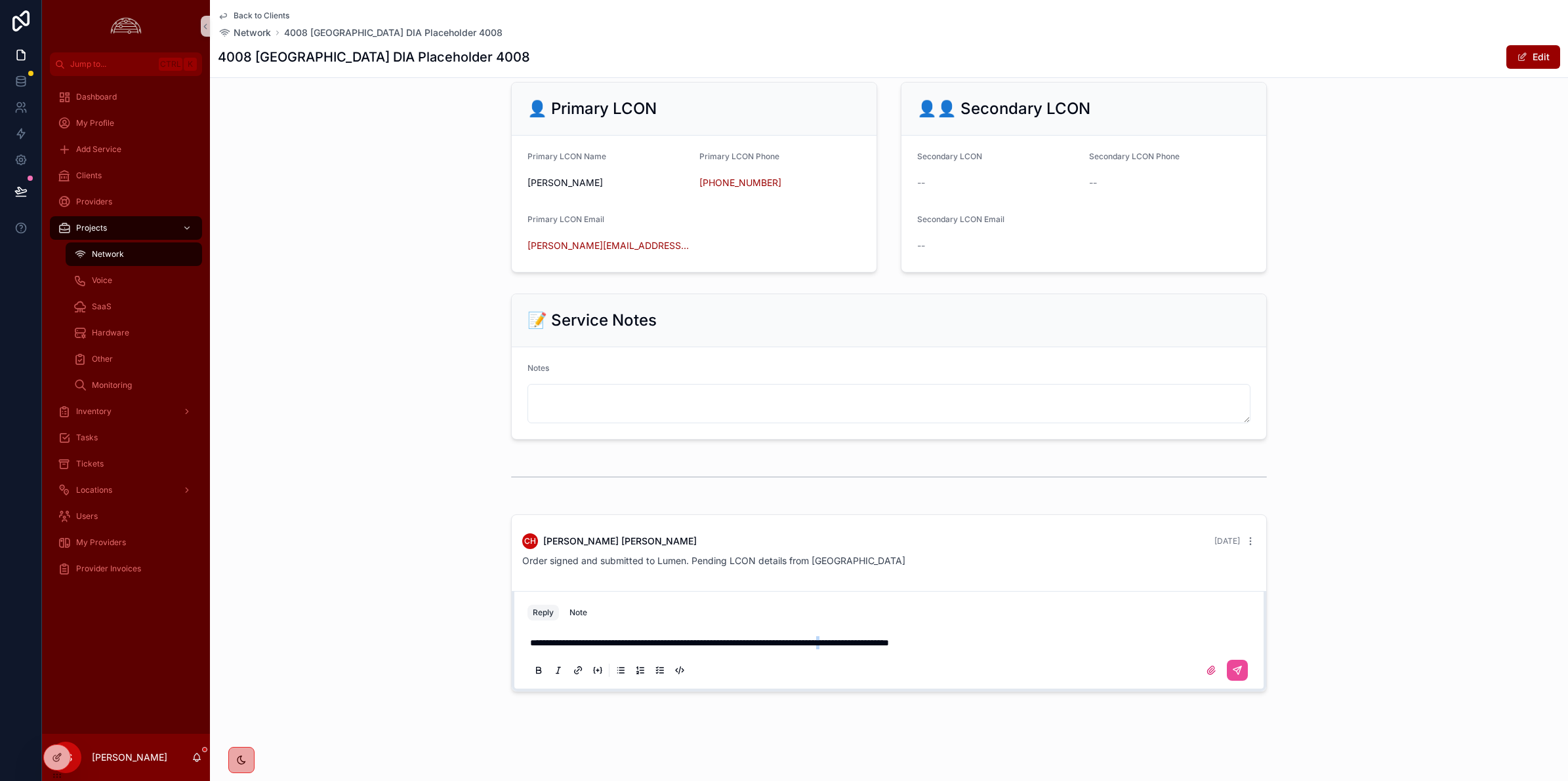
click at [889, 641] on span "**********" at bounding box center [709, 642] width 359 height 9
copy span "**********"
drag, startPoint x: 1235, startPoint y: 676, endPoint x: 1361, endPoint y: 607, distance: 143.7
click at [1238, 673] on button "scrollable content" at bounding box center [1236, 671] width 21 height 21
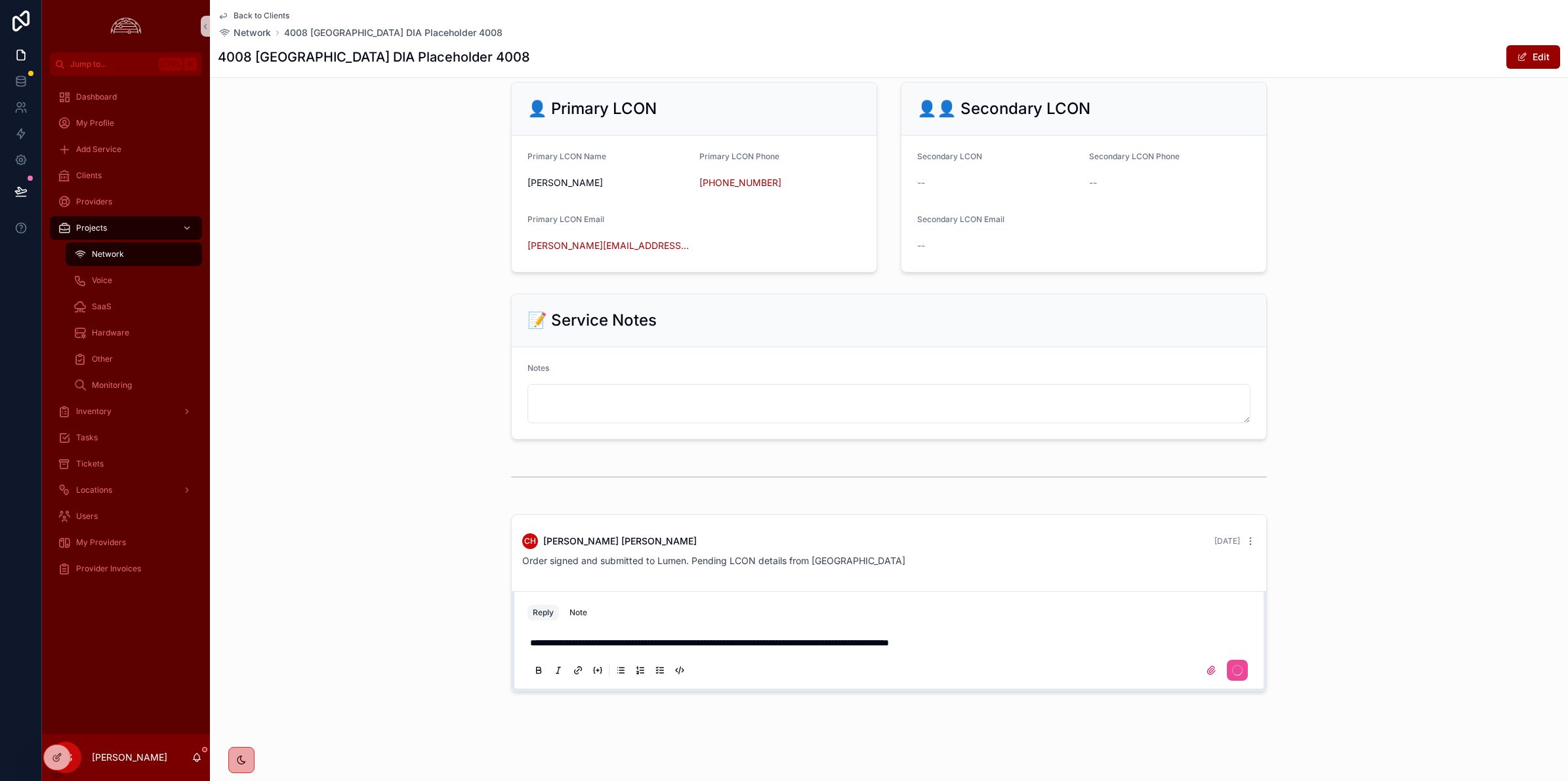
click at [1372, 588] on div "**********" at bounding box center [889, 603] width 1358 height 188
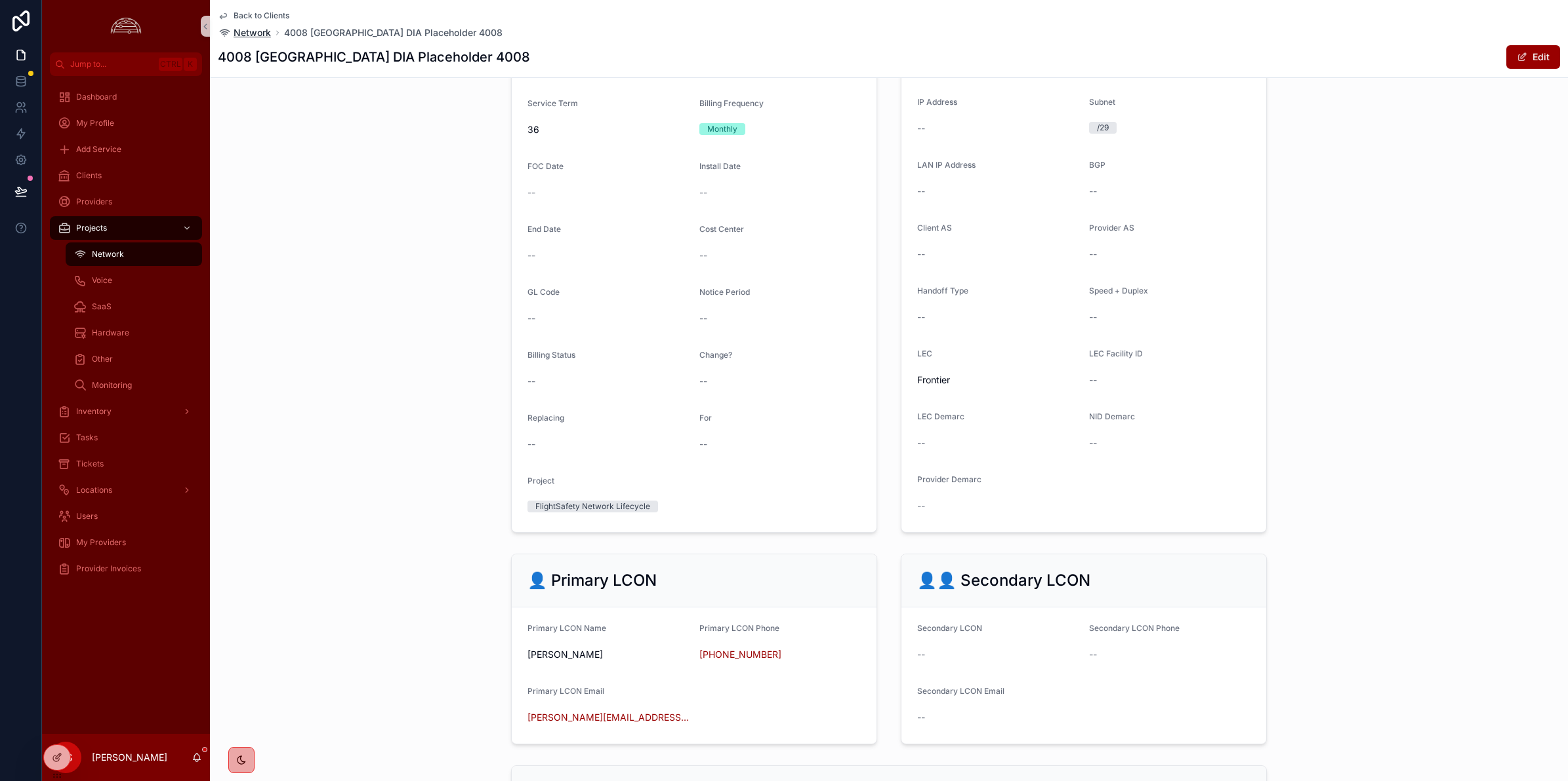
scroll to position [495, 0]
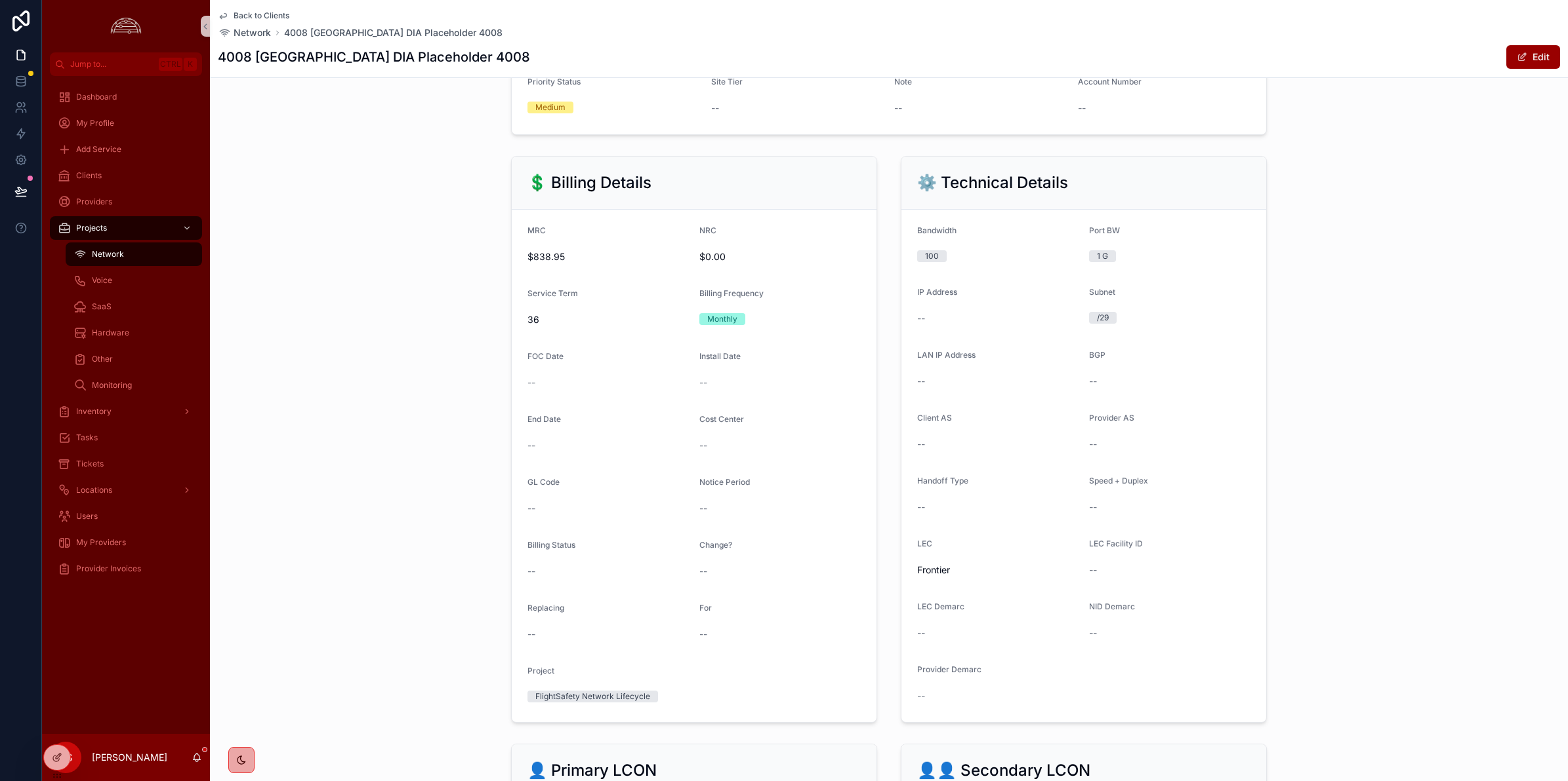
click at [267, 14] on span "Back to Clients" at bounding box center [262, 15] width 56 height 10
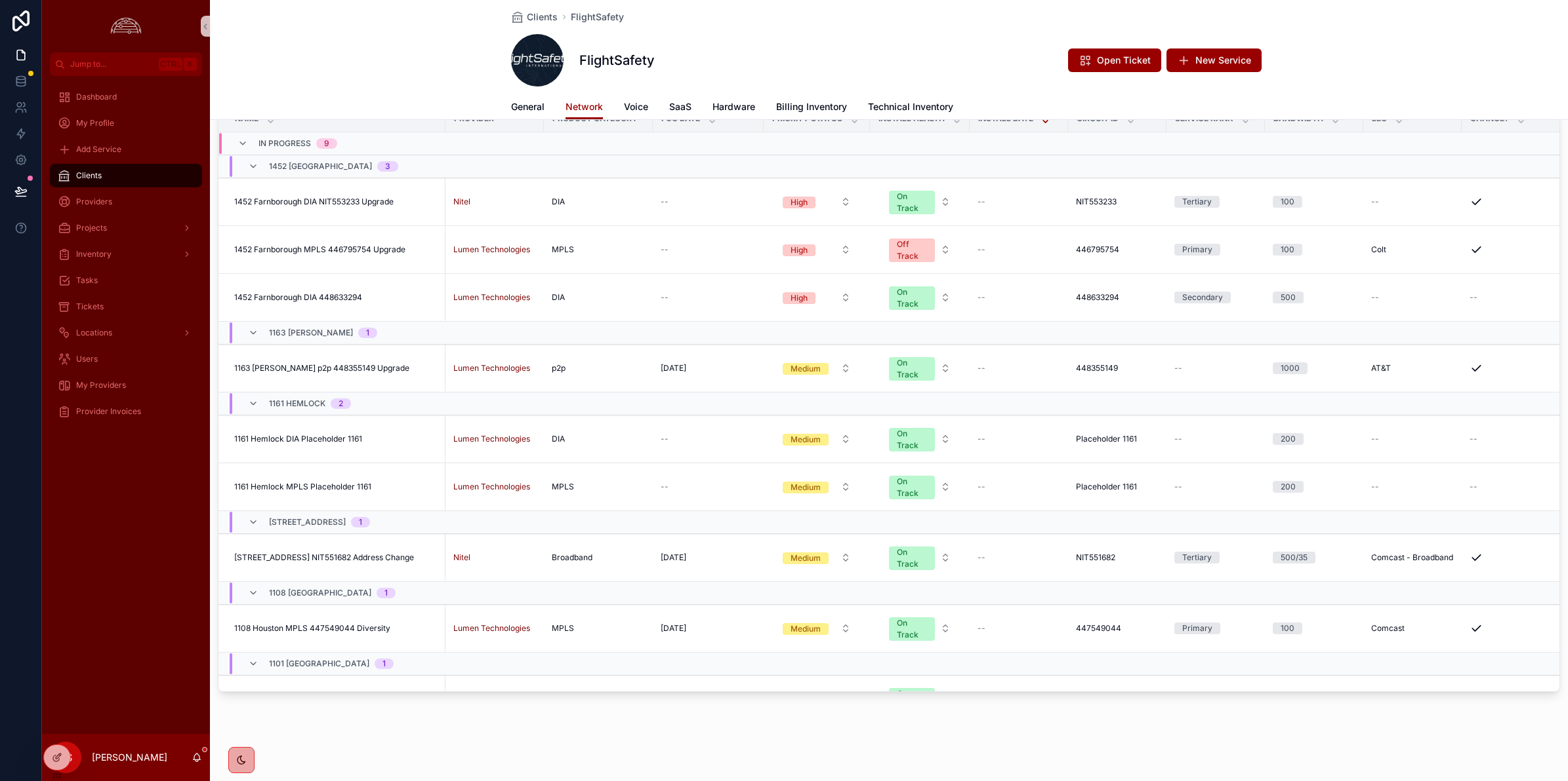
scroll to position [83, 0]
click at [824, 109] on span "Billing Inventory" at bounding box center [811, 106] width 71 height 13
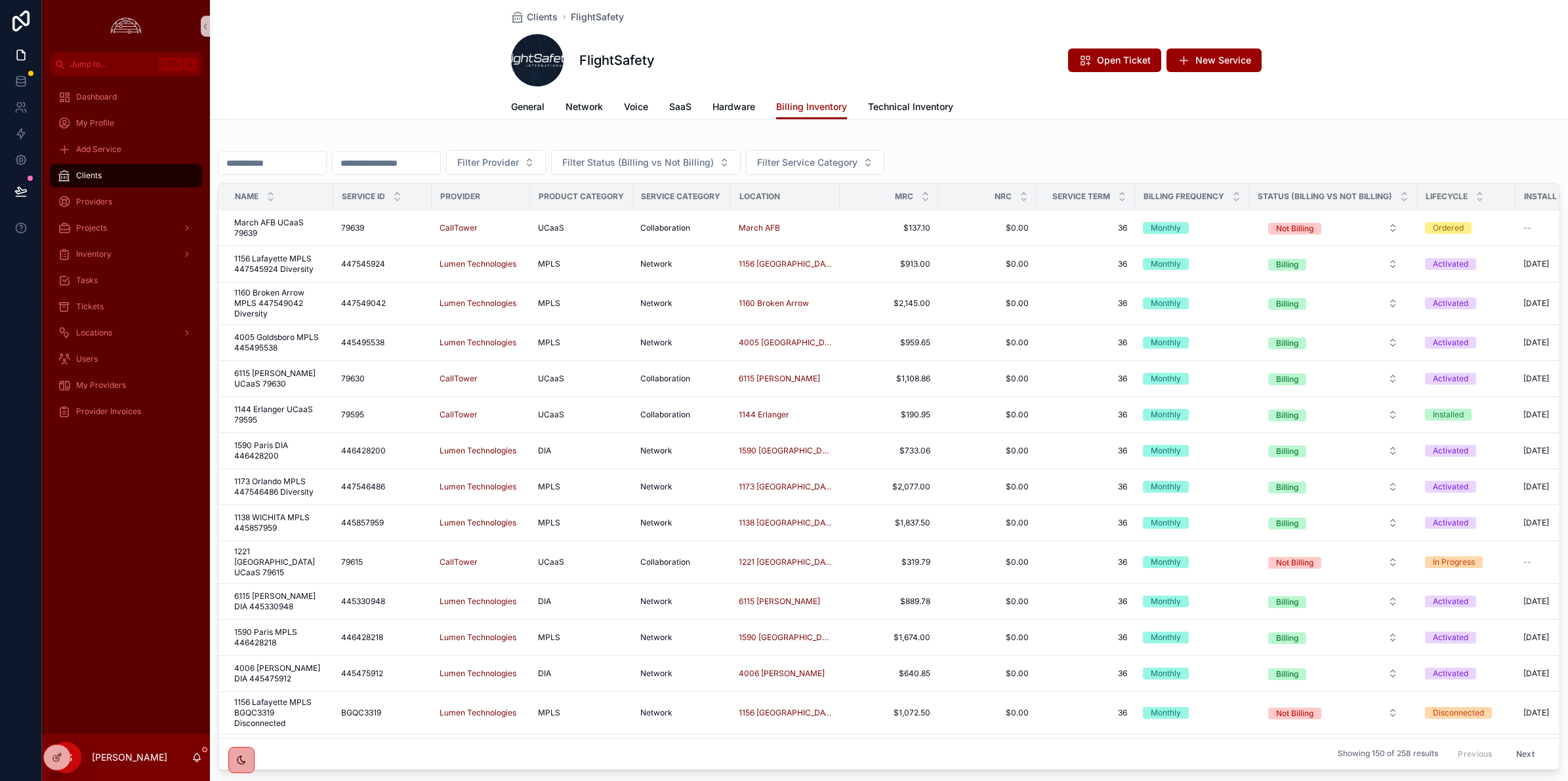
click at [295, 159] on input "scrollable content" at bounding box center [272, 163] width 108 height 19
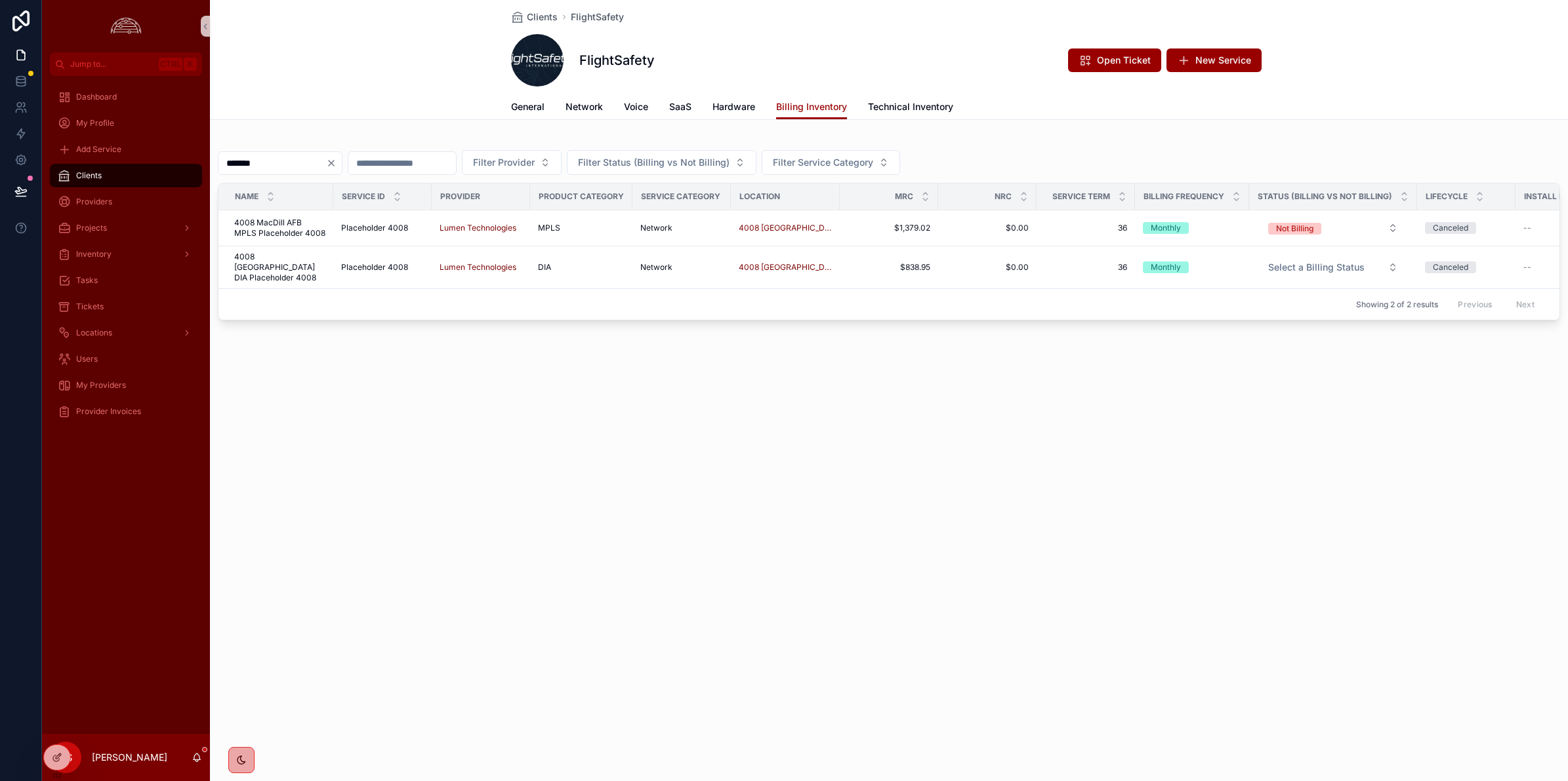
type input "*******"
click at [438, 437] on div "Clients FlightSafety FlightSafety Open Ticket New Service Billing Inventory Gen…" at bounding box center [889, 390] width 1358 height 781
click at [1372, 264] on button "Select a Billing Status" at bounding box center [1332, 268] width 151 height 24
click at [1359, 333] on div "Not Billing" at bounding box center [1321, 336] width 157 height 20
click at [293, 228] on span "4008 MacDill AFB MPLS Placeholder 4008" at bounding box center [279, 228] width 91 height 21
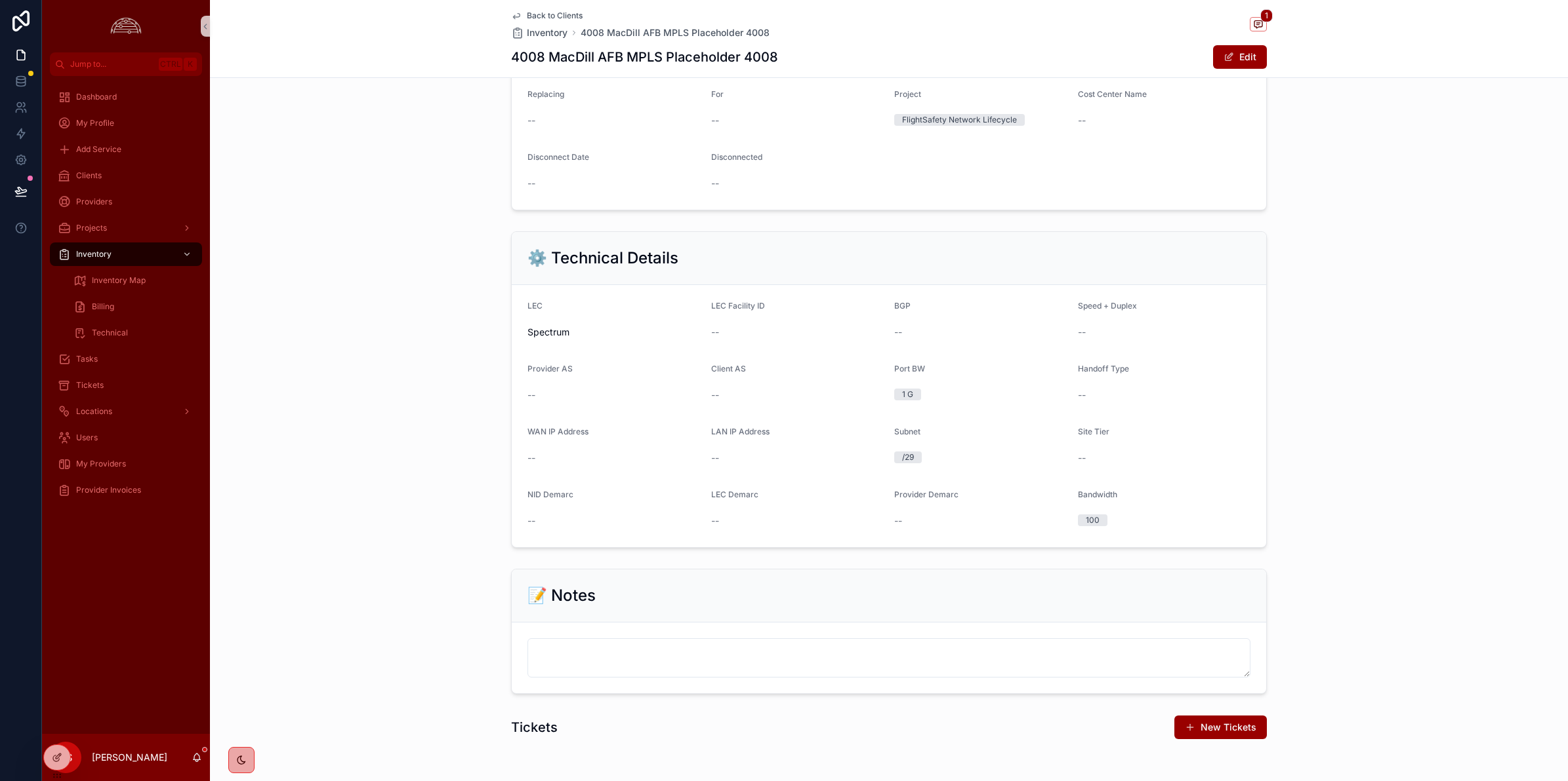
scroll to position [778, 0]
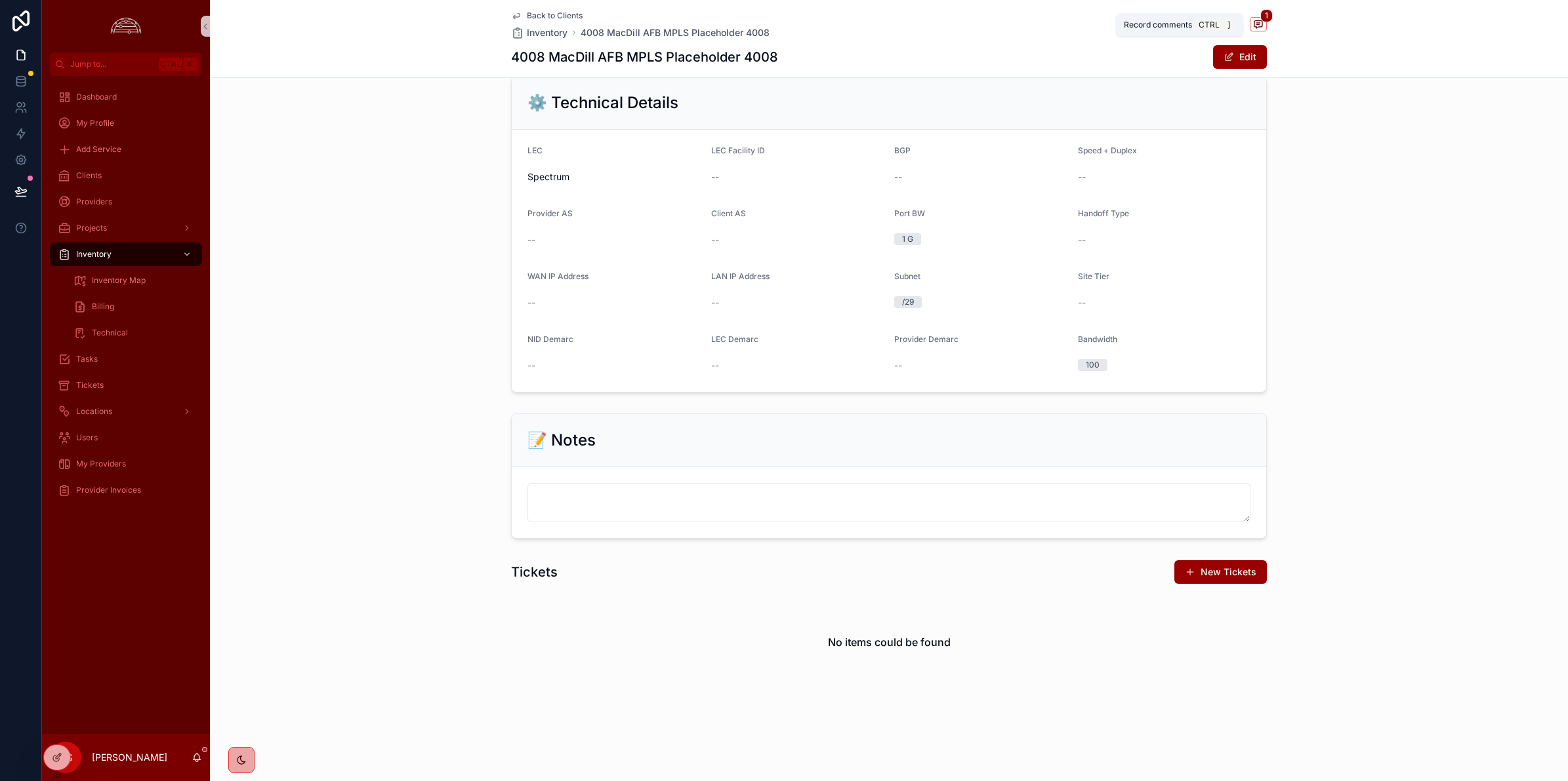
click at [1249, 17] on span "scrollable content" at bounding box center [1258, 24] width 17 height 14
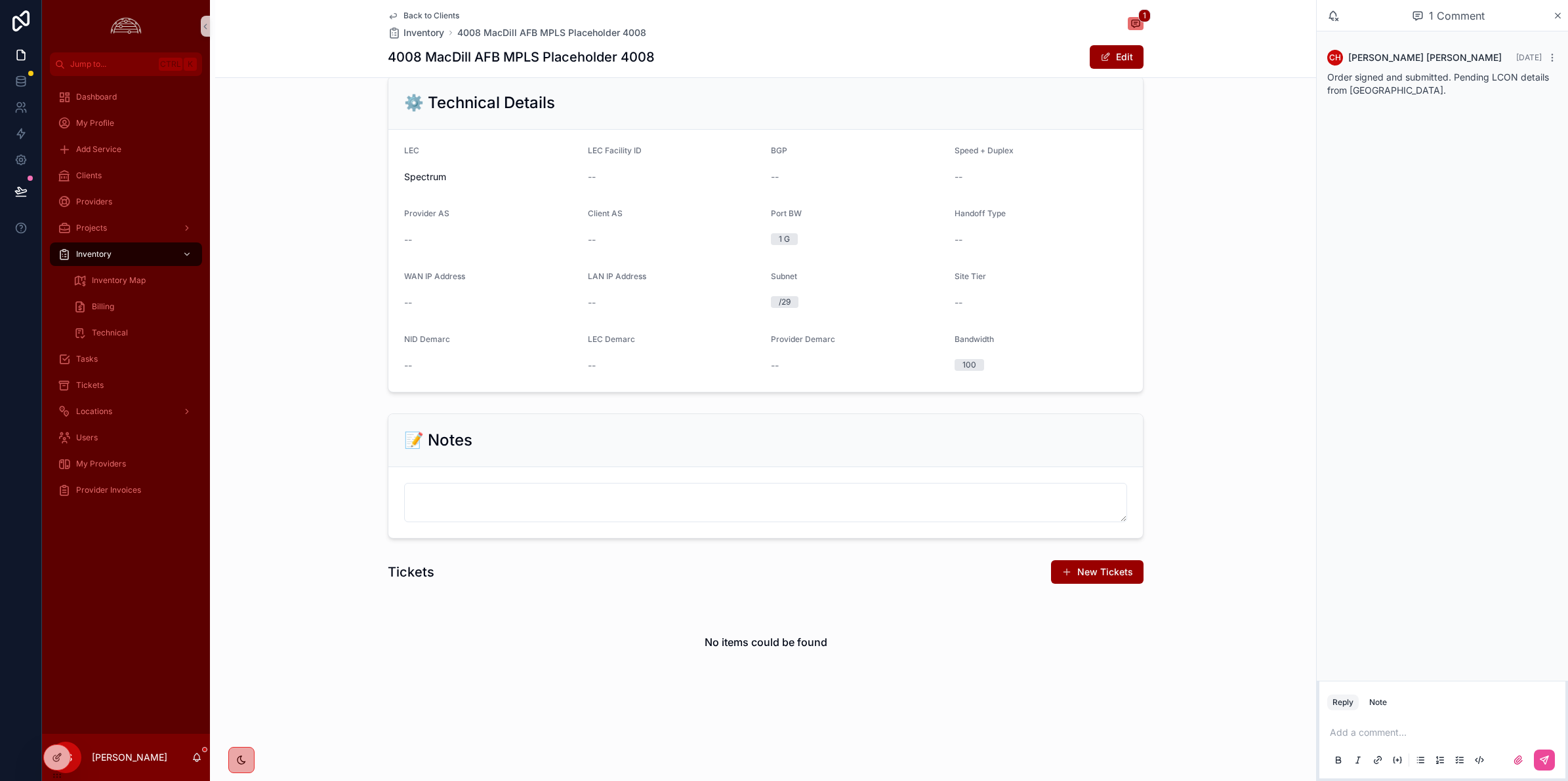
click at [1423, 726] on div "Add a comment..." at bounding box center [1442, 745] width 230 height 55
click at [1421, 738] on p "scrollable content" at bounding box center [1445, 733] width 230 height 13
click at [1546, 757] on icon "scrollable content" at bounding box center [1544, 761] width 10 height 10
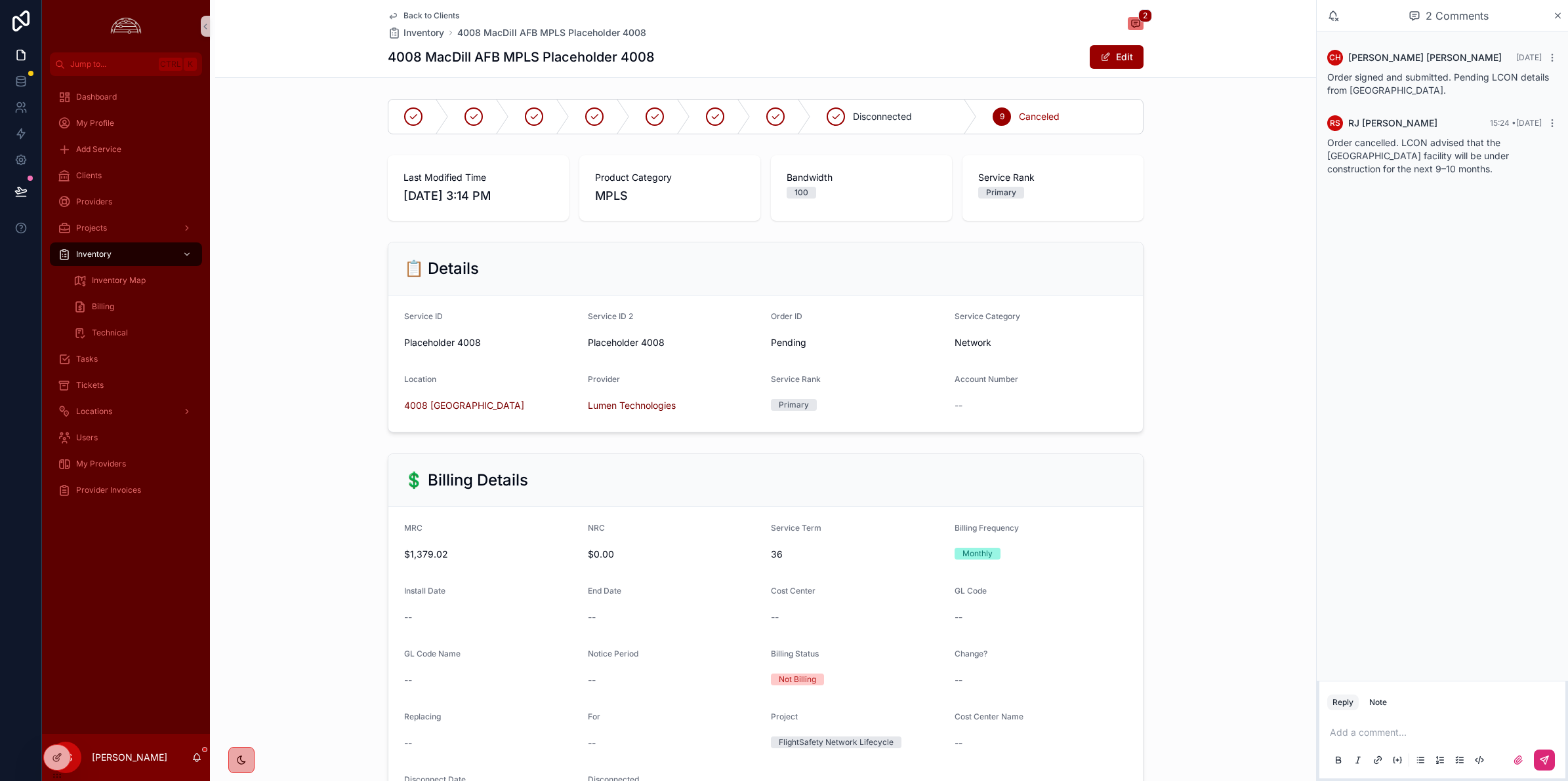
click at [403, 19] on span "Back to Clients" at bounding box center [431, 15] width 56 height 10
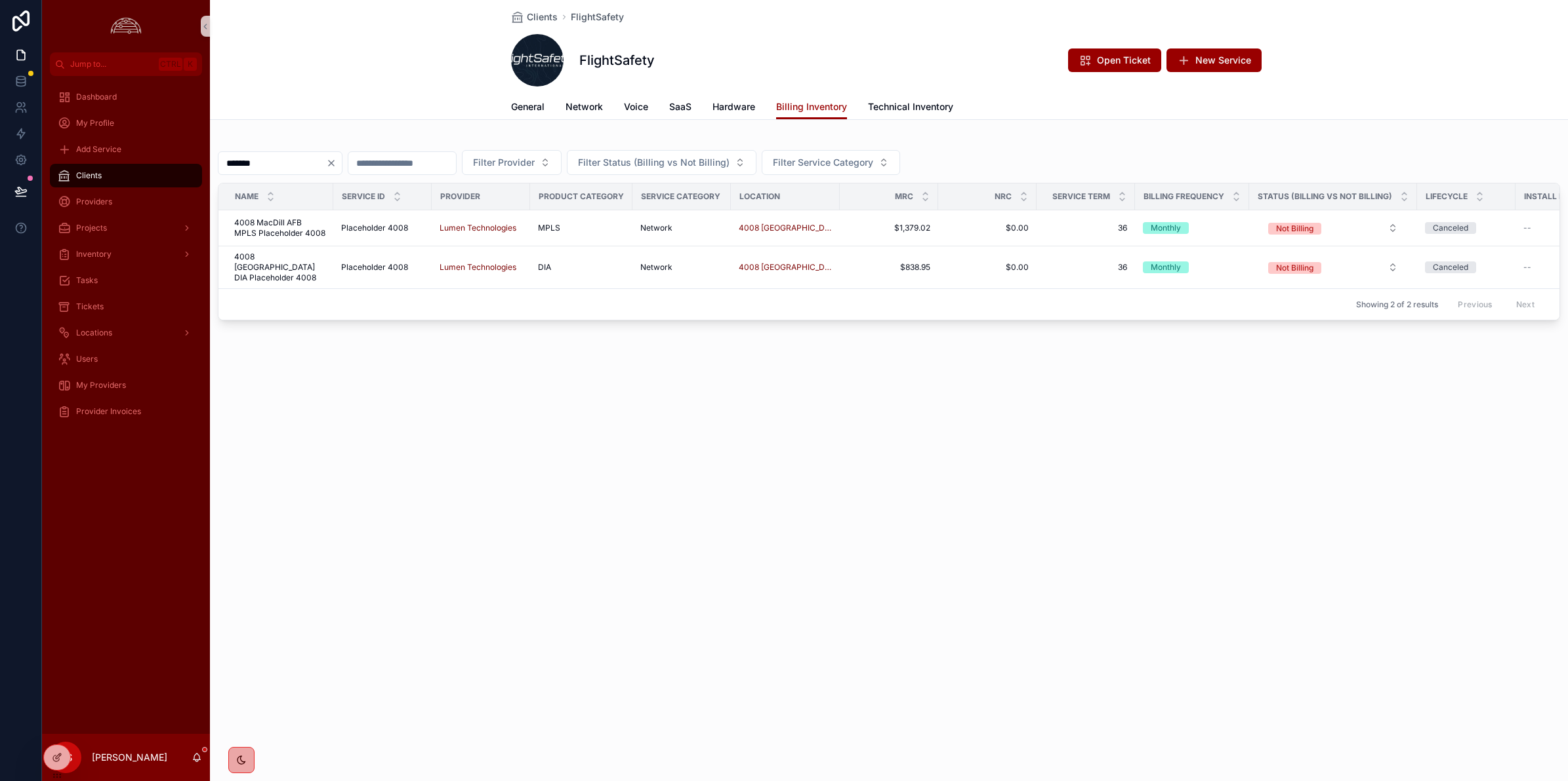
click at [1172, 532] on div "Clients FlightSafety FlightSafety Open Ticket New Service Billing Inventory Gen…" at bounding box center [889, 390] width 1358 height 781
drag, startPoint x: 360, startPoint y: 165, endPoint x: 383, endPoint y: 162, distance: 23.2
click at [337, 165] on icon "Clear" at bounding box center [331, 163] width 10 height 10
click at [584, 106] on span "Network" at bounding box center [584, 106] width 37 height 13
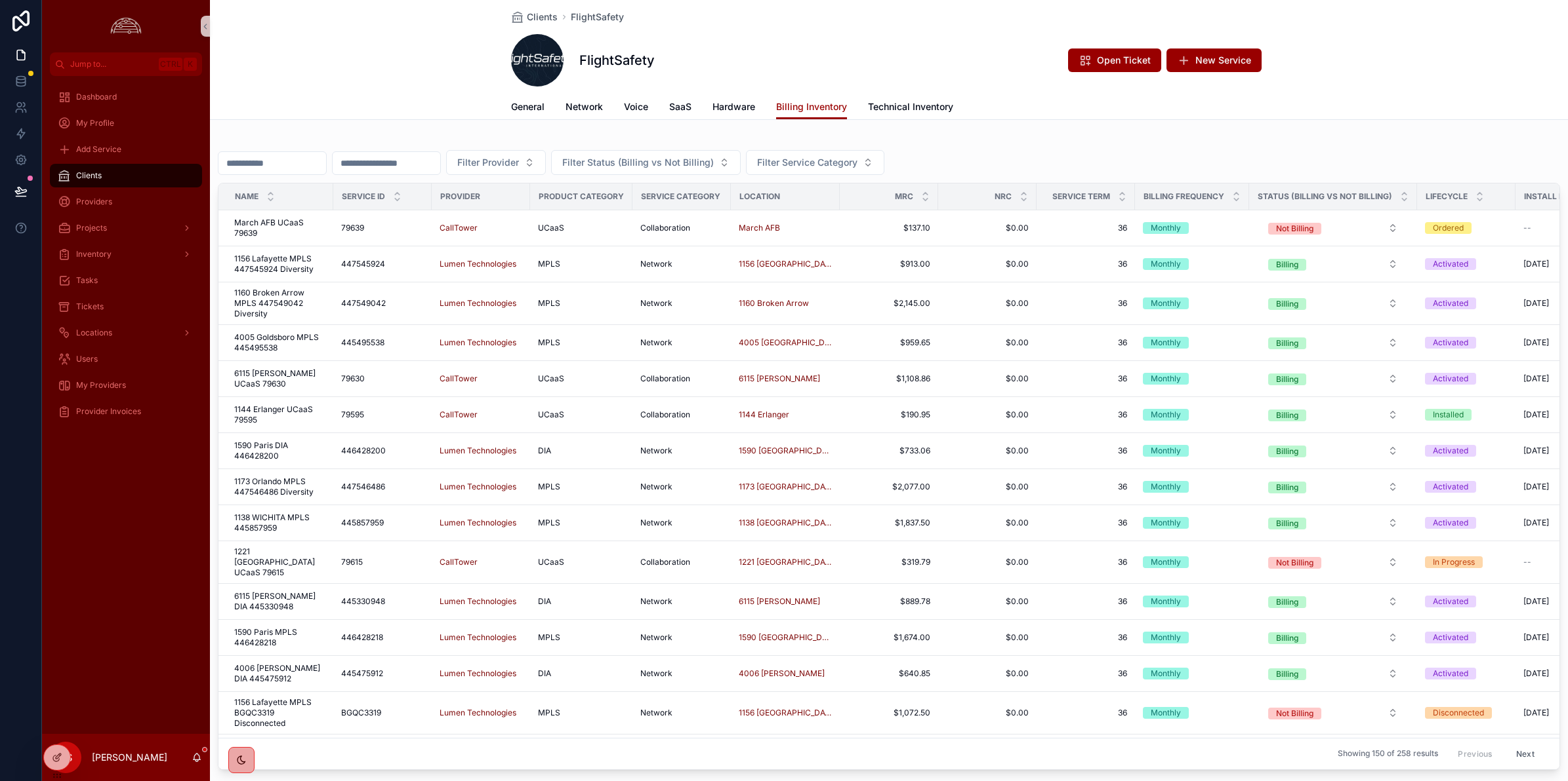
click at [844, 60] on div "FlightSafety Open Ticket New Service" at bounding box center [889, 60] width 756 height 53
click at [586, 110] on span "Network" at bounding box center [584, 106] width 37 height 13
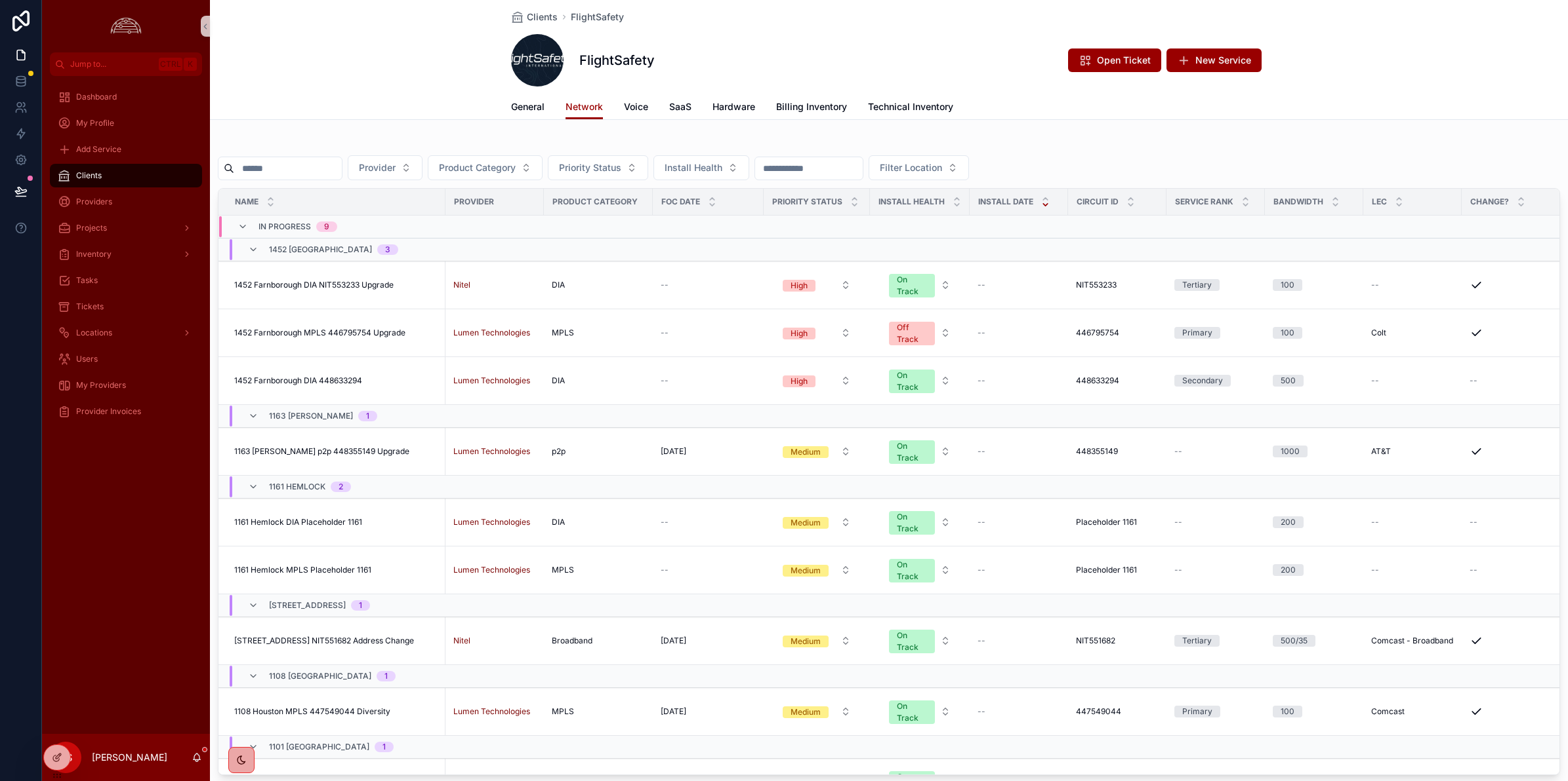
scroll to position [0, 245]
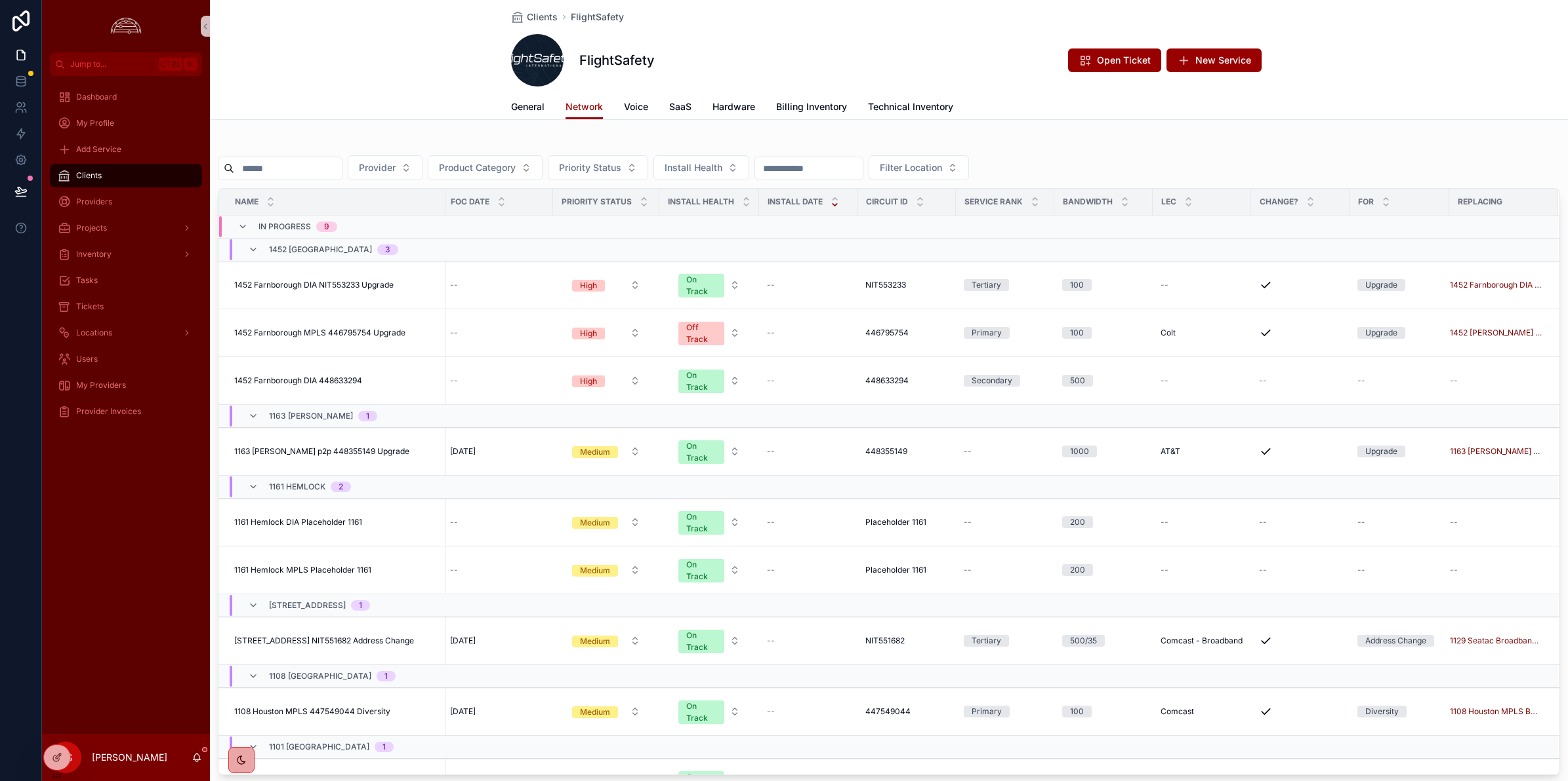
click at [1381, 63] on div "Clients FlightSafety FlightSafety Open Ticket New Service Network General Netwo…" at bounding box center [889, 59] width 1358 height 120
